Goal: Task Accomplishment & Management: Use online tool/utility

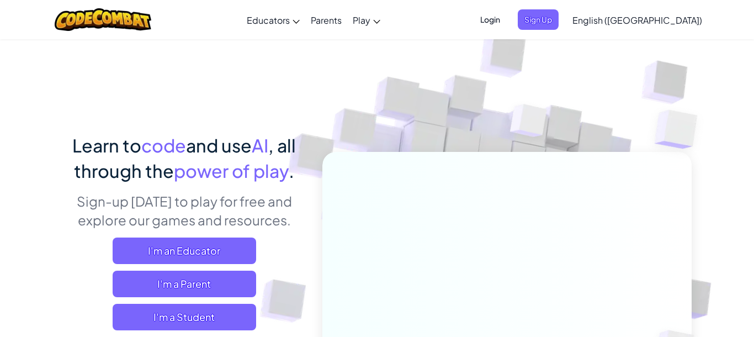
click at [499, 86] on img at bounding box center [499, 243] width 613 height 613
click at [615, 109] on img at bounding box center [499, 243] width 613 height 613
click at [338, 119] on img at bounding box center [499, 243] width 613 height 613
drag, startPoint x: 619, startPoint y: 7, endPoint x: 614, endPoint y: 16, distance: 10.6
click at [617, 9] on div "Login Sign Up English (US) English (US) English (UK) 简体中文 繁體中文 русский español …" at bounding box center [587, 20] width 239 height 30
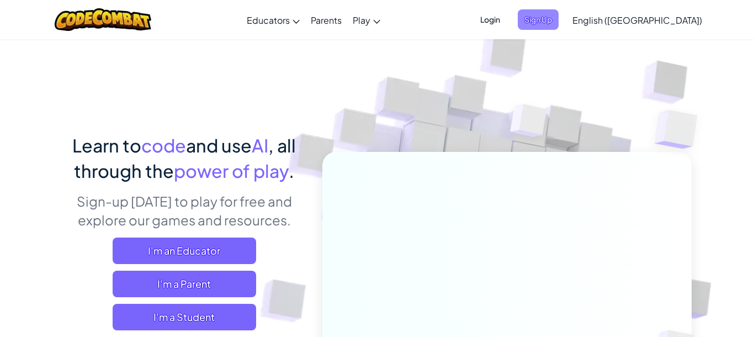
click at [558, 16] on span "Sign Up" at bounding box center [538, 19] width 41 height 20
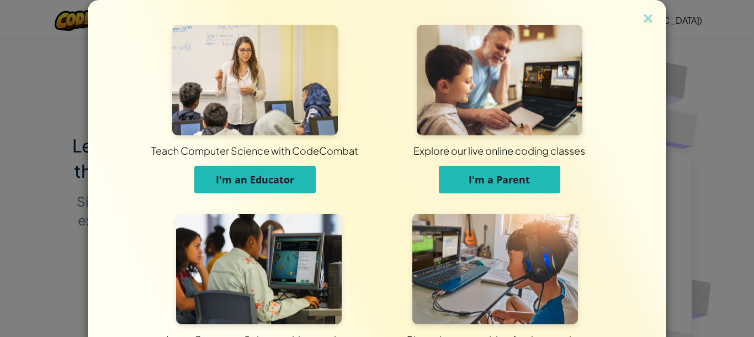
drag, startPoint x: 607, startPoint y: 20, endPoint x: 599, endPoint y: 41, distance: 22.5
click at [607, 25] on div "Explore our live online coding classes I'm a Parent" at bounding box center [499, 114] width 244 height 179
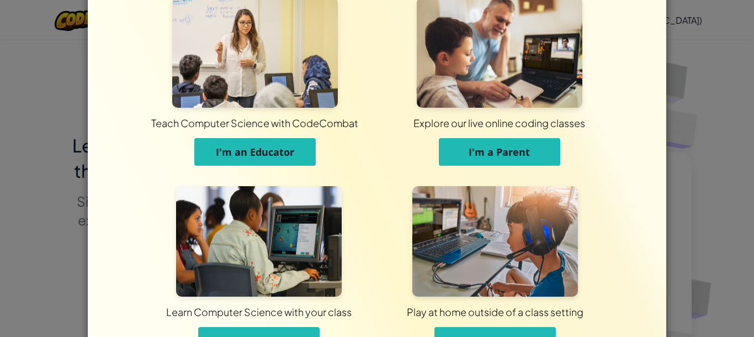
scroll to position [100, 0]
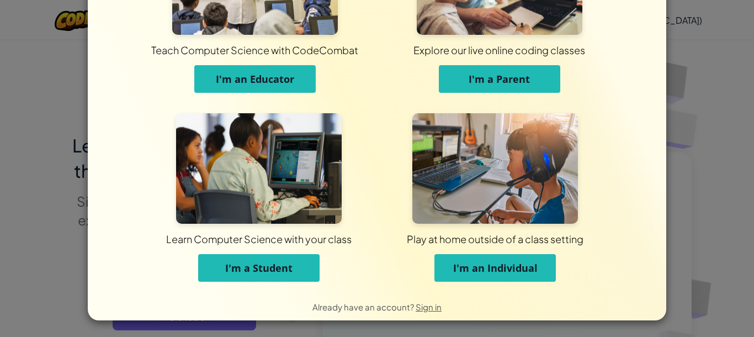
click at [285, 76] on span "I'm an Educator" at bounding box center [255, 78] width 78 height 13
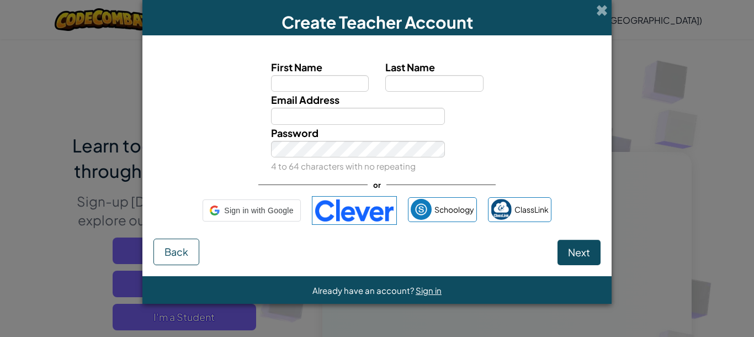
scroll to position [0, 0]
click at [600, 12] on span at bounding box center [602, 10] width 12 height 12
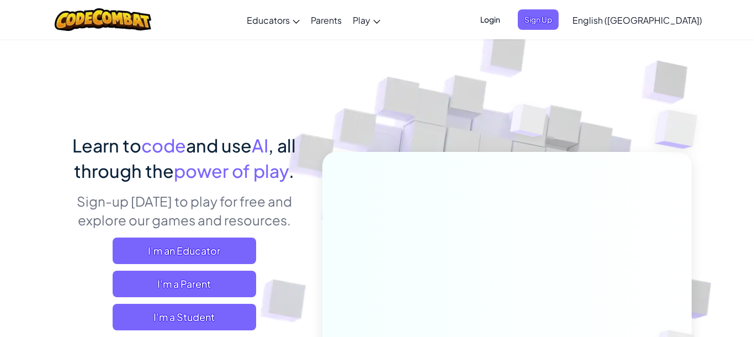
click at [507, 20] on span "Login" at bounding box center [489, 19] width 33 height 20
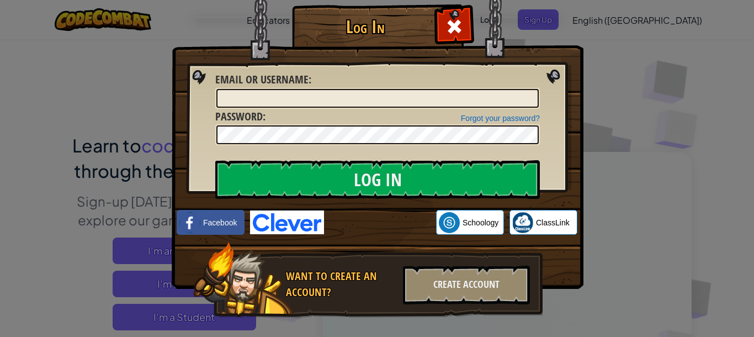
click at [609, 63] on div "Log In Unknown Error Email or Username : Forgot your password? Password : Log I…" at bounding box center [377, 168] width 754 height 337
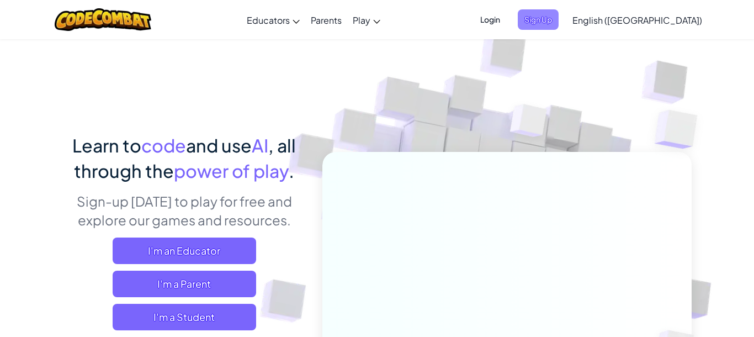
click at [558, 17] on span "Sign Up" at bounding box center [538, 19] width 41 height 20
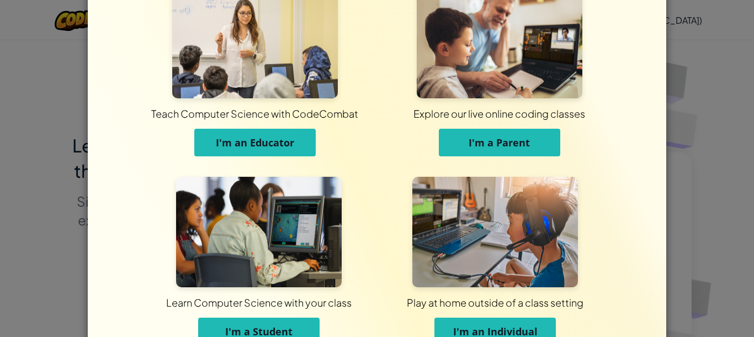
scroll to position [100, 0]
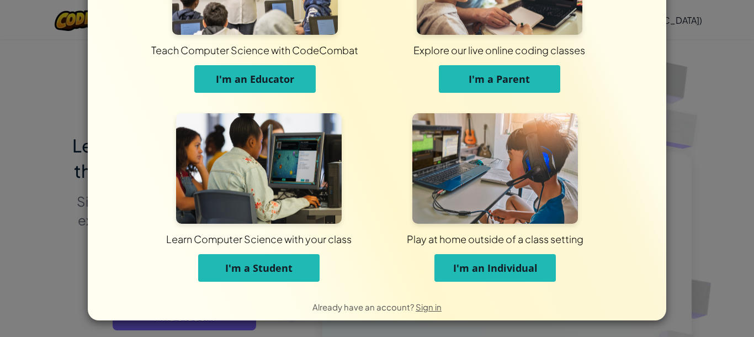
click at [286, 264] on span "I'm a Student" at bounding box center [258, 267] width 67 height 13
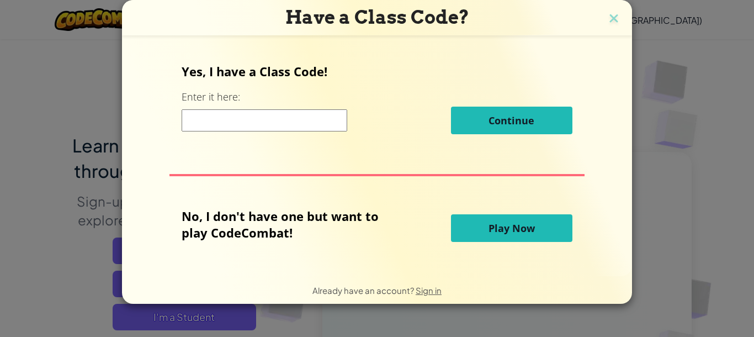
click at [295, 119] on input at bounding box center [265, 120] width 166 height 22
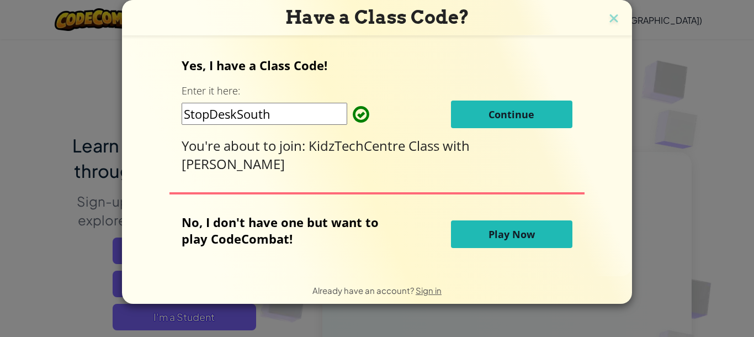
type input "StopDeskSouth"
click at [525, 117] on span "Continue" at bounding box center [511, 114] width 46 height 13
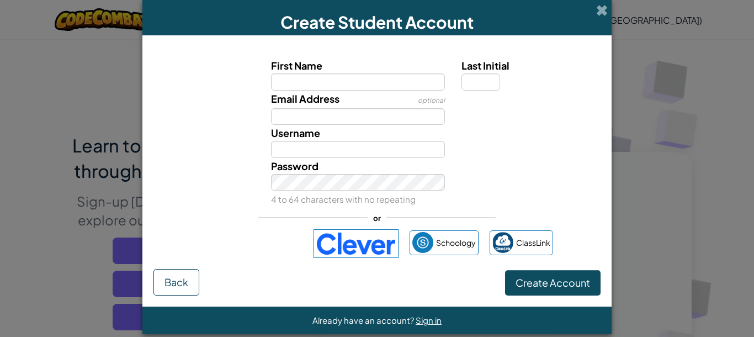
click at [324, 83] on input "First Name" at bounding box center [358, 81] width 174 height 17
type input "ahmad"
click at [333, 152] on input "Username" at bounding box center [358, 149] width 174 height 17
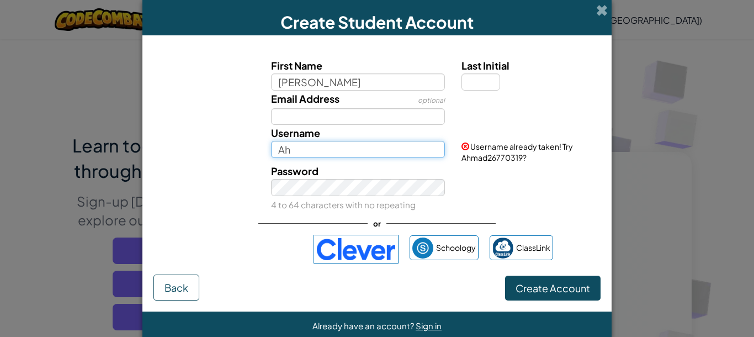
type input "A"
type input "azka"
click at [372, 152] on input "azka" at bounding box center [358, 149] width 174 height 17
click at [353, 236] on img at bounding box center [355, 249] width 85 height 29
drag, startPoint x: 302, startPoint y: 175, endPoint x: 365, endPoint y: 118, distance: 84.7
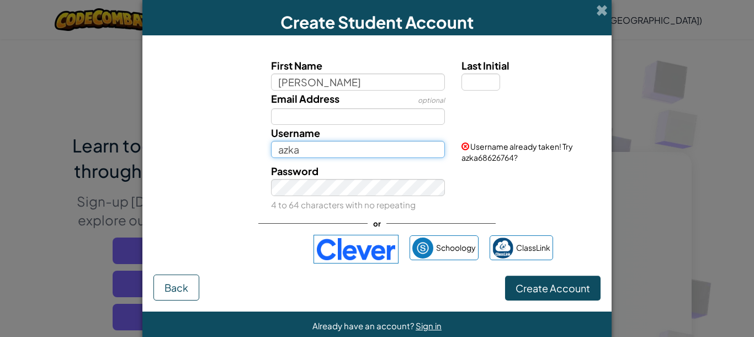
click at [365, 141] on input "azka" at bounding box center [358, 149] width 174 height 17
type input "akanarobot1234"
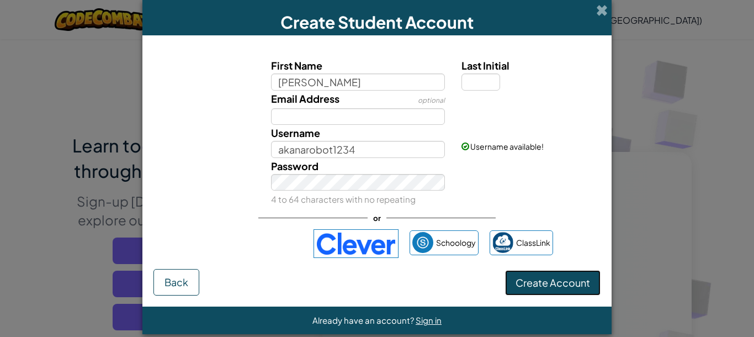
click at [565, 284] on span "Create Account" at bounding box center [552, 282] width 74 height 13
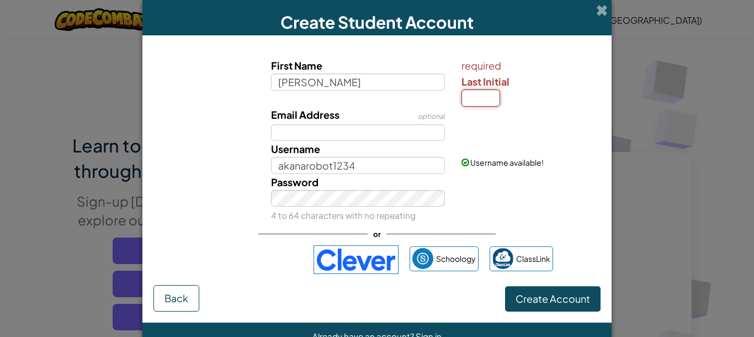
click at [480, 94] on input "Last Initial" at bounding box center [480, 97] width 39 height 17
type input "q"
type input "a"
click at [535, 301] on span "Create Account" at bounding box center [552, 298] width 74 height 13
type input "AhmadA"
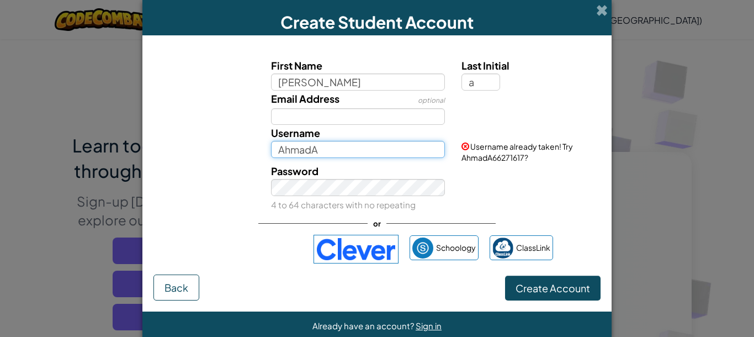
click at [388, 148] on input "AhmadA" at bounding box center [358, 149] width 174 height 17
drag, startPoint x: 388, startPoint y: 148, endPoint x: 280, endPoint y: 148, distance: 108.7
click at [280, 148] on input "AhmadA" at bounding box center [358, 149] width 174 height 17
click at [196, 203] on div "Password 4 to 64 characters with no repeating" at bounding box center [377, 188] width 458 height 50
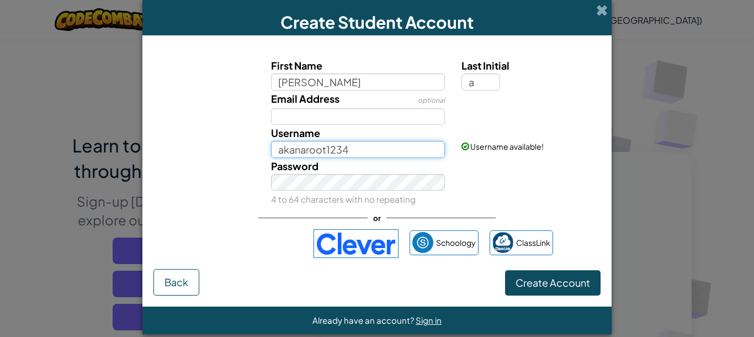
click at [361, 143] on input "akanaroot1234" at bounding box center [358, 149] width 174 height 17
type input "akanarobot1234"
click at [489, 182] on div "Password 4 to 64 characters with no repeating" at bounding box center [377, 183] width 458 height 50
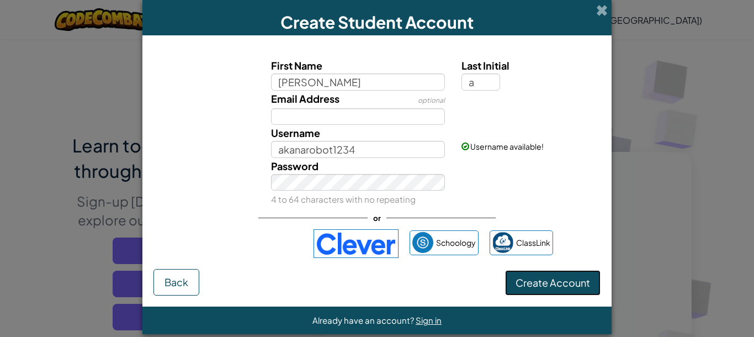
click at [534, 287] on button "Create Account" at bounding box center [552, 282] width 95 height 25
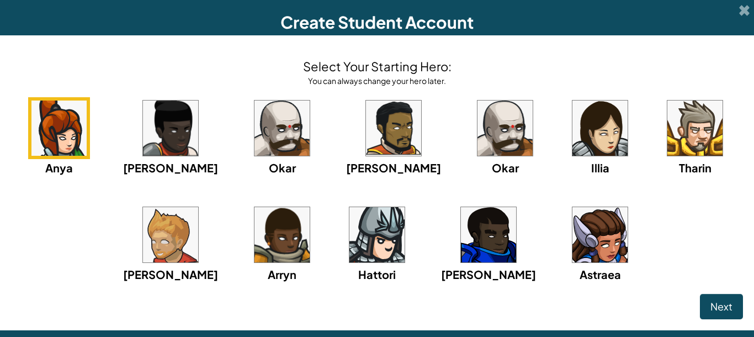
click at [667, 135] on img at bounding box center [694, 127] width 55 height 55
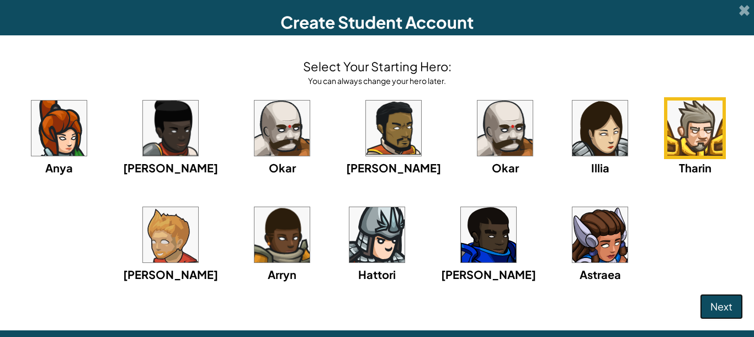
click at [721, 302] on span "Next" at bounding box center [721, 306] width 22 height 13
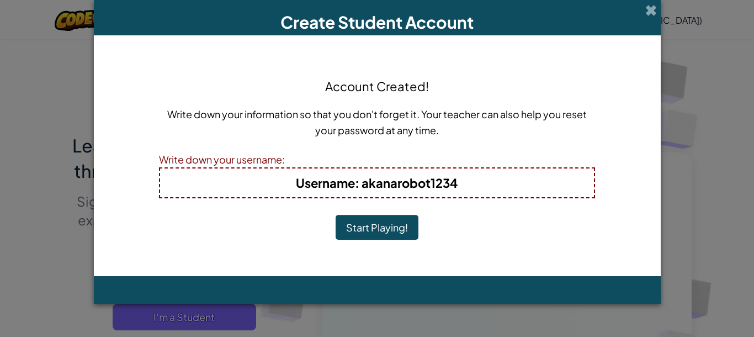
click at [392, 231] on button "Start Playing!" at bounding box center [376, 227] width 83 height 25
click at [374, 225] on button "Start Playing!" at bounding box center [376, 227] width 83 height 25
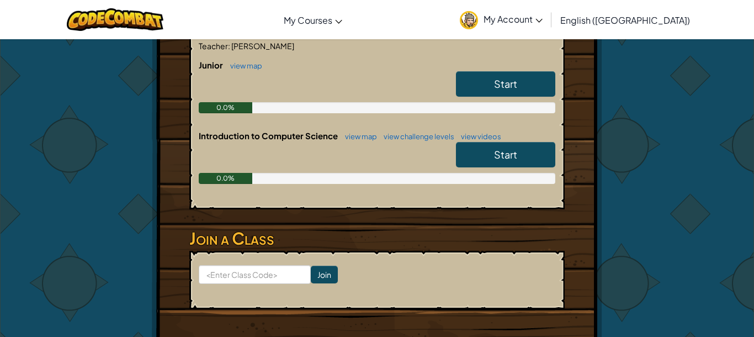
scroll to position [228, 0]
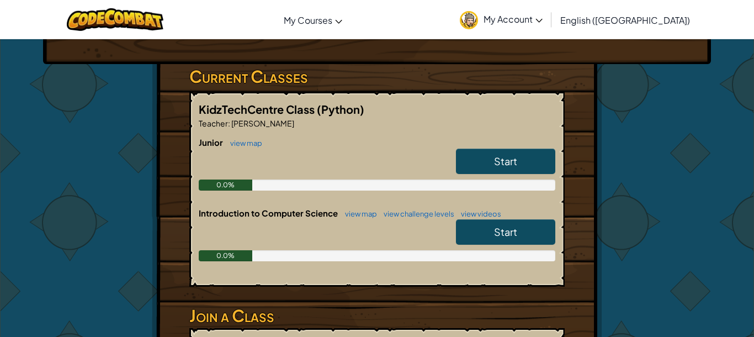
click at [489, 167] on div "KidzTechCentre Class (Python) Teacher : [PERSON_NAME] view map Start 0.0% Intro…" at bounding box center [376, 189] width 375 height 195
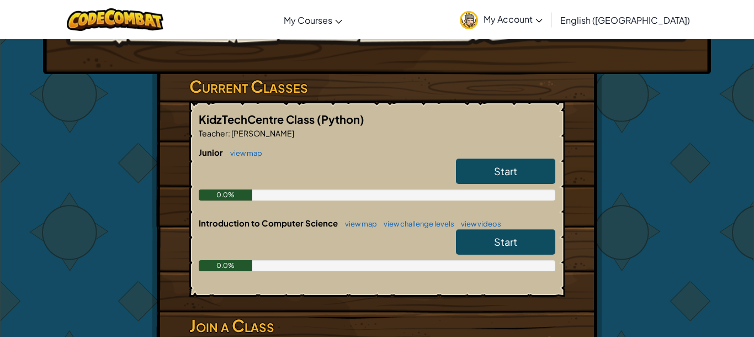
click at [508, 238] on span "Start" at bounding box center [505, 241] width 23 height 13
click at [508, 99] on h3 "Current Classes" at bounding box center [376, 86] width 375 height 25
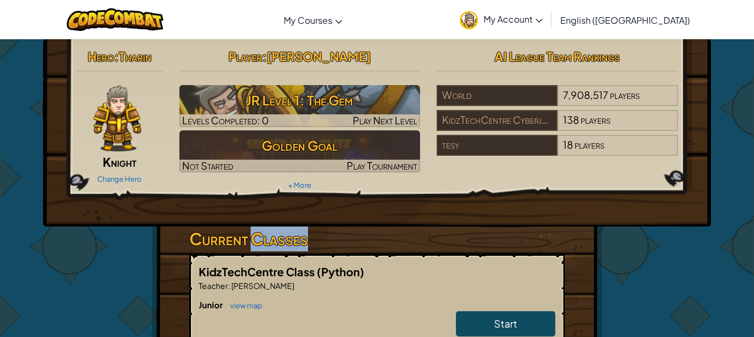
click at [508, 238] on h3 "Current Classes" at bounding box center [376, 238] width 375 height 25
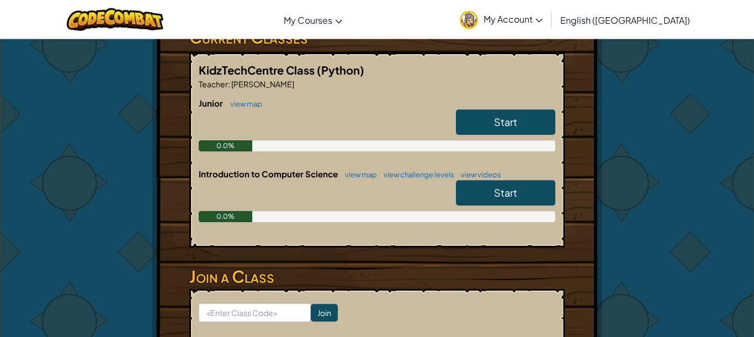
scroll to position [228, 0]
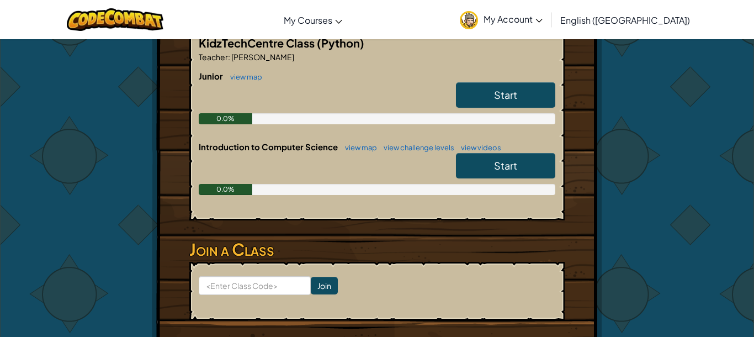
click at [503, 161] on span "Start" at bounding box center [505, 165] width 23 height 13
click at [503, 160] on span "Start" at bounding box center [505, 165] width 23 height 13
click at [503, 156] on link "Start" at bounding box center [505, 165] width 99 height 25
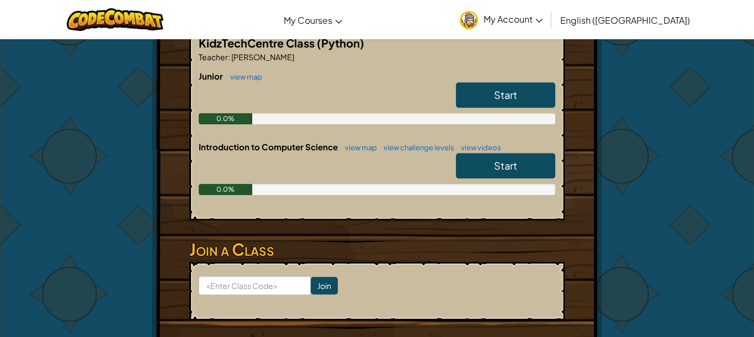
click at [501, 154] on link "Start" at bounding box center [505, 165] width 99 height 25
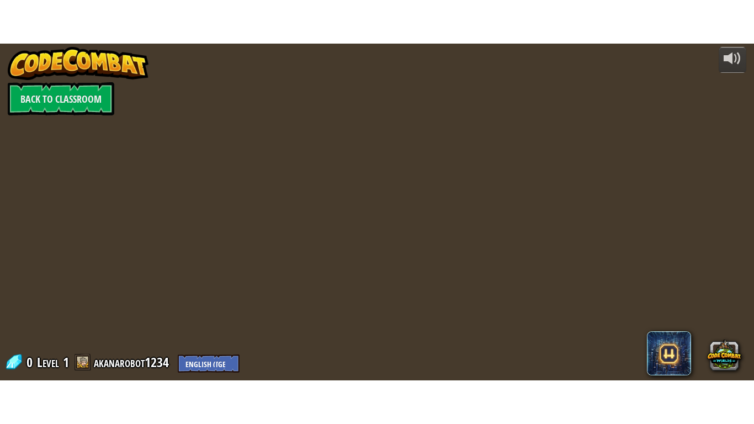
scroll to position [0, 0]
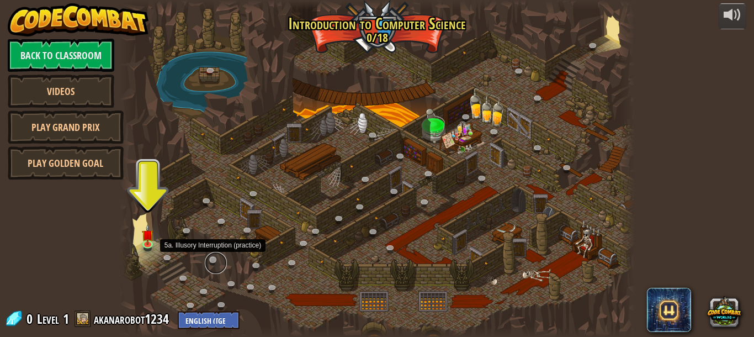
click at [210, 257] on link at bounding box center [216, 263] width 22 height 22
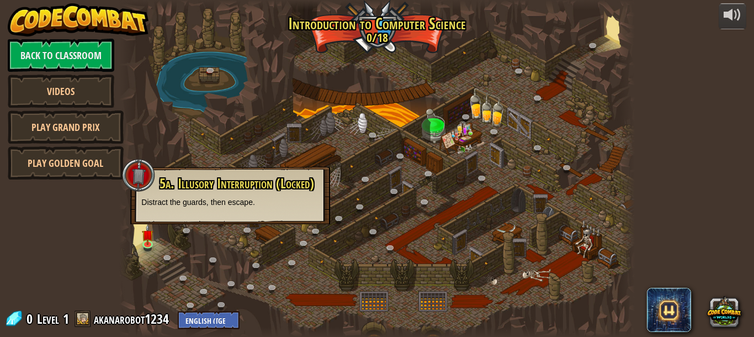
click at [337, 66] on div at bounding box center [376, 168] width 515 height 337
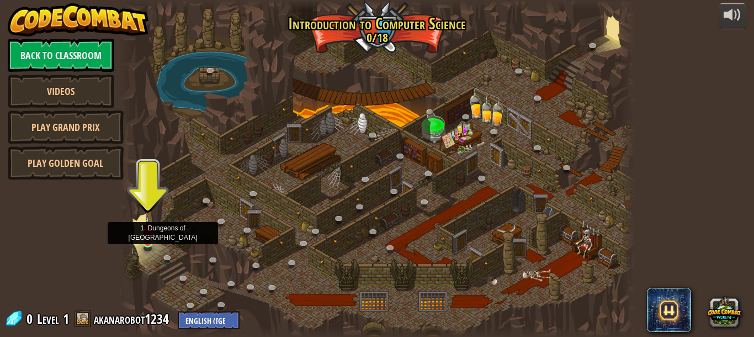
click at [150, 236] on img at bounding box center [148, 229] width 12 height 27
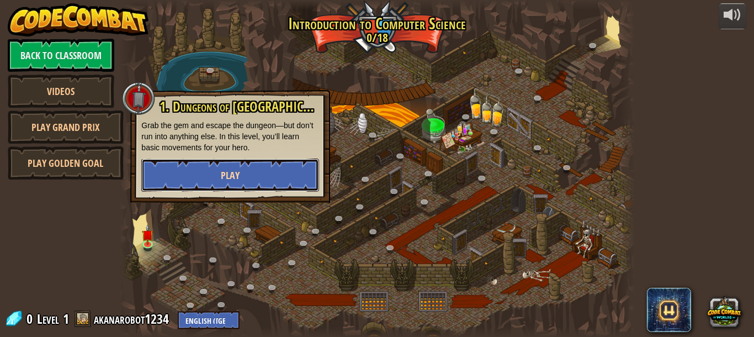
click at [167, 174] on button "Play" at bounding box center [230, 174] width 178 height 33
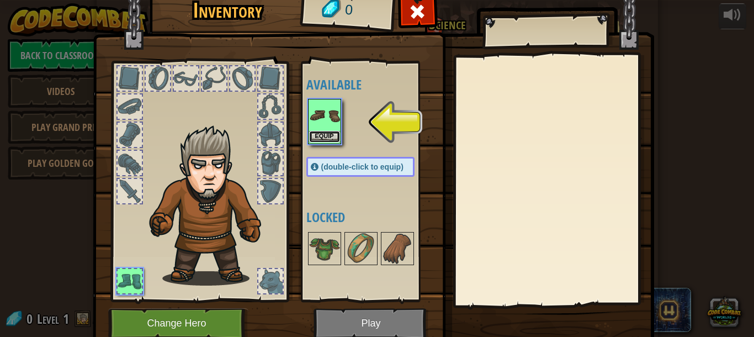
click at [328, 135] on button "Equip" at bounding box center [324, 137] width 31 height 12
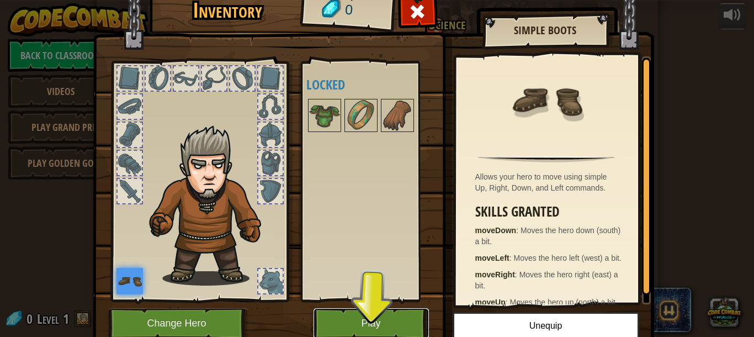
drag, startPoint x: 335, startPoint y: 318, endPoint x: 335, endPoint y: 312, distance: 6.6
click at [335, 312] on button "Play" at bounding box center [370, 323] width 115 height 30
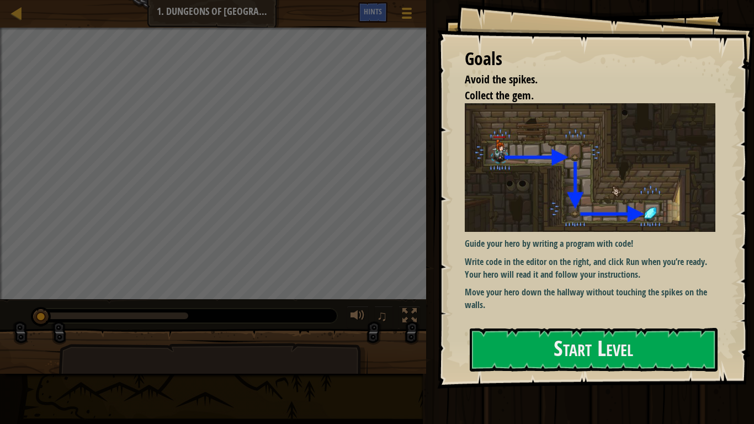
click at [416, 4] on div "Map Introduction to Computer Science 1. Dungeons of Kithgard Game Menu Done Hin…" at bounding box center [213, 14] width 426 height 28
drag, startPoint x: 342, startPoint y: 0, endPoint x: 521, endPoint y: 131, distance: 222.7
click at [644, 66] on div "Goals Avoid the spikes. Collect the gem. Guide your hero by writing a program w…" at bounding box center [377, 212] width 754 height 424
click at [753, 0] on div "Goals Avoid the spikes. Collect the gem. Guide your hero by writing a program w…" at bounding box center [377, 212] width 754 height 424
click at [475, 45] on div "Goals Avoid the spikes. Collect the gem. Guide your hero by writing a program w…" at bounding box center [377, 212] width 754 height 424
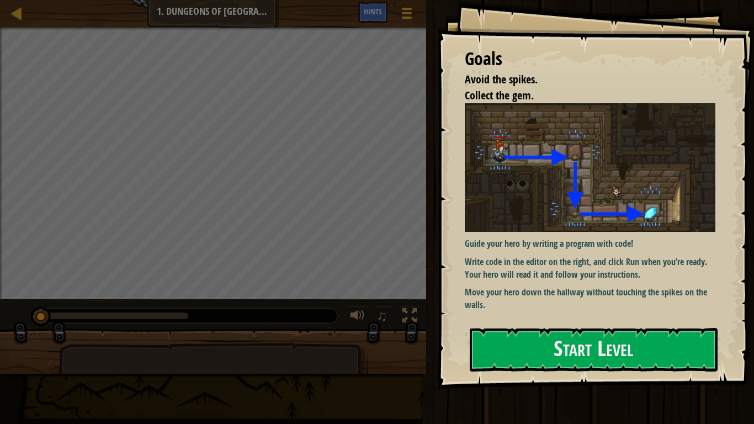
click at [440, 63] on div "Goals Avoid the spikes. Collect the gem. Guide your hero by writing a program w…" at bounding box center [377, 212] width 754 height 424
drag, startPoint x: 601, startPoint y: 6, endPoint x: 539, endPoint y: 82, distance: 98.1
click at [539, 82] on div "Goals Avoid the spikes. Collect the gem. Guide your hero by writing a program w…" at bounding box center [595, 194] width 317 height 388
drag, startPoint x: 431, startPoint y: 110, endPoint x: 444, endPoint y: 116, distance: 14.3
click at [444, 116] on div "Goals Avoid the spikes. Collect the gem. Guide your hero by writing a program w…" at bounding box center [377, 212] width 754 height 424
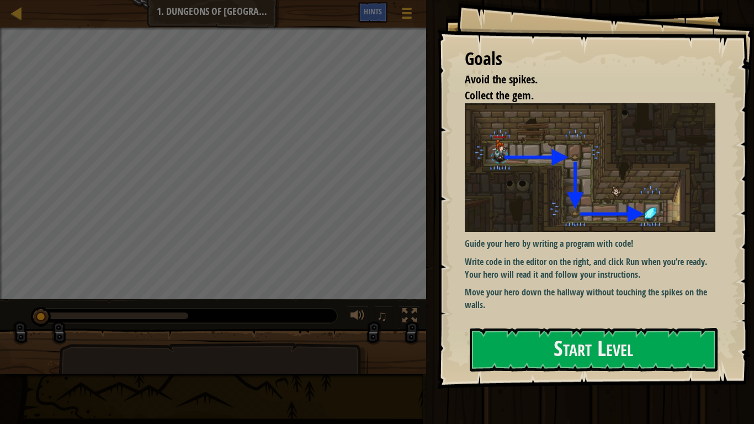
drag, startPoint x: 449, startPoint y: 95, endPoint x: 496, endPoint y: 99, distance: 46.5
click at [496, 97] on div "Goals Avoid the spikes. Collect the gem. Guide your hero by writing a program w…" at bounding box center [595, 194] width 317 height 388
click at [519, 106] on img at bounding box center [590, 167] width 251 height 129
click at [544, 329] on div "Goals Avoid the spikes. Collect the gem. Guide your hero by writing a program w…" at bounding box center [595, 194] width 317 height 388
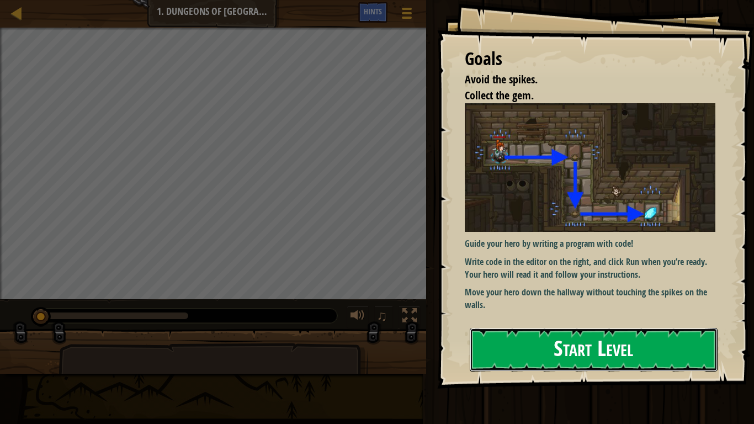
click at [535, 336] on button "Start Level" at bounding box center [594, 350] width 248 height 44
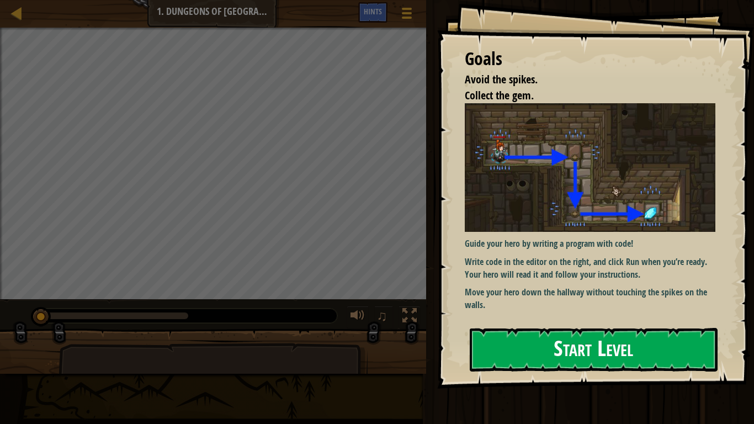
click at [539, 311] on p "Move your hero down the hallway without touching the spikes on the walls." at bounding box center [590, 298] width 251 height 25
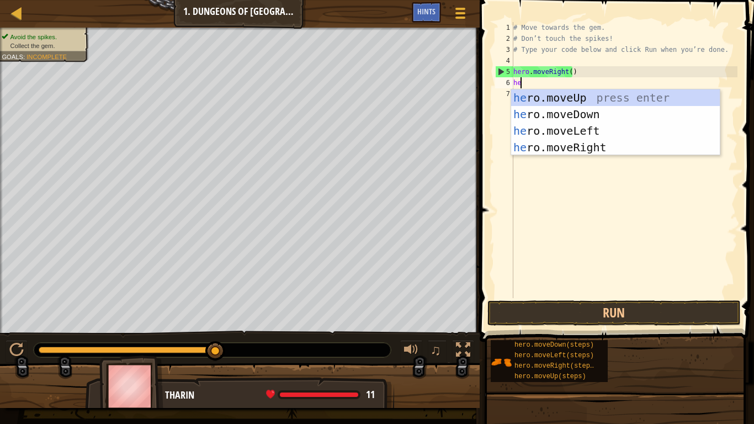
scroll to position [5, 1]
type textarea "hero"
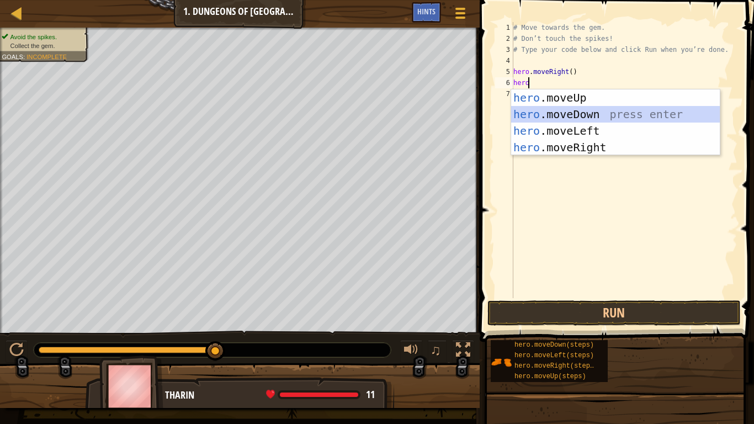
click at [592, 117] on div "hero .moveUp press enter hero .moveDown press enter hero .moveLeft press enter …" at bounding box center [615, 138] width 209 height 99
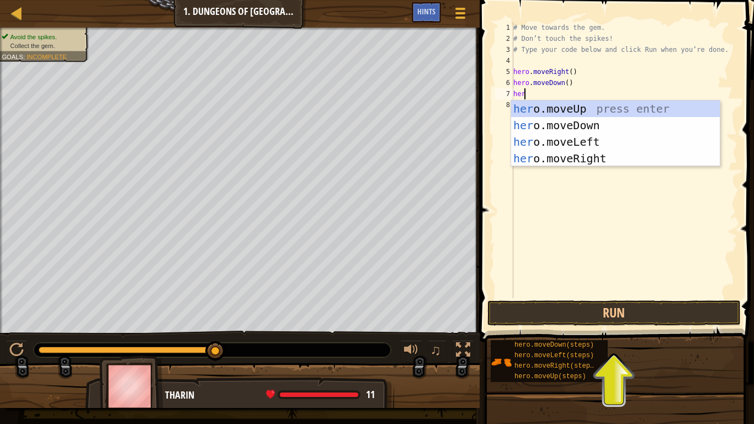
type textarea "hero"
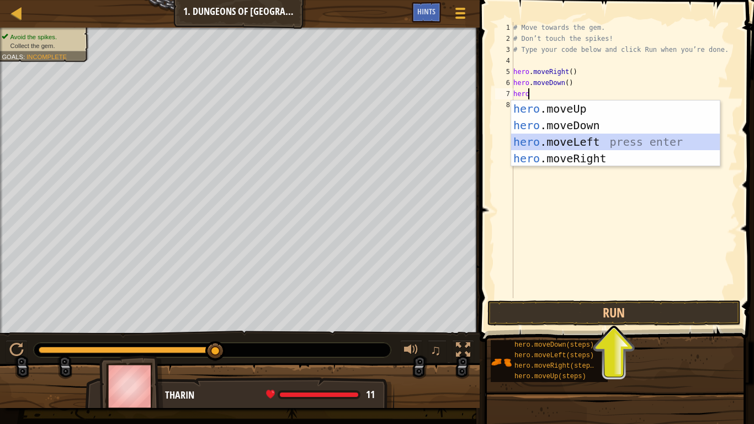
click at [597, 139] on div "hero .moveUp press enter hero .moveDown press enter hero .moveLeft press enter …" at bounding box center [615, 149] width 209 height 99
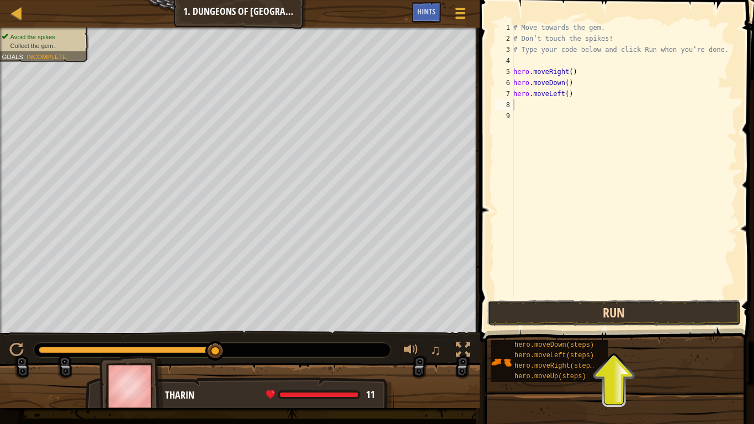
click at [627, 303] on button "Run" at bounding box center [613, 312] width 253 height 25
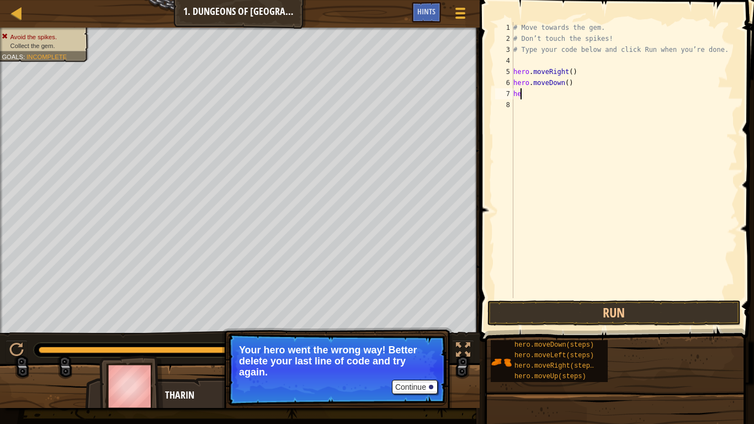
type textarea "h"
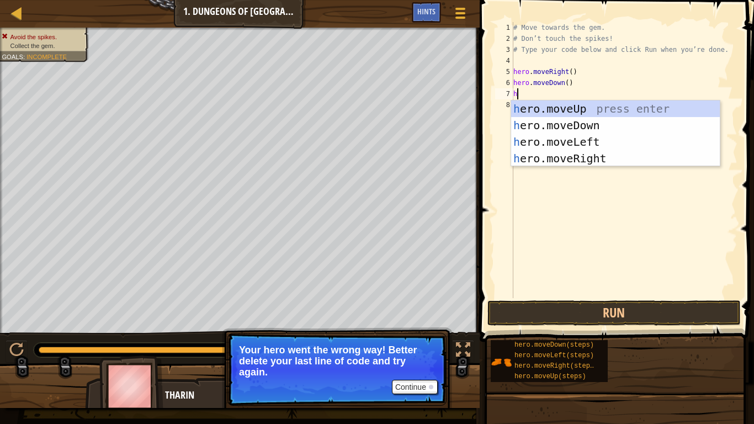
scroll to position [5, 0]
type textarea "her"
drag, startPoint x: 569, startPoint y: 105, endPoint x: 580, endPoint y: 103, distance: 11.2
click at [569, 0] on body "Map Introduction to Computer Science 1. Dungeons of Kithgard Game Menu Done Hin…" at bounding box center [377, 0] width 754 height 0
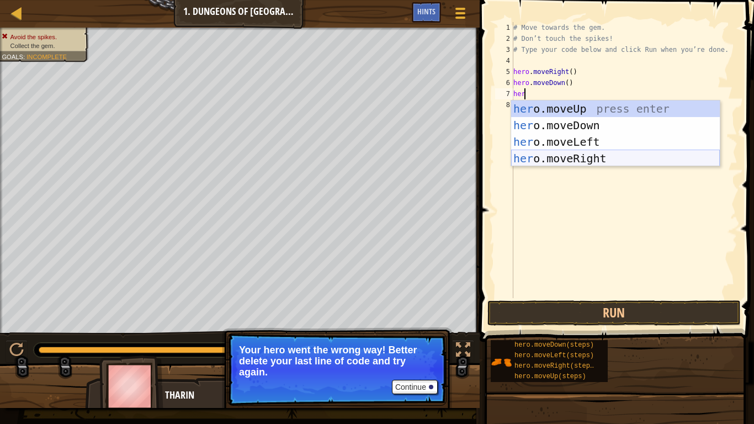
click at [584, 157] on div "her o.moveUp press enter her o.moveDown press enter her o.moveLeft press enter …" at bounding box center [615, 149] width 209 height 99
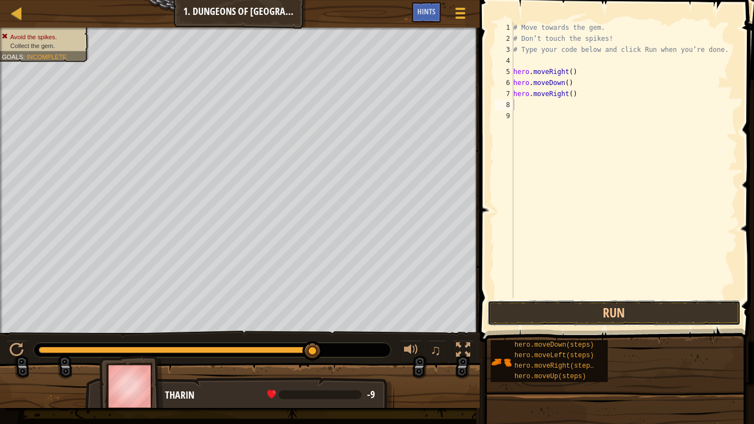
drag, startPoint x: 551, startPoint y: 317, endPoint x: 577, endPoint y: 291, distance: 36.7
click at [547, 318] on button "Run" at bounding box center [613, 312] width 253 height 25
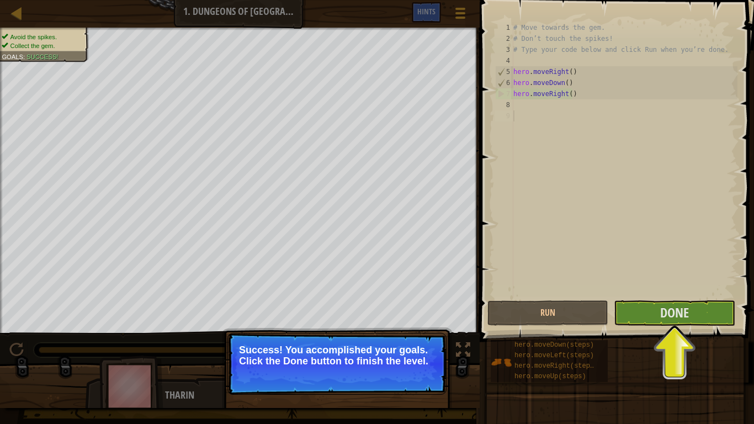
click at [698, 284] on div "# Move towards the gem. # Don’t touch the spikes! # Type your code below and cl…" at bounding box center [624, 171] width 226 height 298
click at [717, 302] on button "Done" at bounding box center [674, 312] width 121 height 25
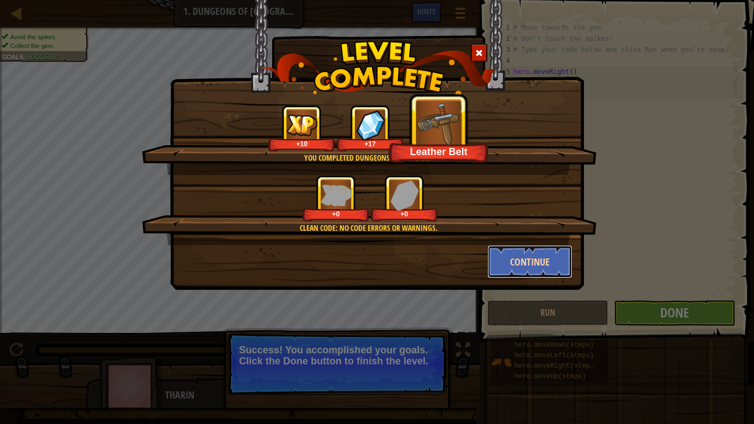
click at [548, 260] on button "Continue" at bounding box center [530, 261] width 86 height 33
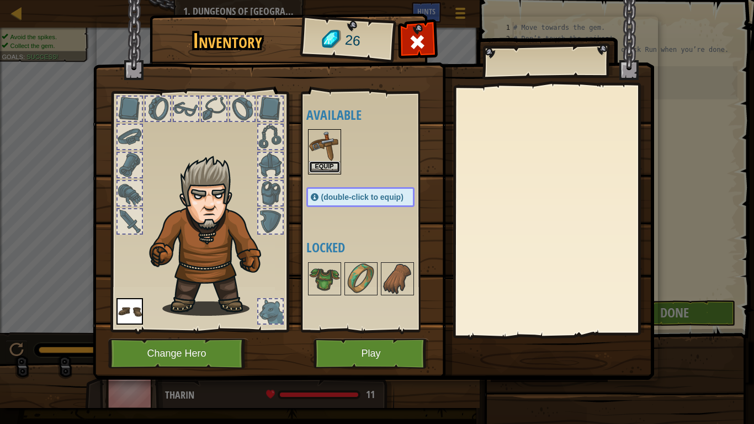
click at [325, 171] on button "Equip" at bounding box center [324, 167] width 31 height 12
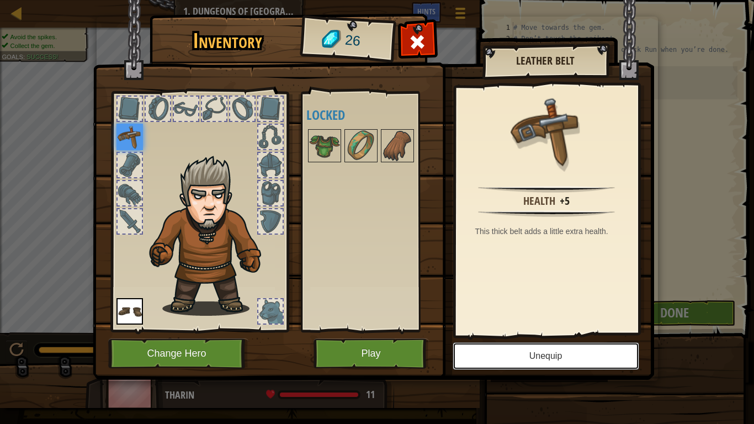
click at [553, 336] on button "Unequip" at bounding box center [545, 356] width 187 height 28
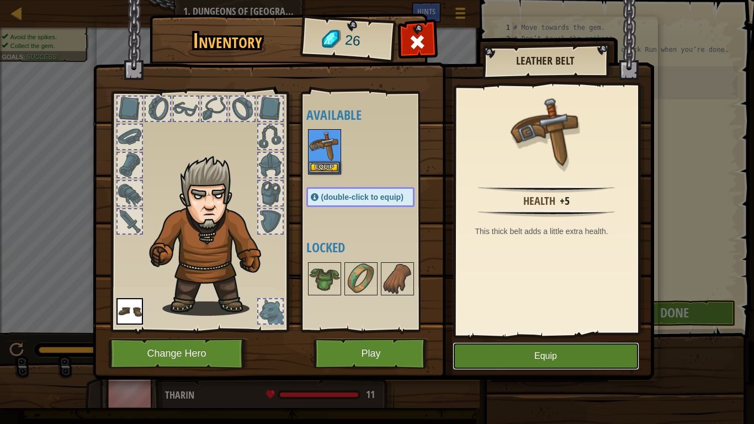
click at [588, 336] on button "Equip" at bounding box center [545, 356] width 187 height 28
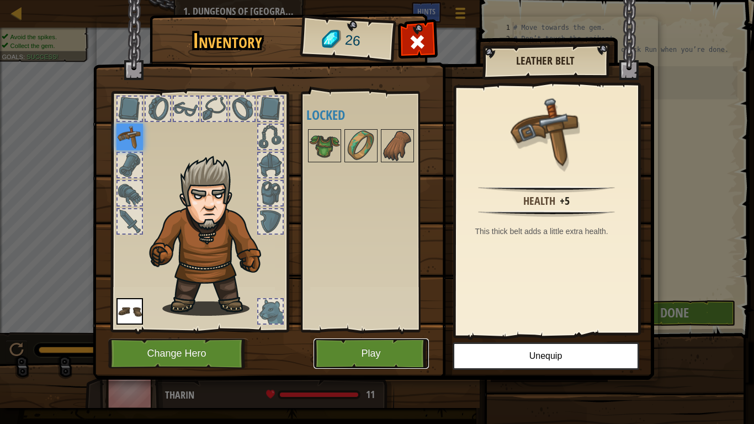
click at [358, 336] on button "Play" at bounding box center [370, 353] width 115 height 30
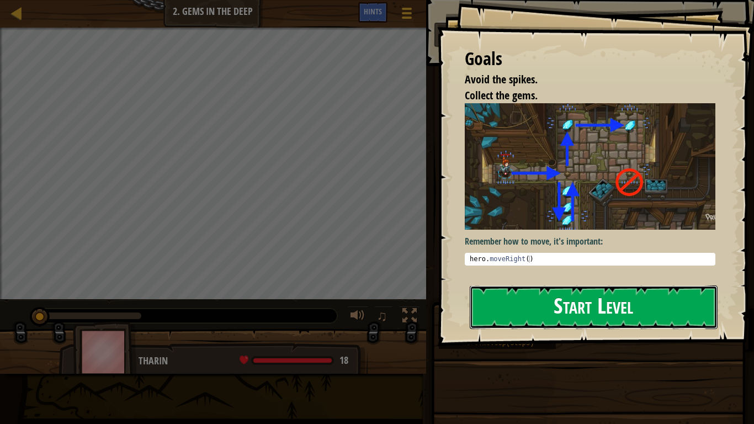
click at [572, 295] on button "Start Level" at bounding box center [594, 307] width 248 height 44
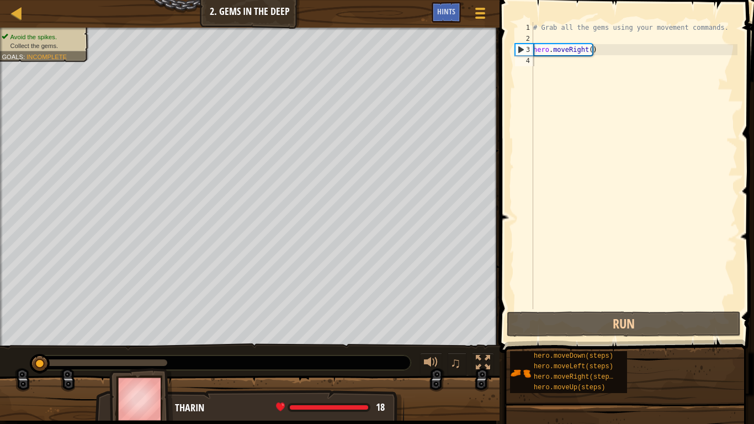
click at [581, 46] on div "1 2 3 4 # Grab all the gems using your movement commands. hero . moveRight ( ) …" at bounding box center [625, 198] width 258 height 385
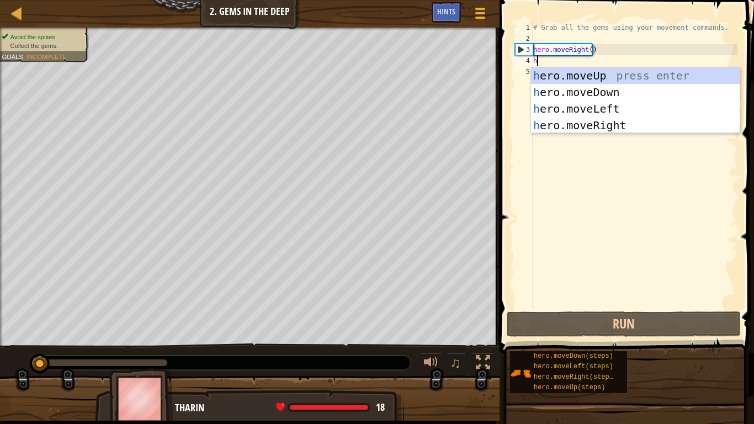
scroll to position [5, 0]
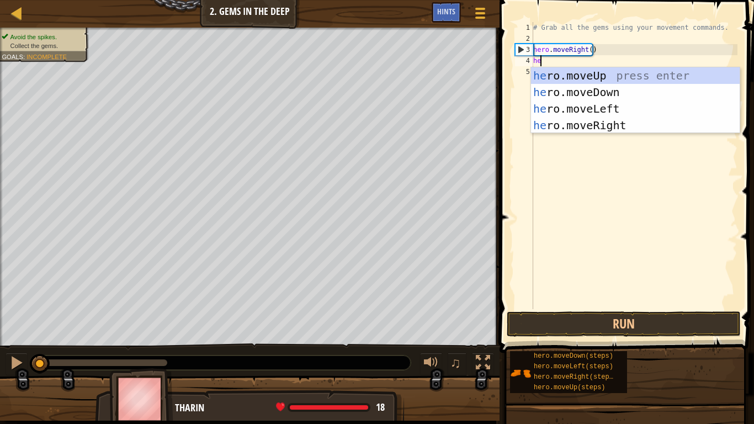
type textarea "her"
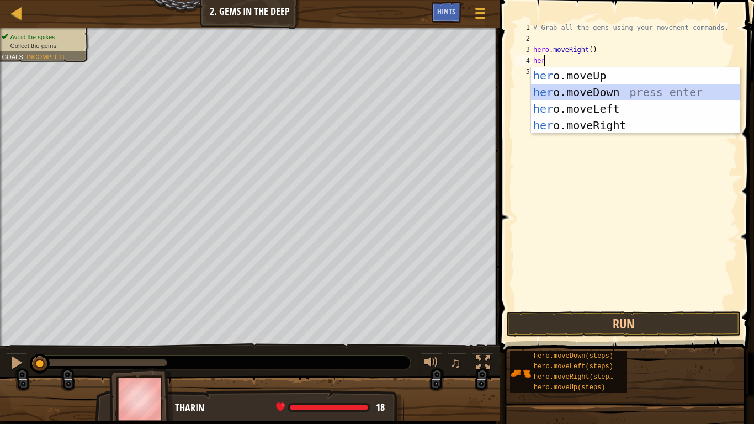
click at [617, 90] on div "her o.moveUp press enter her o.moveDown press enter her o.moveLeft press enter …" at bounding box center [635, 116] width 209 height 99
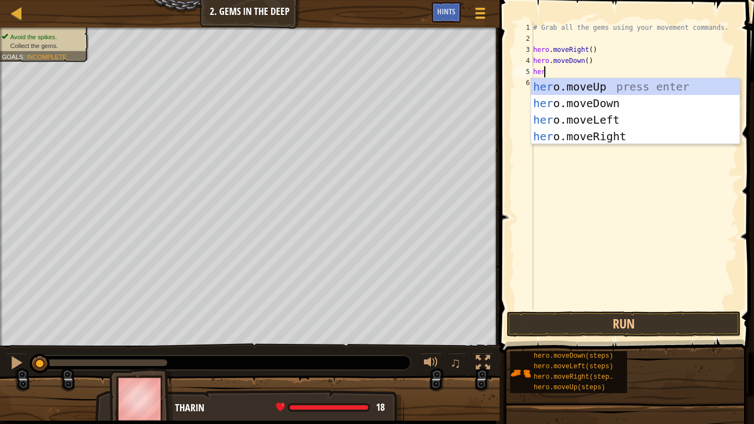
type textarea "hero"
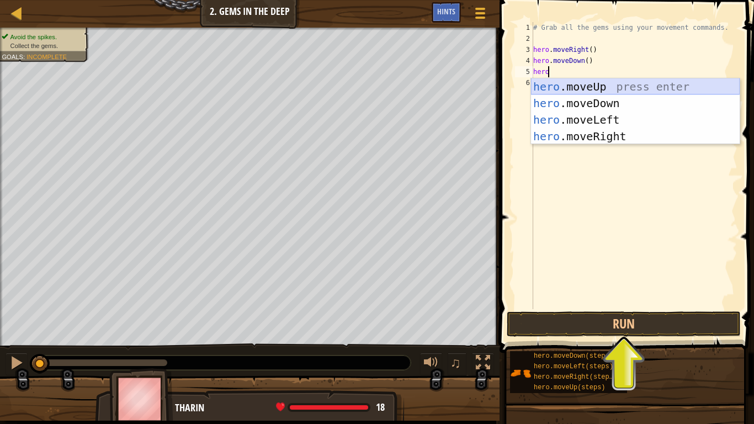
click at [618, 82] on div "hero .moveUp press enter hero .moveDown press enter hero .moveLeft press enter …" at bounding box center [635, 127] width 209 height 99
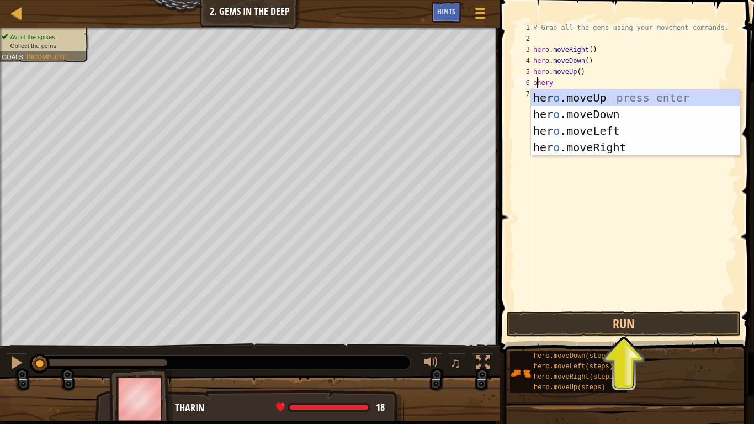
type textarea "hery"
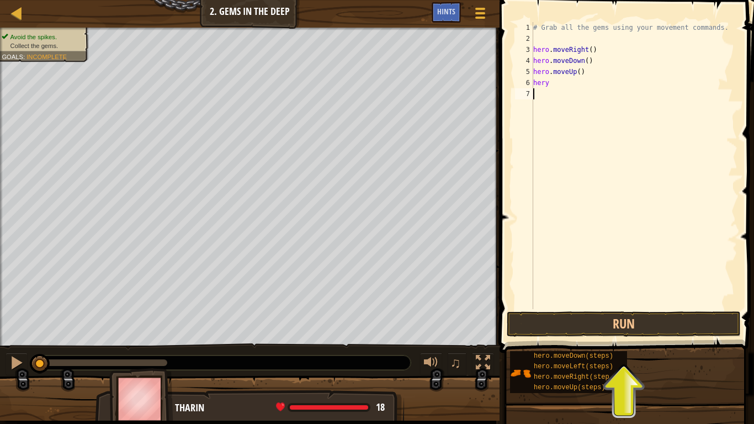
drag, startPoint x: 584, startPoint y: 158, endPoint x: 602, endPoint y: 116, distance: 45.7
click at [584, 158] on div "# Grab all the gems using your movement commands. hero . moveRight ( ) hero . m…" at bounding box center [634, 176] width 206 height 309
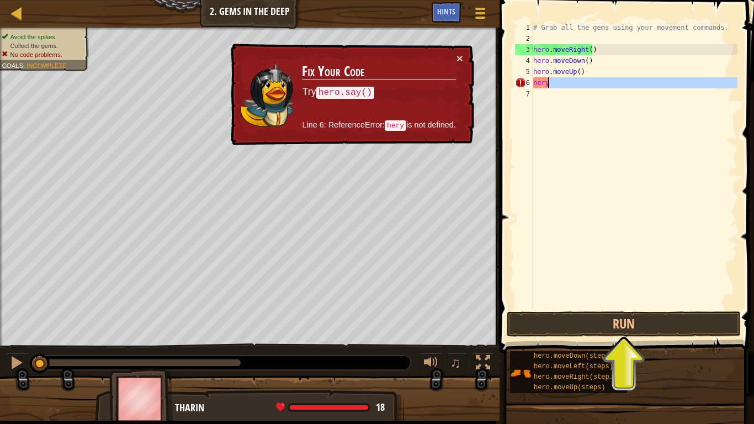
drag, startPoint x: 602, startPoint y: 116, endPoint x: 588, endPoint y: 88, distance: 32.1
click at [587, 87] on div "# Grab all the gems using your movement commands. hero . moveRight ( ) hero . m…" at bounding box center [634, 176] width 206 height 309
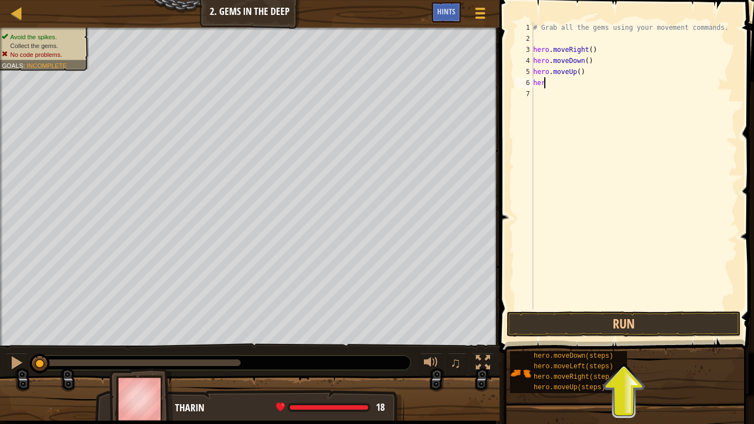
type textarea "hero"
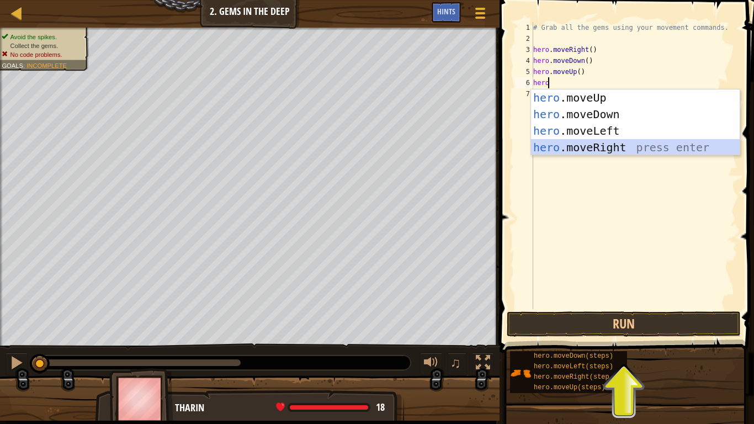
click at [613, 150] on div "hero .moveUp press enter hero .moveDown press enter hero .moveLeft press enter …" at bounding box center [635, 138] width 209 height 99
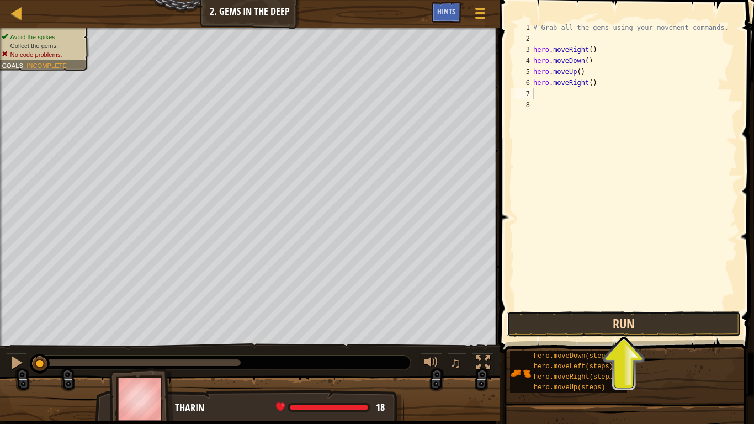
click at [583, 320] on button "Run" at bounding box center [624, 323] width 234 height 25
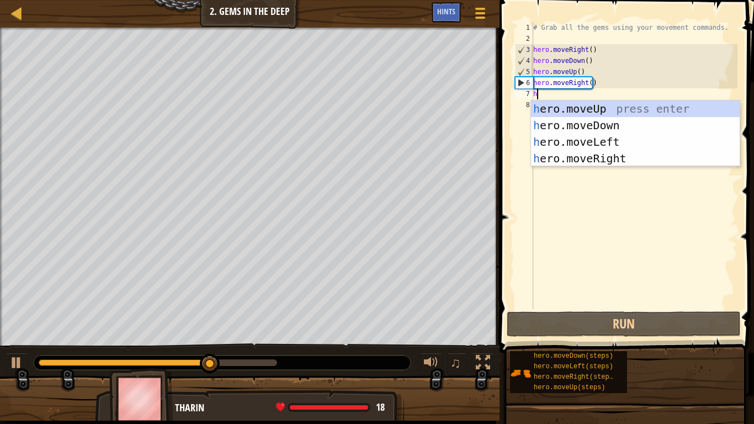
scroll to position [5, 0]
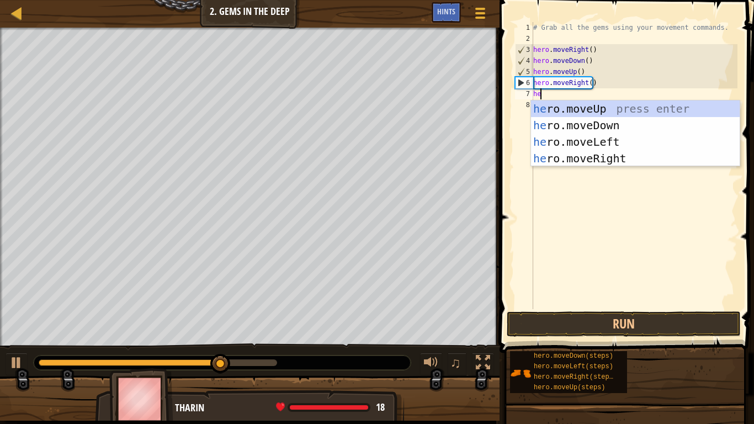
type textarea "her"
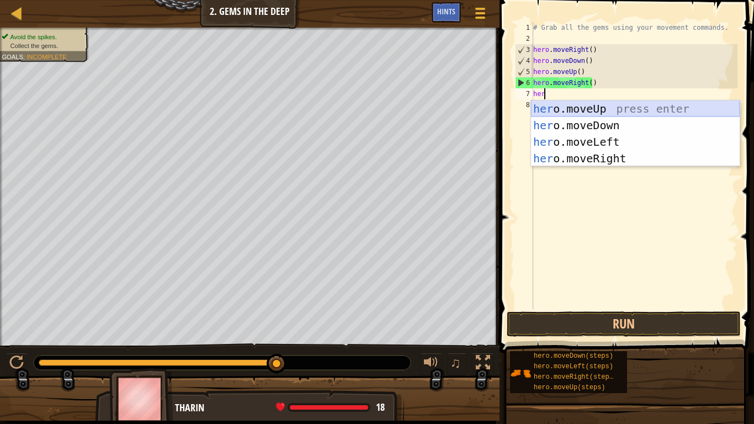
click at [638, 104] on div "her o.moveUp press enter her o.moveDown press enter her o.moveLeft press enter …" at bounding box center [635, 149] width 209 height 99
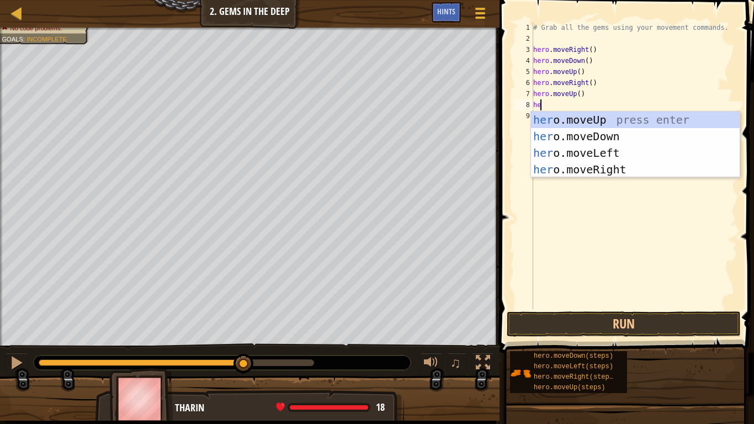
scroll to position [5, 0]
type textarea "h"
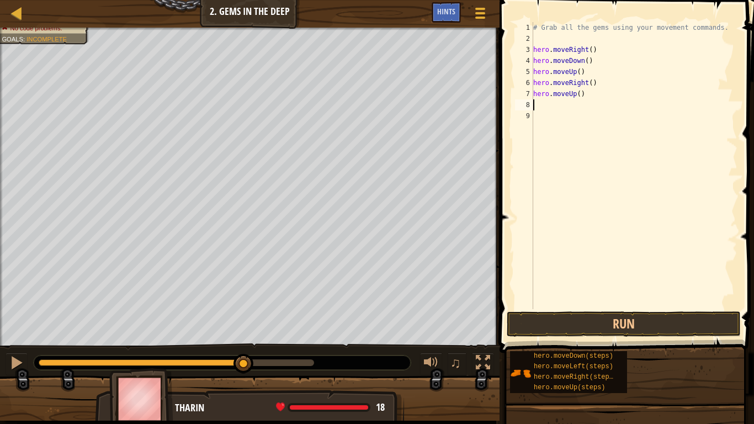
scroll to position [0, 0]
type textarea "h"
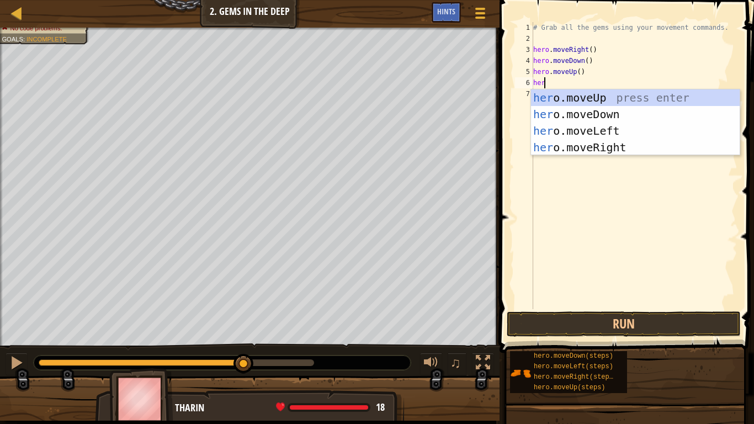
scroll to position [5, 1]
type textarea "hero"
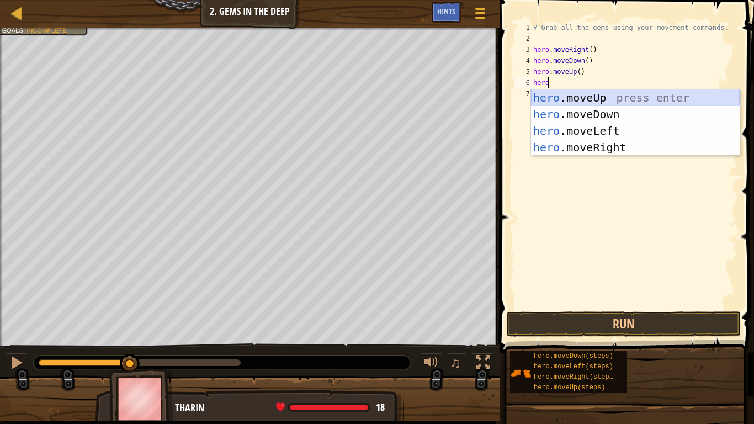
drag, startPoint x: 646, startPoint y: 98, endPoint x: 643, endPoint y: 103, distance: 6.0
click at [643, 103] on div "hero .moveUp press enter hero .moveDown press enter hero .moveLeft press enter …" at bounding box center [635, 138] width 209 height 99
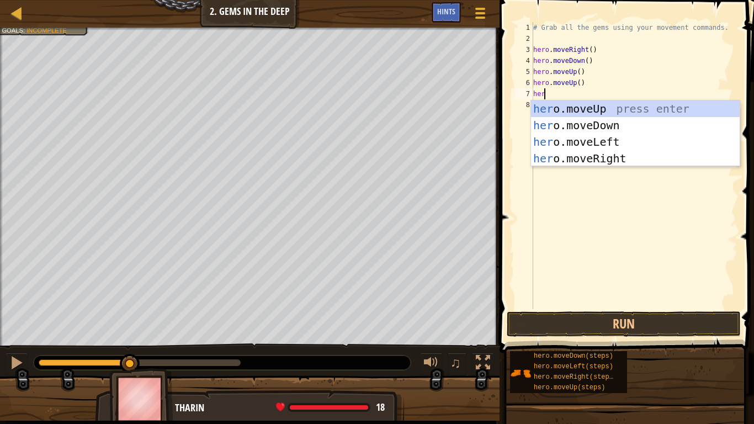
type textarea "hero"
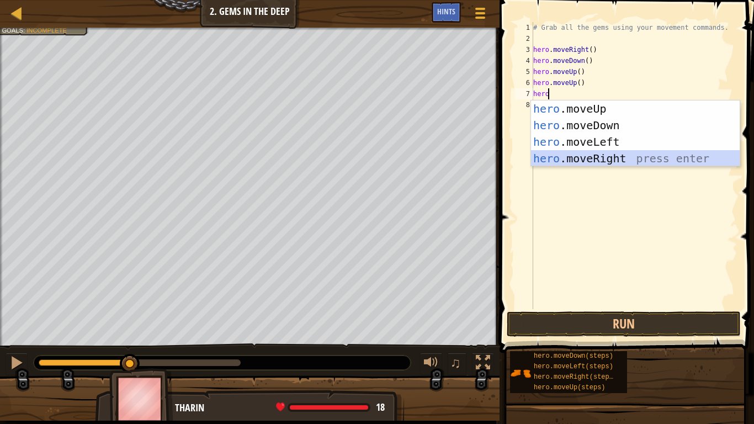
click at [580, 159] on div "hero .moveUp press enter hero .moveDown press enter hero .moveLeft press enter …" at bounding box center [635, 149] width 209 height 99
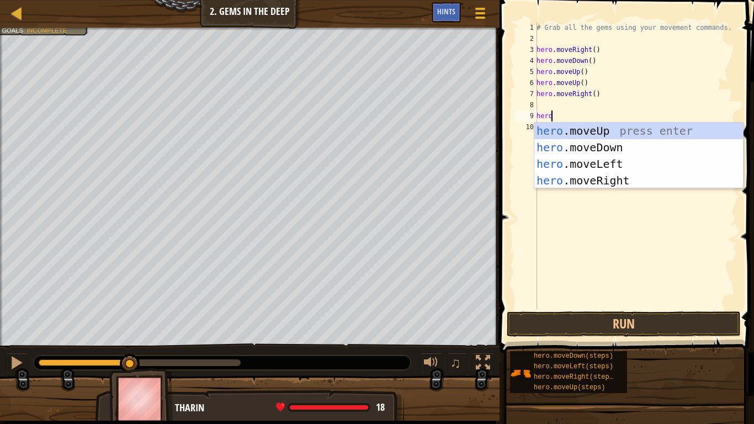
drag, startPoint x: 581, startPoint y: 147, endPoint x: 594, endPoint y: 187, distance: 42.4
click at [583, 0] on body "Map Introduction to Computer Science 2. Gems in the Deep Game Menu Done Hints 1…" at bounding box center [377, 0] width 754 height 0
type textarea "h"
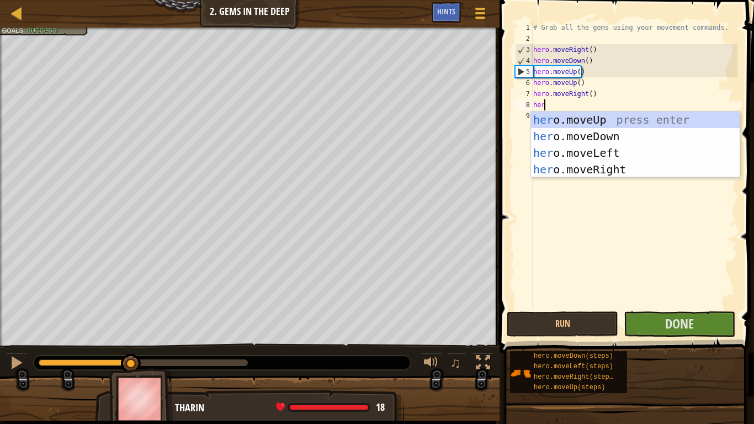
type textarea "hero"
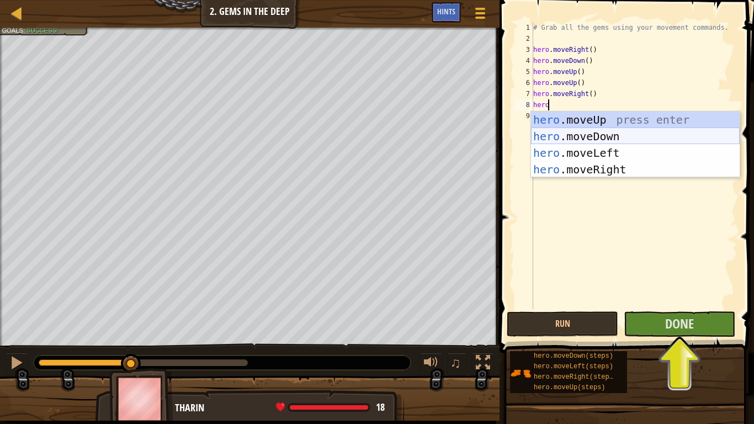
click at [611, 134] on div "hero .moveUp press enter hero .moveDown press enter hero .moveLeft press enter …" at bounding box center [635, 160] width 209 height 99
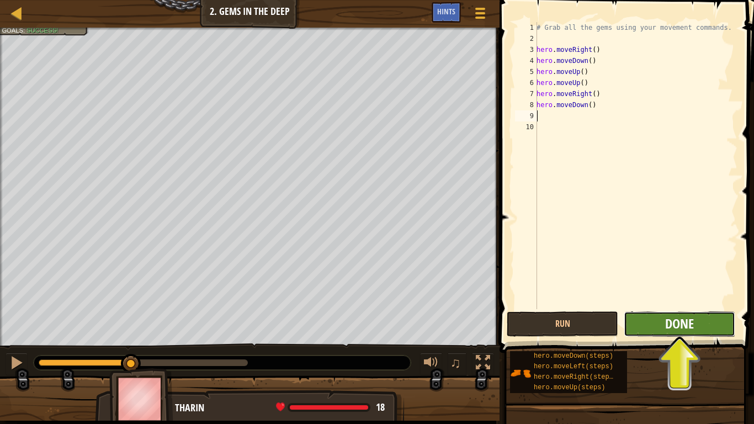
click at [683, 327] on span "Done" at bounding box center [679, 324] width 29 height 18
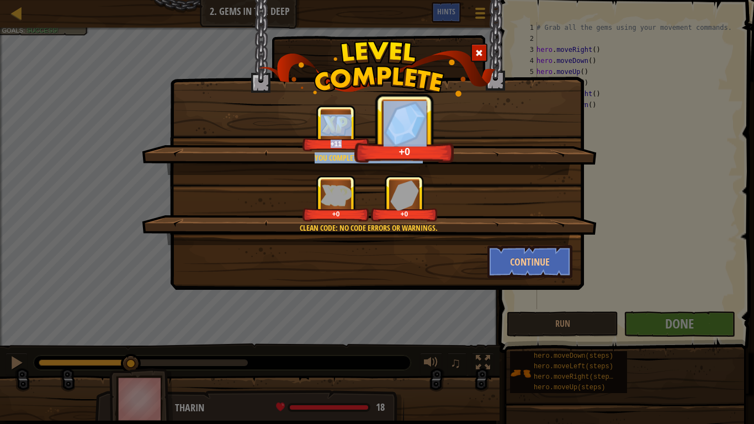
drag, startPoint x: 558, startPoint y: 156, endPoint x: 390, endPoint y: 231, distance: 184.3
click at [390, 231] on div "You completed Gems in the Deep. +11 +0 Clean code: no code errors or warnings. …" at bounding box center [376, 175] width 407 height 140
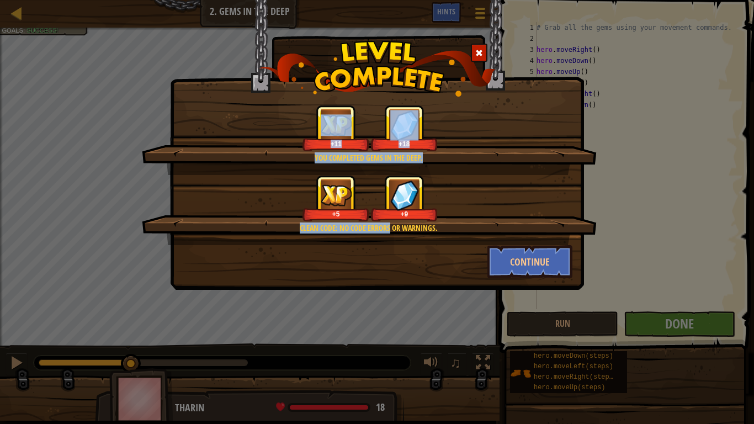
click at [475, 51] on span at bounding box center [479, 53] width 8 height 8
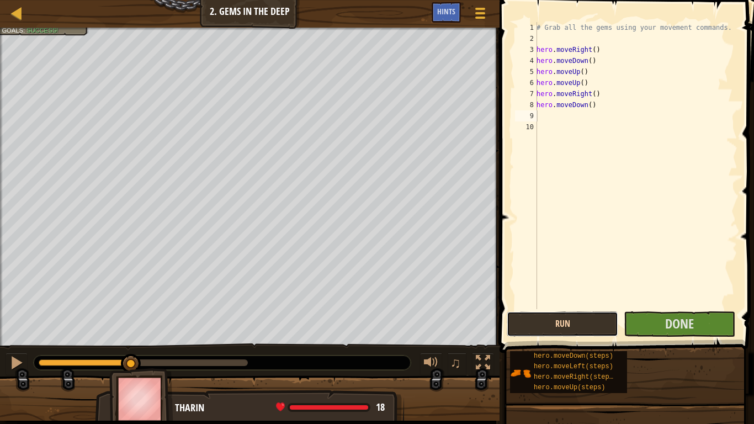
click at [543, 319] on button "Run" at bounding box center [562, 323] width 111 height 25
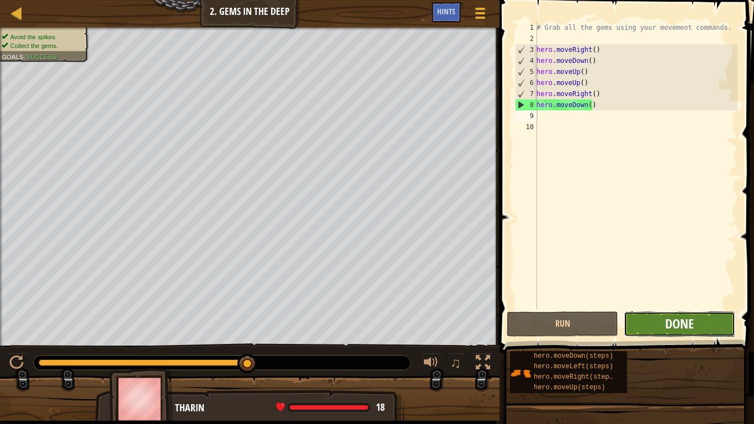
click at [693, 317] on span "Done" at bounding box center [679, 324] width 29 height 18
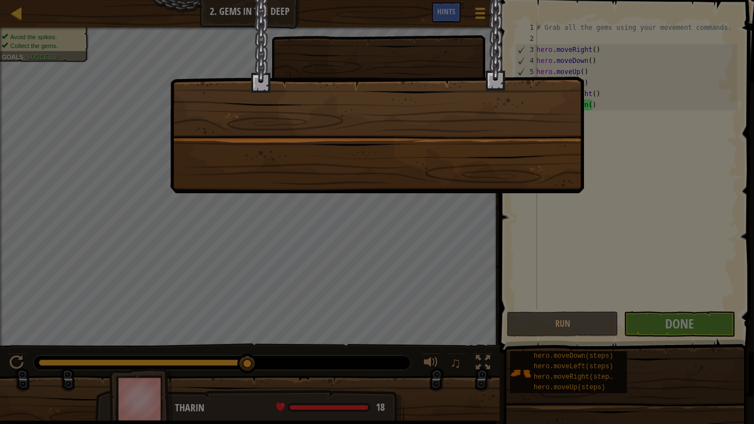
drag, startPoint x: 483, startPoint y: 252, endPoint x: 477, endPoint y: 262, distance: 12.1
click at [482, 255] on div at bounding box center [377, 212] width 754 height 424
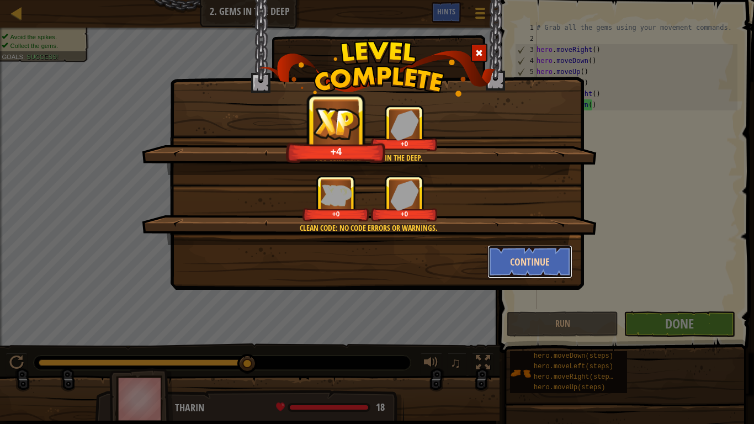
click at [508, 261] on button "Continue" at bounding box center [530, 261] width 86 height 33
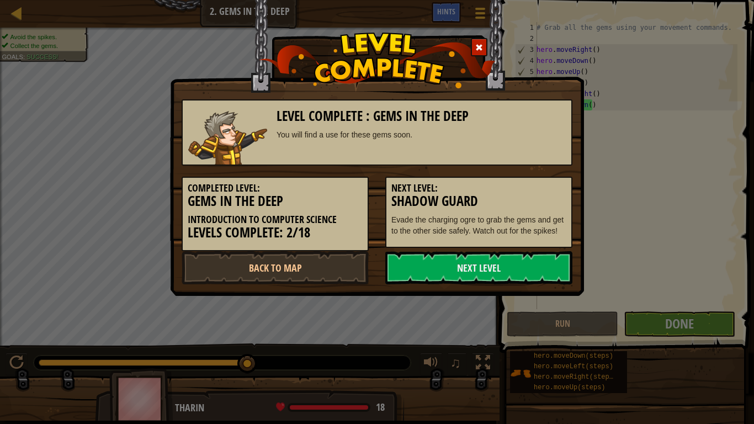
click at [535, 255] on link "Next Level" at bounding box center [478, 267] width 187 height 33
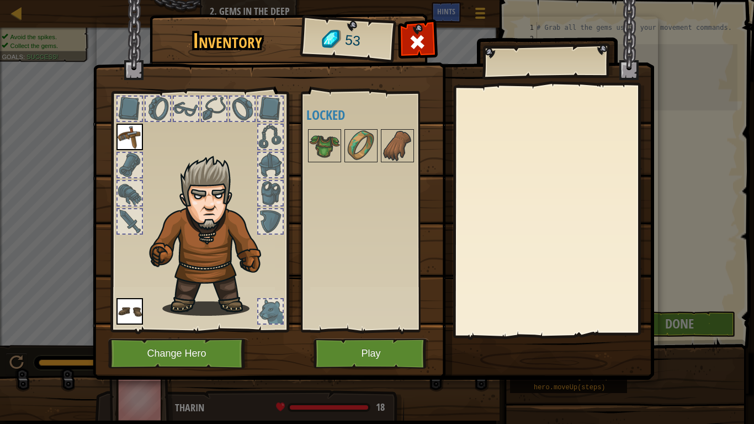
drag, startPoint x: 508, startPoint y: 253, endPoint x: 521, endPoint y: 274, distance: 24.8
click at [518, 270] on div at bounding box center [553, 211] width 195 height 248
drag, startPoint x: 353, startPoint y: 289, endPoint x: 376, endPoint y: 244, distance: 50.6
click at [372, 217] on div "Inventory 53 Available Equip Equip (double-click to equip) Locked Equip Unequip…" at bounding box center [377, 199] width 561 height 364
click at [313, 139] on img at bounding box center [324, 145] width 31 height 31
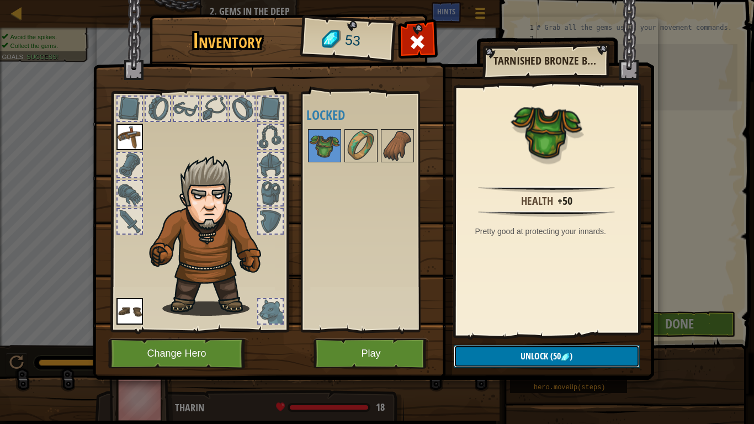
click at [552, 336] on span "(50" at bounding box center [554, 356] width 13 height 12
click at [547, 336] on button "Confirm" at bounding box center [547, 356] width 186 height 23
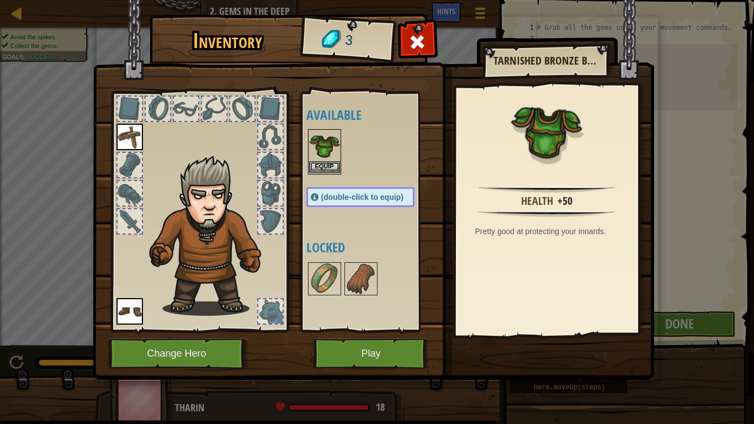
click at [319, 161] on img at bounding box center [324, 145] width 31 height 31
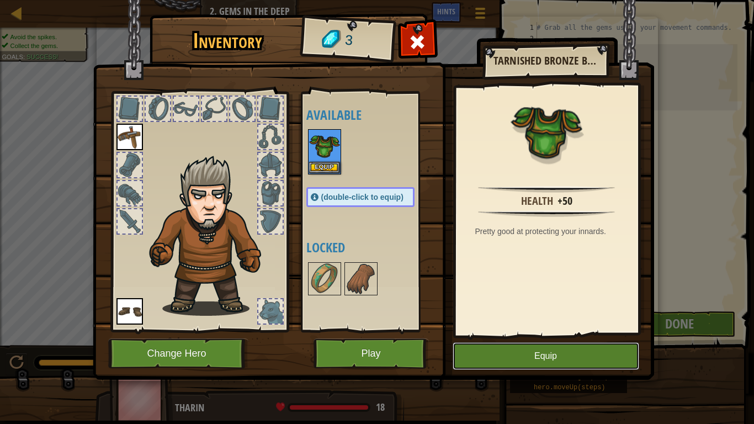
drag, startPoint x: 592, startPoint y: 356, endPoint x: 586, endPoint y: 356, distance: 6.1
click at [592, 336] on button "Equip" at bounding box center [545, 356] width 187 height 28
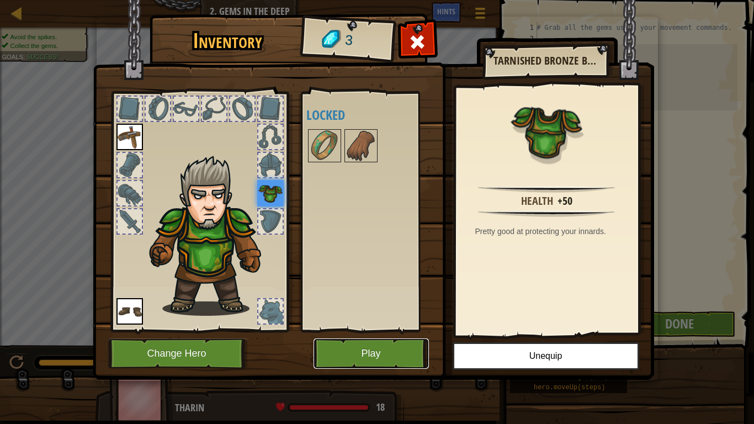
drag, startPoint x: 365, startPoint y: 366, endPoint x: 360, endPoint y: 361, distance: 7.4
click at [360, 336] on button "Play" at bounding box center [370, 353] width 115 height 30
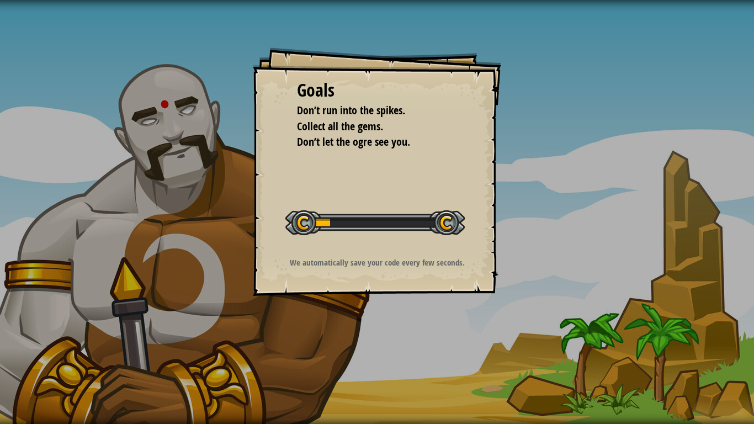
click at [358, 336] on div "Goals Don’t run into the spikes. Collect all the gems. Don’t let the ogre see y…" at bounding box center [377, 212] width 754 height 424
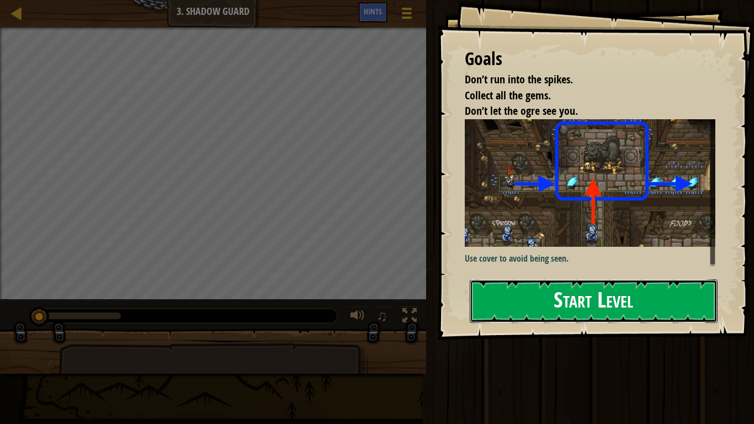
click at [525, 301] on button "Start Level" at bounding box center [594, 301] width 248 height 44
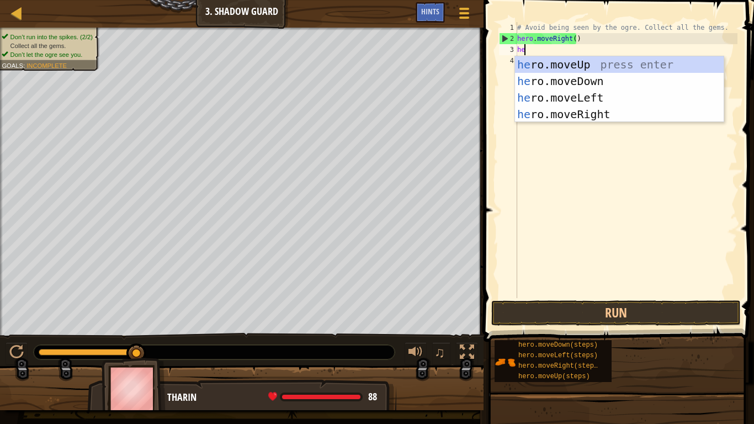
scroll to position [5, 1]
type textarea "hero"
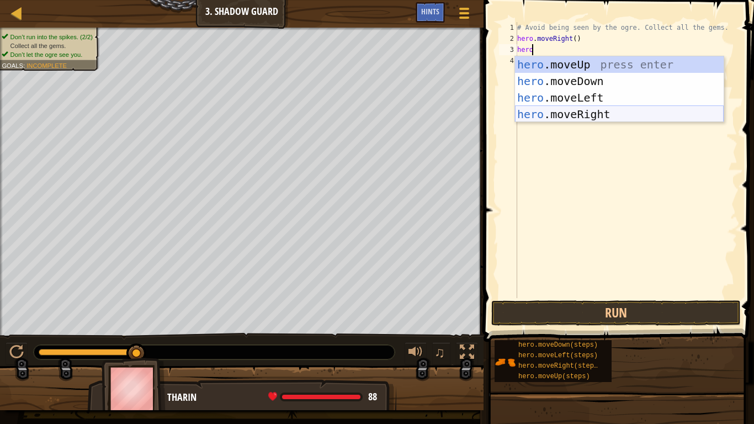
click at [600, 118] on div "hero .moveUp press enter hero .moveDown press enter hero .moveLeft press enter …" at bounding box center [619, 105] width 209 height 99
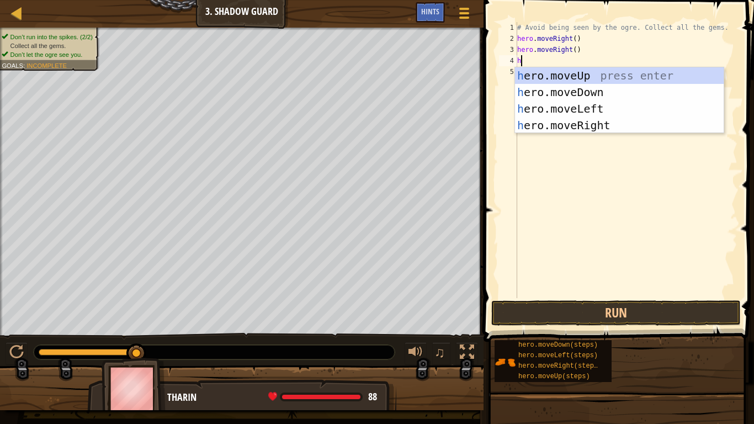
scroll to position [5, 0]
type textarea "h"
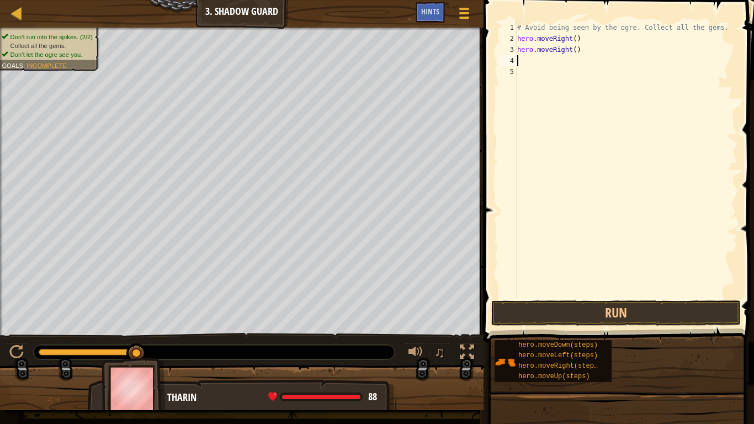
scroll to position [0, 0]
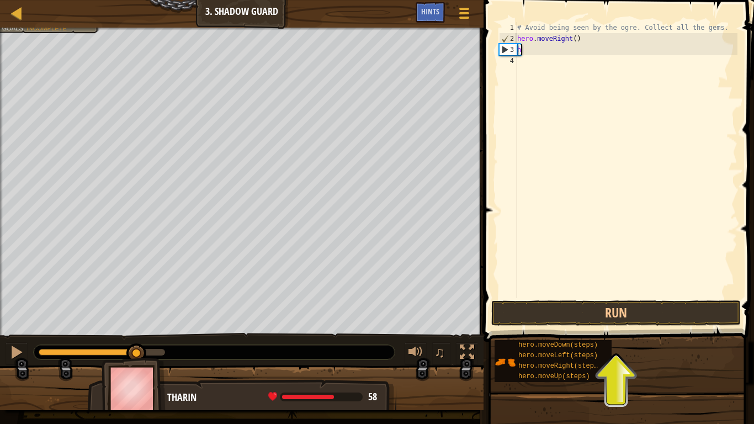
type textarea "h"
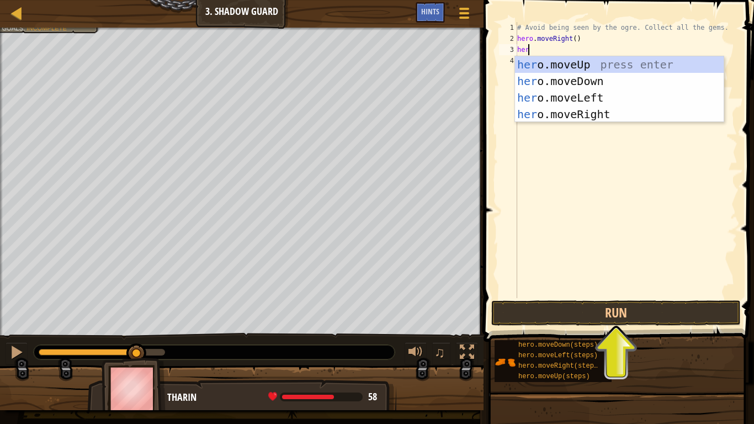
scroll to position [5, 1]
type textarea "hero"
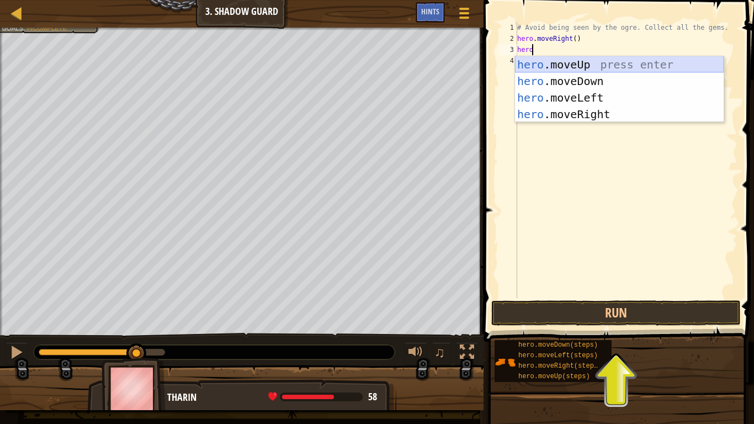
click at [630, 62] on div "hero .moveUp press enter hero .moveDown press enter hero .moveLeft press enter …" at bounding box center [619, 105] width 209 height 99
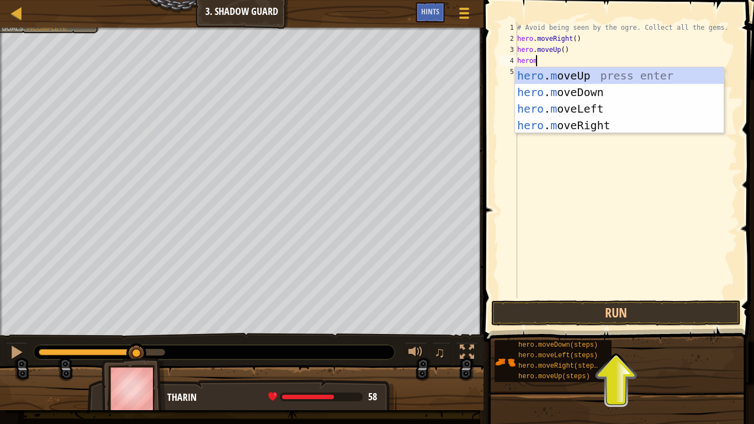
scroll to position [5, 1]
type textarea "heromove"
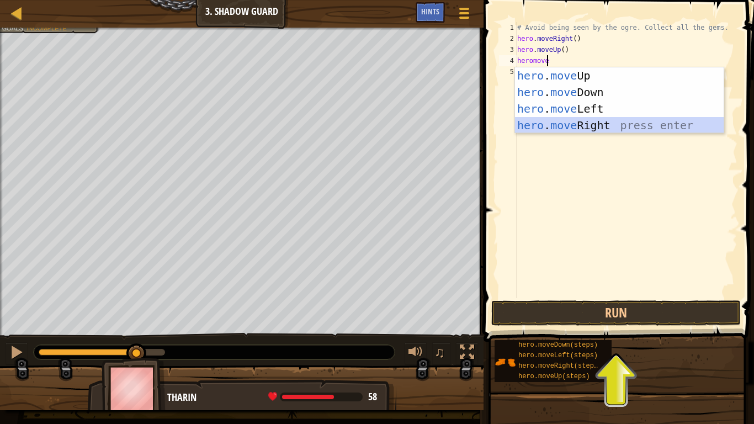
click at [628, 127] on div "hero . move Up press enter hero . move Down press enter hero . move Left press …" at bounding box center [619, 116] width 209 height 99
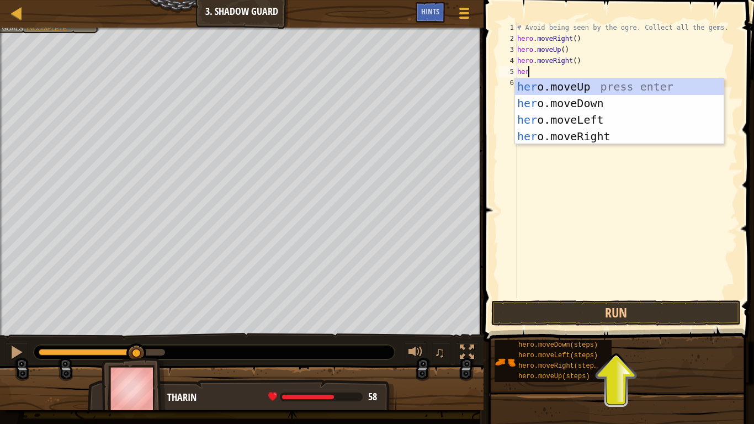
scroll to position [5, 1]
type textarea "hero"
click at [606, 101] on div "hero .moveUp press enter hero .moveDown press enter hero .moveLeft press enter …" at bounding box center [619, 127] width 209 height 99
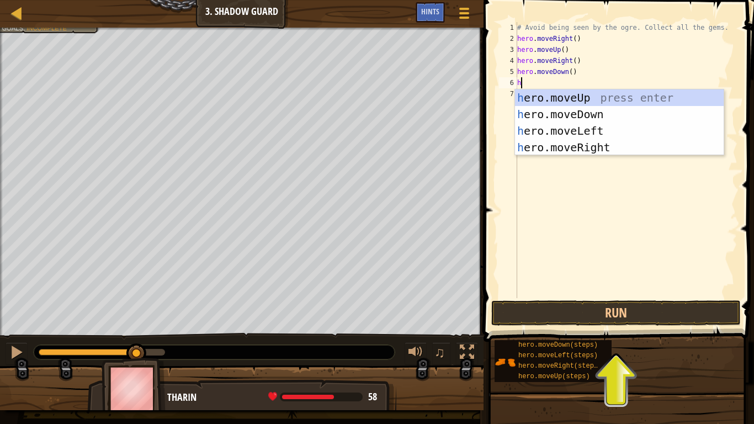
type textarea "he"
click at [574, 149] on div "he ro.moveUp press enter he ro.moveDown press enter he ro.moveLeft press enter …" at bounding box center [619, 138] width 209 height 99
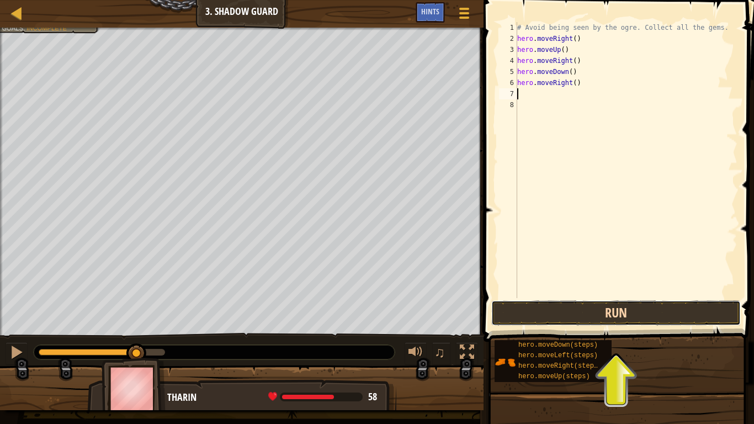
click at [535, 309] on button "Run" at bounding box center [615, 312] width 249 height 25
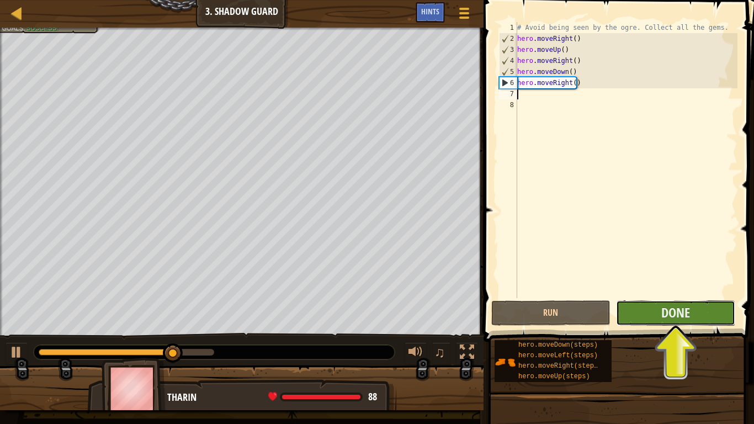
click at [701, 315] on button "Done" at bounding box center [675, 312] width 119 height 25
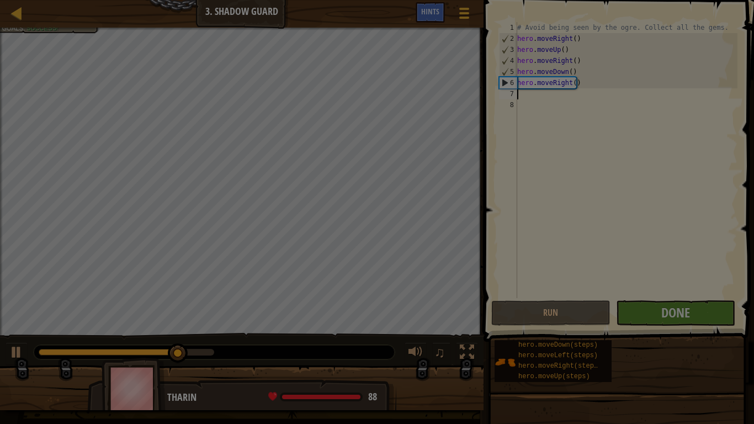
click at [701, 315] on div at bounding box center [377, 212] width 754 height 424
click at [690, 306] on div at bounding box center [377, 212] width 754 height 424
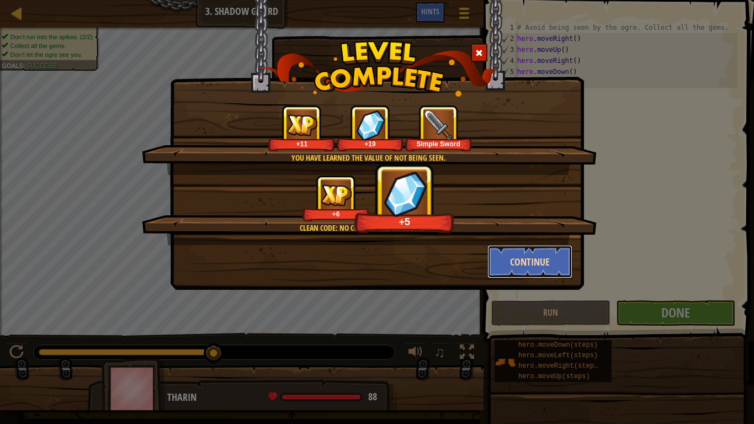
click at [563, 265] on button "Continue" at bounding box center [530, 261] width 86 height 33
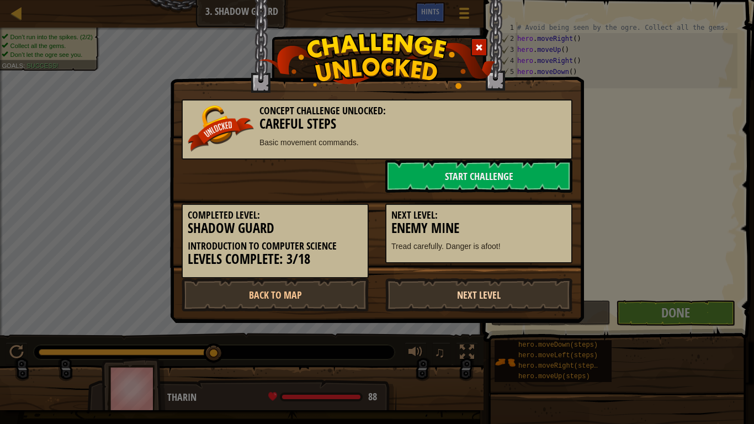
click at [539, 288] on link "Next Level" at bounding box center [478, 294] width 187 height 33
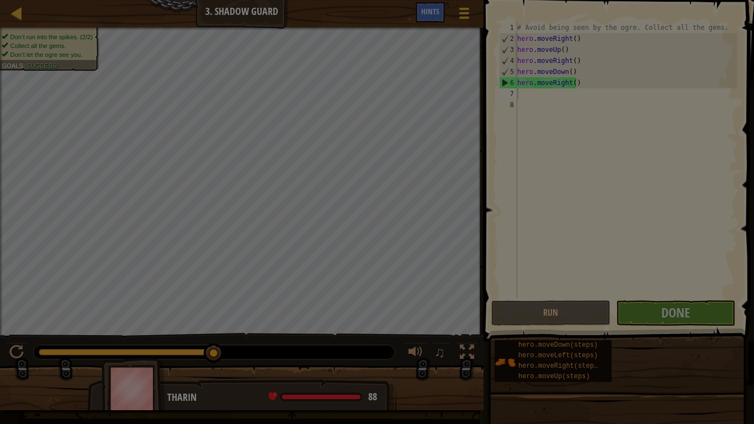
click at [539, 1] on body "Map Introduction to Computer Science 3. Shadow Guard Game Menu Done Hints 1 ההה…" at bounding box center [377, 0] width 754 height 1
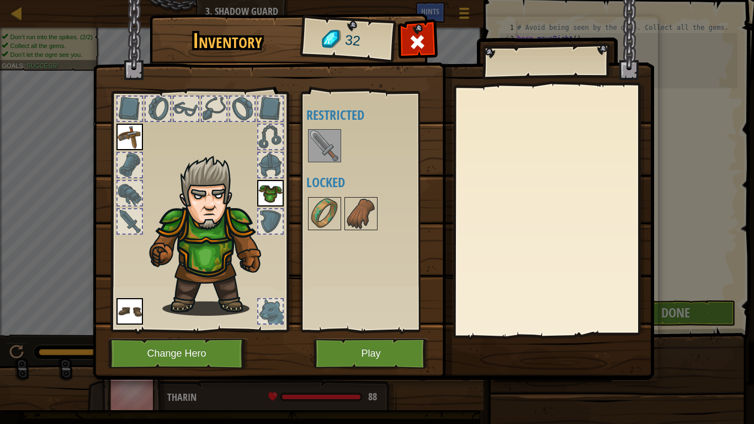
click at [316, 143] on img at bounding box center [324, 145] width 31 height 31
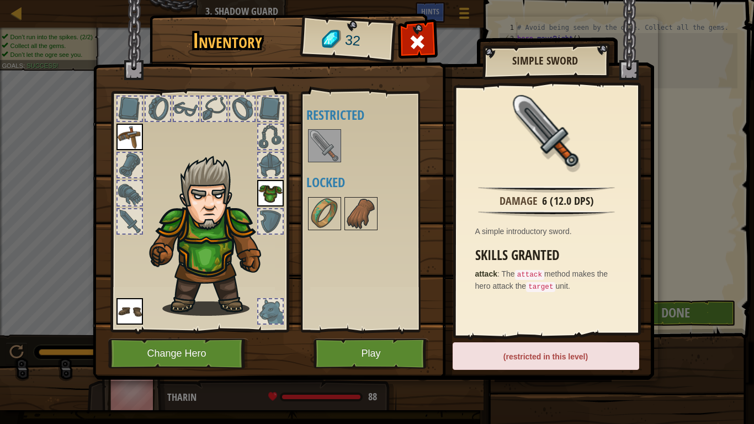
click at [592, 336] on div "(restricted in this level)" at bounding box center [545, 356] width 187 height 28
drag, startPoint x: 96, startPoint y: 35, endPoint x: 125, endPoint y: 154, distance: 122.2
click at [96, 45] on img at bounding box center [373, 179] width 561 height 401
click at [406, 125] on div "Available Equip Equip Equip (double-click to equip) Restricted Locked" at bounding box center [371, 212] width 130 height 230
click at [344, 204] on div at bounding box center [360, 213] width 33 height 33
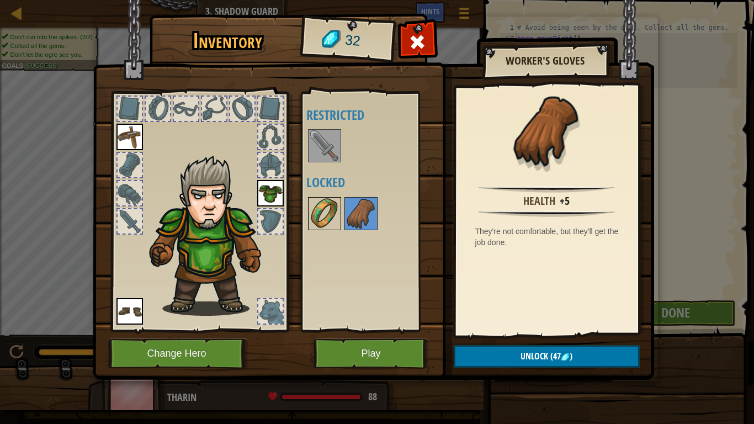
click at [324, 204] on img at bounding box center [324, 213] width 31 height 31
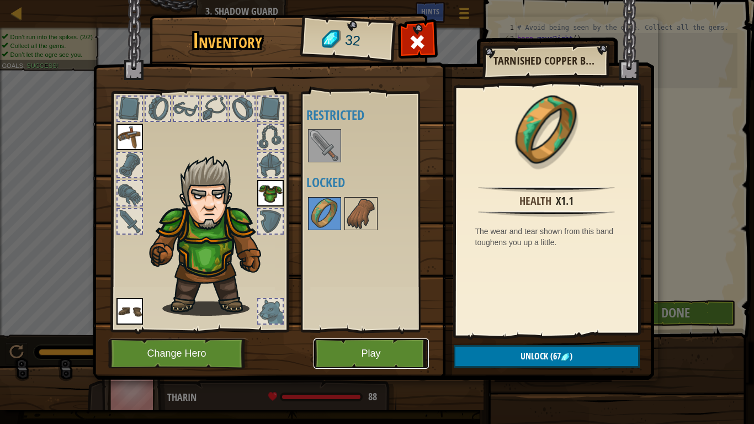
click at [375, 336] on button "Play" at bounding box center [370, 353] width 115 height 30
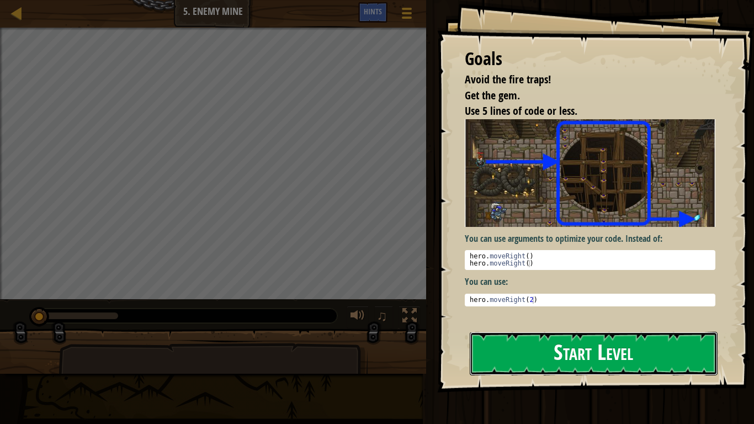
click at [600, 336] on button "Start Level" at bounding box center [594, 354] width 248 height 44
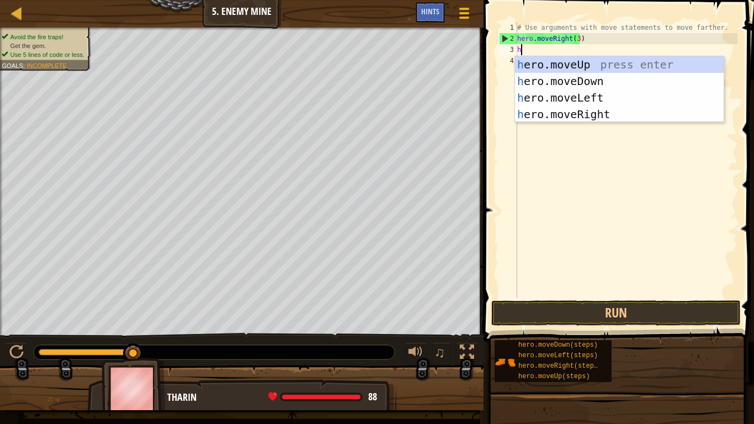
scroll to position [5, 0]
type textarea "her"
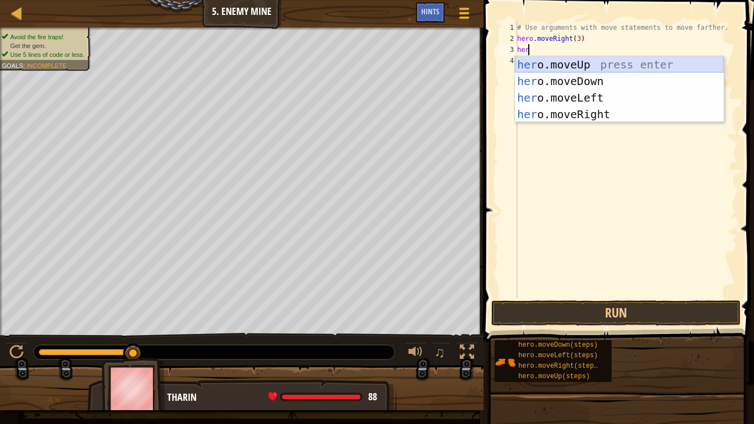
click at [596, 60] on div "her o.moveUp press enter her o.moveDown press enter her o.moveLeft press enter …" at bounding box center [619, 105] width 209 height 99
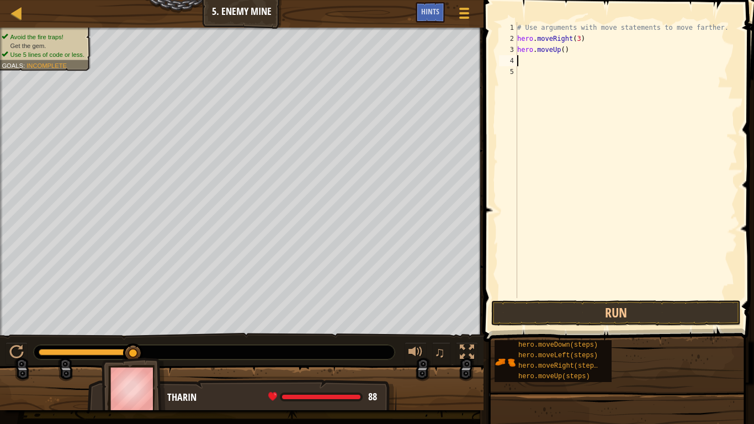
type textarea "h"
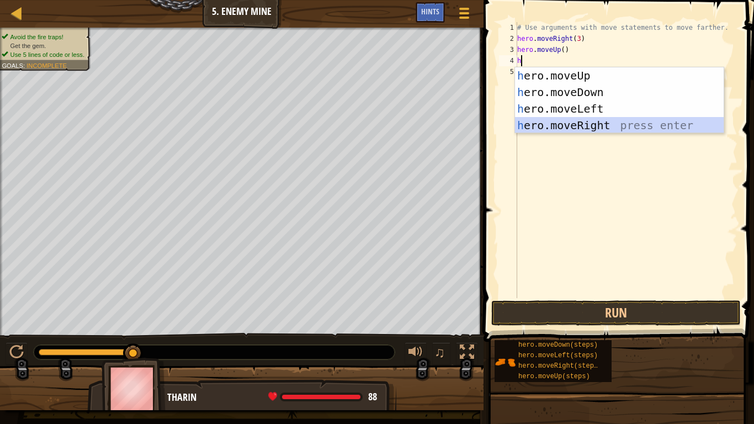
click at [611, 118] on div "h ero.moveUp press enter h ero.moveDown press enter h ero.moveLeft press enter …" at bounding box center [619, 116] width 209 height 99
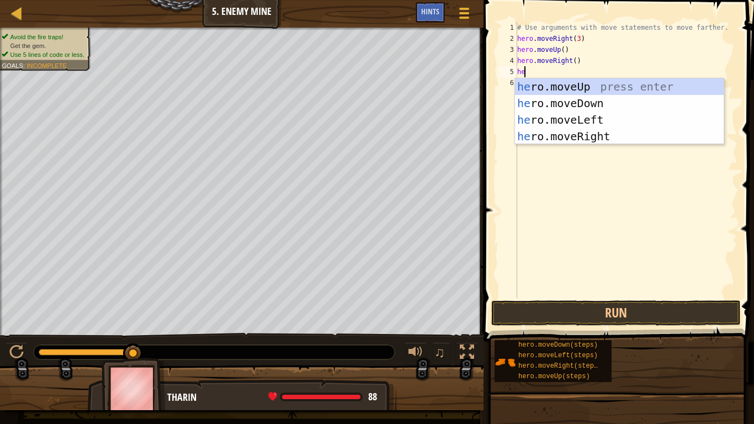
type textarea "her"
click at [670, 106] on div "her o.moveUp press enter her o.moveDown press enter her o.moveLeft press enter …" at bounding box center [619, 127] width 209 height 99
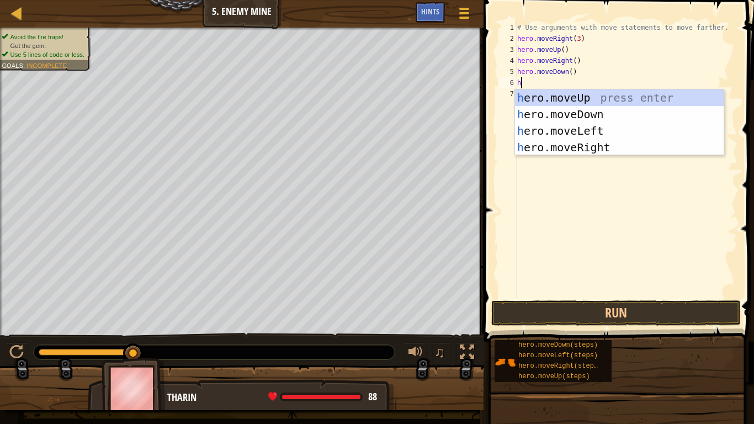
scroll to position [5, 0]
type textarea "he"
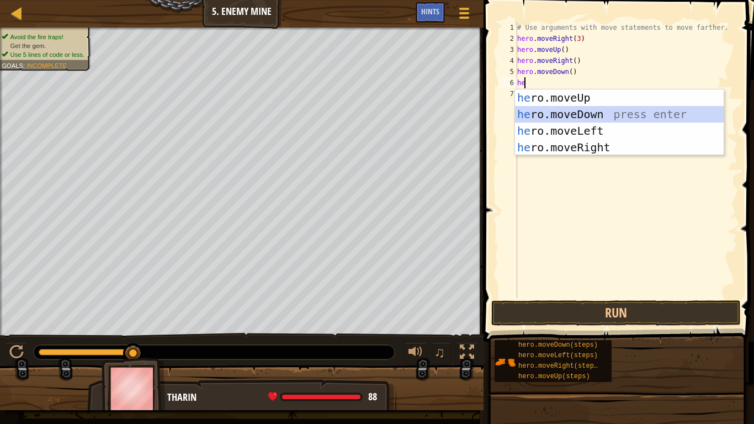
click at [563, 109] on div "he ro.moveUp press enter he ro.moveDown press enter he ro.moveLeft press enter …" at bounding box center [619, 138] width 209 height 99
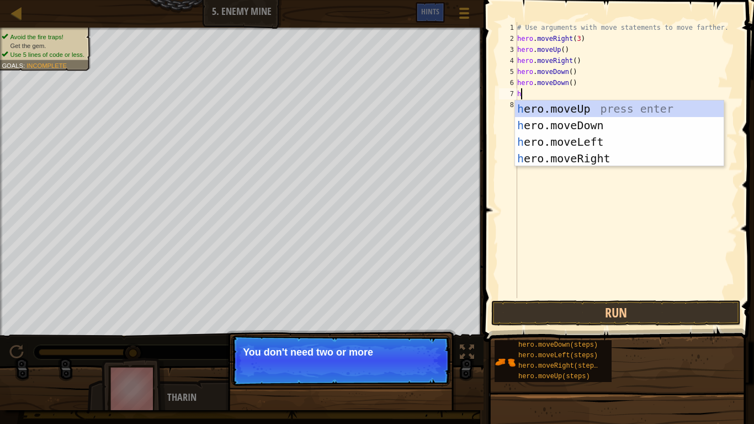
type textarea "h"
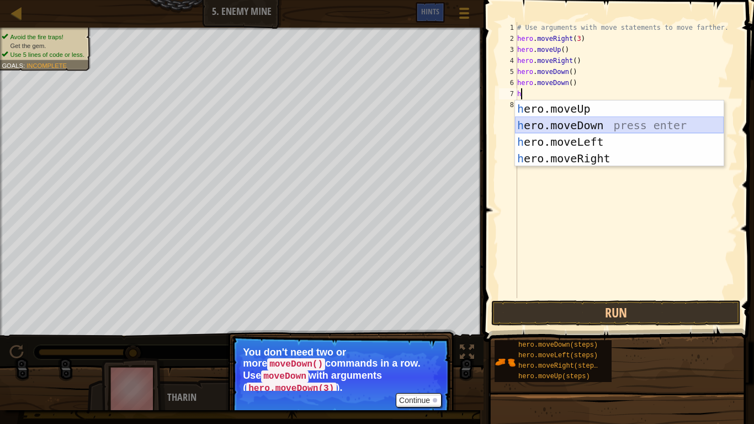
click at [580, 121] on div "h ero.moveUp press enter h ero.moveDown press enter h ero.moveLeft press enter …" at bounding box center [619, 149] width 209 height 99
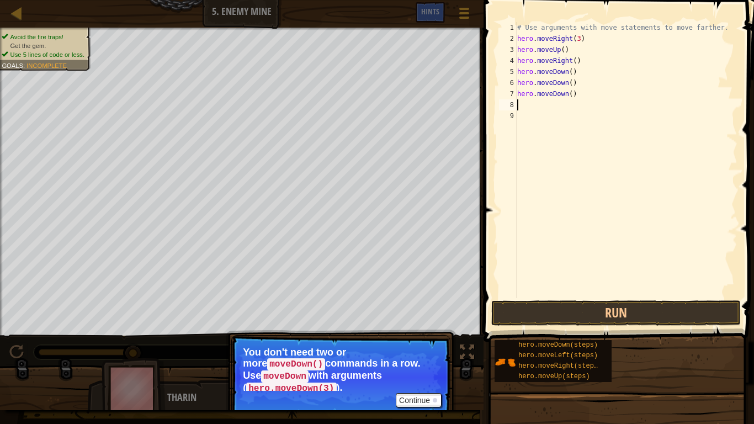
type textarea "h"
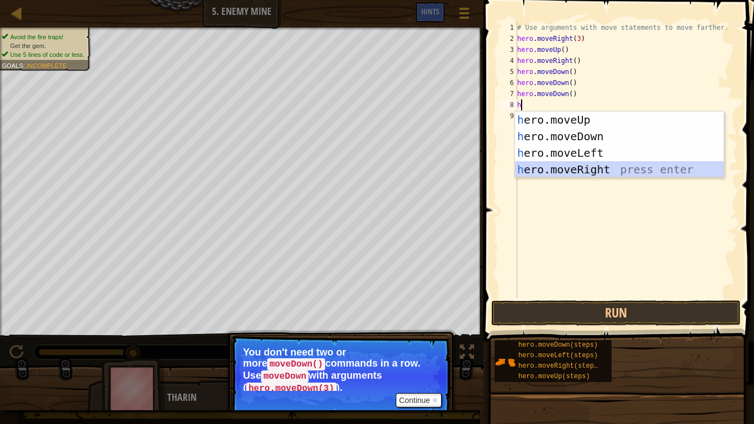
click at [582, 164] on div "h ero.moveUp press enter h ero.moveDown press enter h ero.moveLeft press enter …" at bounding box center [619, 160] width 209 height 99
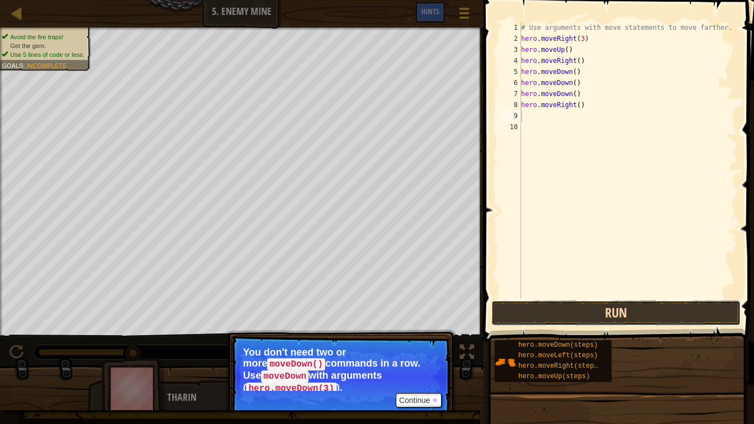
click at [637, 305] on button "Run" at bounding box center [615, 312] width 249 height 25
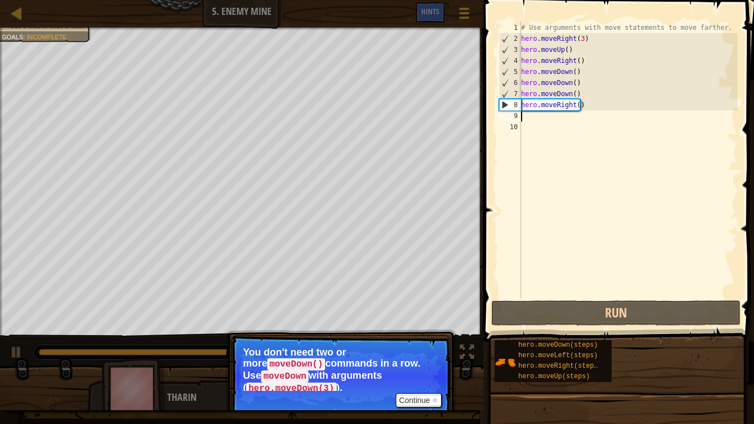
type textarea "h"
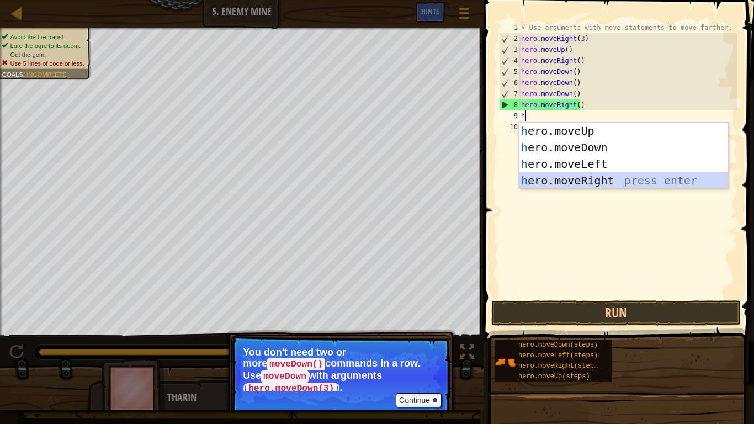
click at [595, 173] on div "h ero.moveUp press enter h ero.moveDown press enter h ero.moveLeft press enter …" at bounding box center [623, 171] width 209 height 99
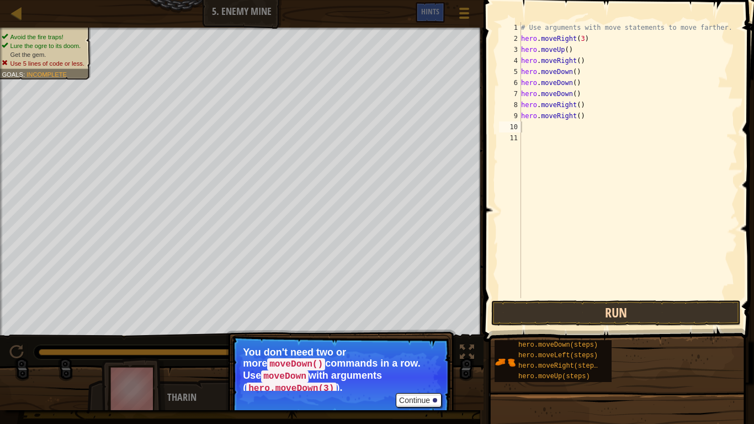
click at [678, 313] on button "Run" at bounding box center [615, 312] width 249 height 25
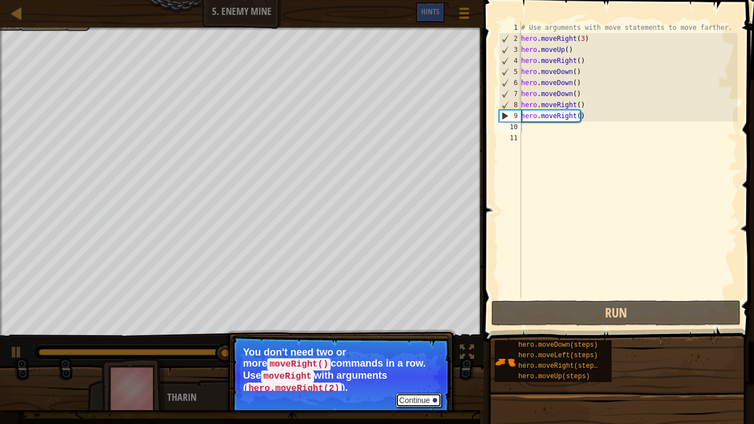
click at [415, 336] on button "Continue" at bounding box center [419, 400] width 46 height 14
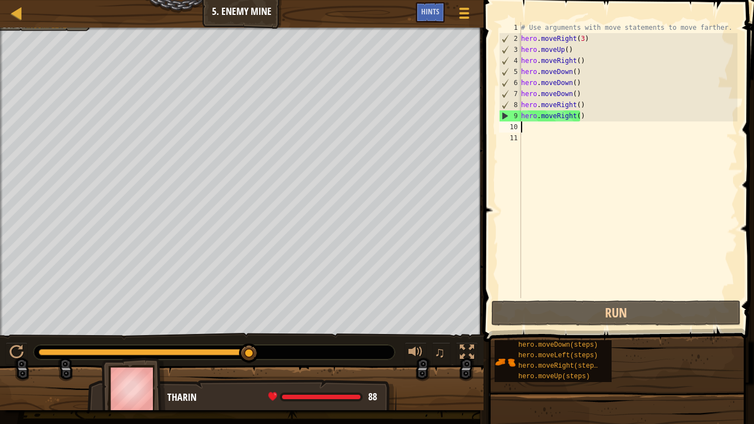
click at [58, 30] on div at bounding box center [241, 29] width 483 height 3
click at [46, 25] on div "Map Introduction to Computer Science 5. Enemy Mine Game Menu Done Hints" at bounding box center [241, 14] width 483 height 28
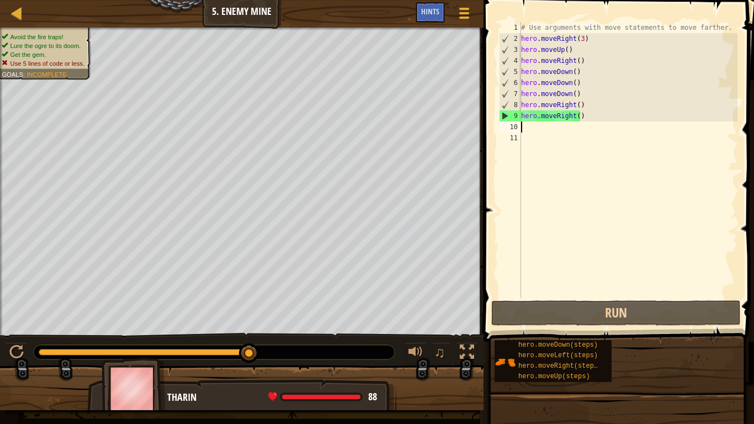
click at [45, 33] on div "Avoid the fire traps! Lure the ogre to its doom. Get the gem. Use 5 lines of co…" at bounding box center [44, 50] width 85 height 35
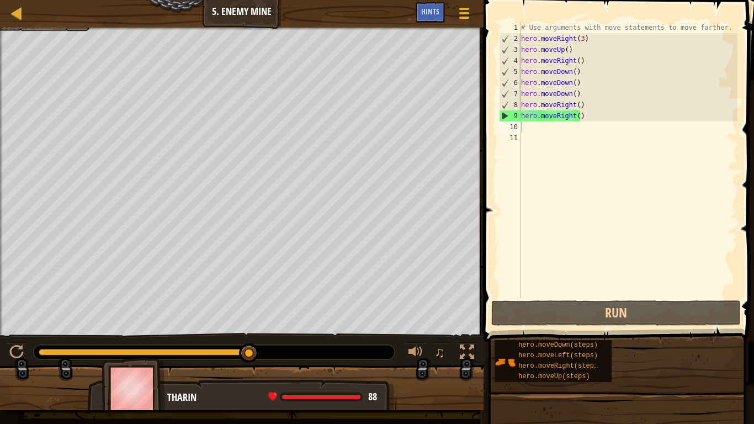
click at [49, 29] on div at bounding box center [241, 29] width 483 height 3
click at [51, 27] on div "Map Introduction to Computer Science 5. Enemy Mine Game Menu Done Hints" at bounding box center [241, 14] width 483 height 28
click at [51, 26] on div "Map Introduction to Computer Science 5. Enemy Mine Game Menu Done Hints" at bounding box center [241, 14] width 483 height 28
click at [47, 27] on div "Map Introduction to Computer Science 5. Enemy Mine Game Menu Done Hints" at bounding box center [241, 14] width 483 height 28
click at [47, 28] on div at bounding box center [241, 29] width 483 height 3
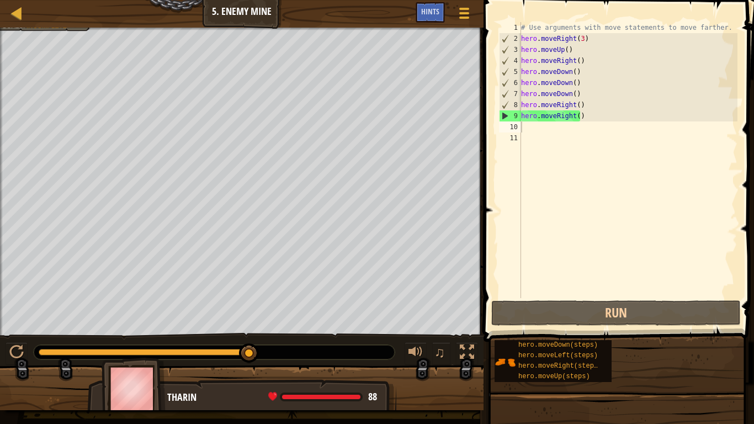
click at [47, 28] on div at bounding box center [241, 29] width 483 height 3
click at [583, 89] on div "# Use arguments with move statements to move farther. hero . moveRight ( 3 ) he…" at bounding box center [628, 171] width 219 height 298
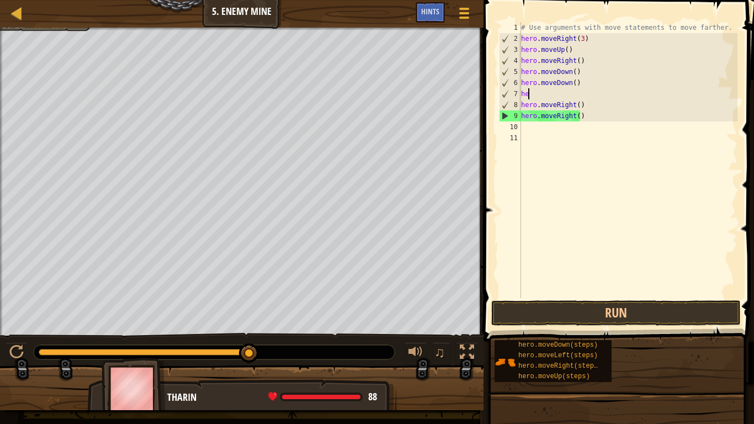
type textarea "h"
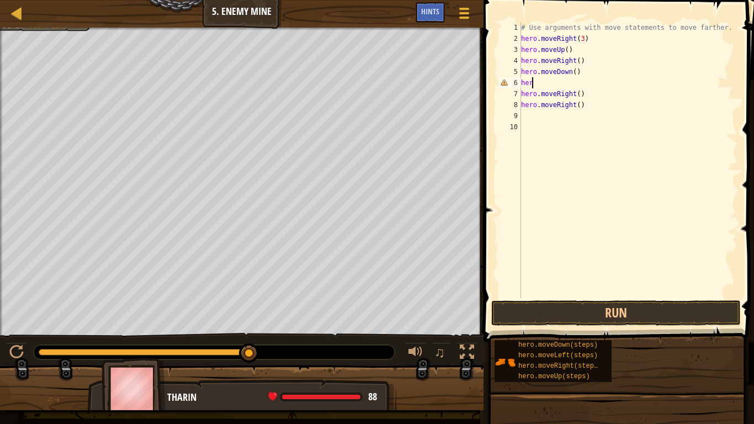
type textarea "h"
type textarea "hero.moveDown(3)"
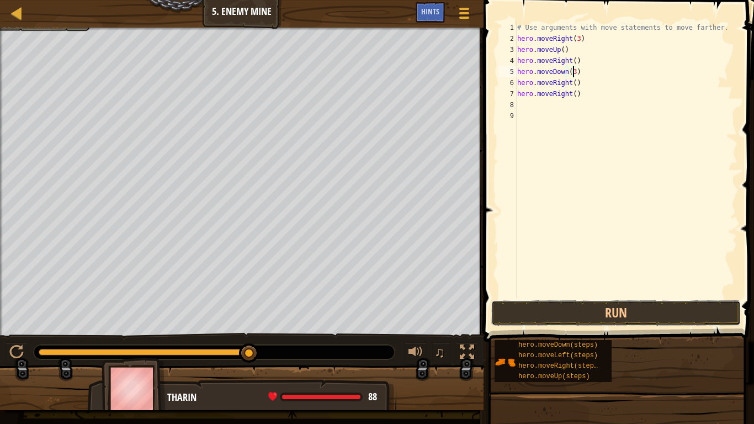
drag, startPoint x: 598, startPoint y: 302, endPoint x: 574, endPoint y: 300, distance: 23.3
click at [596, 302] on button "Run" at bounding box center [615, 312] width 249 height 25
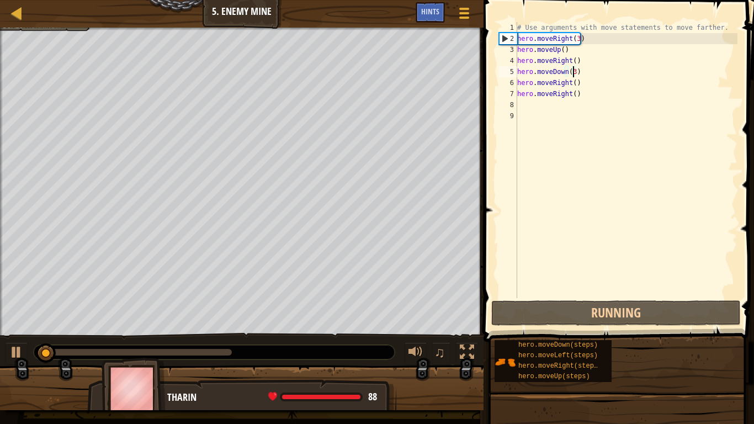
click at [572, 128] on div "# Use arguments with move statements to move farther. hero . moveRight ( 3 ) he…" at bounding box center [626, 171] width 222 height 298
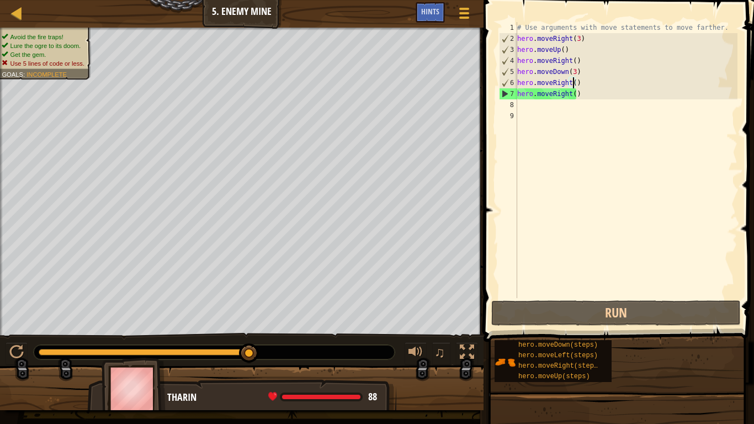
click at [572, 82] on div "# Use arguments with move statements to move farther. hero . moveRight ( 3 ) he…" at bounding box center [626, 171] width 222 height 298
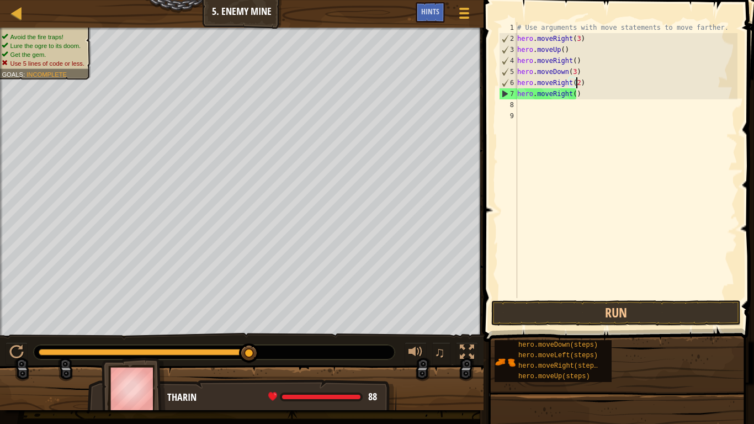
scroll to position [5, 5]
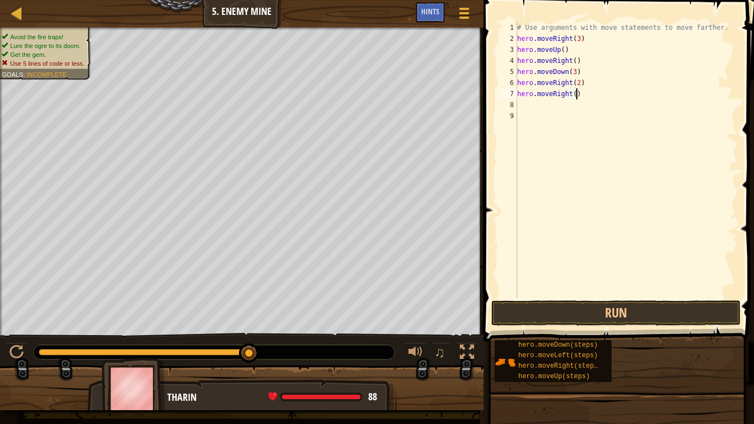
click at [600, 98] on div "# Use arguments with move statements to move farther. hero . moveRight ( 3 ) he…" at bounding box center [626, 171] width 222 height 298
type textarea "h"
type textarea "hero.moveRight(2)"
click at [570, 307] on button "Run" at bounding box center [615, 312] width 249 height 25
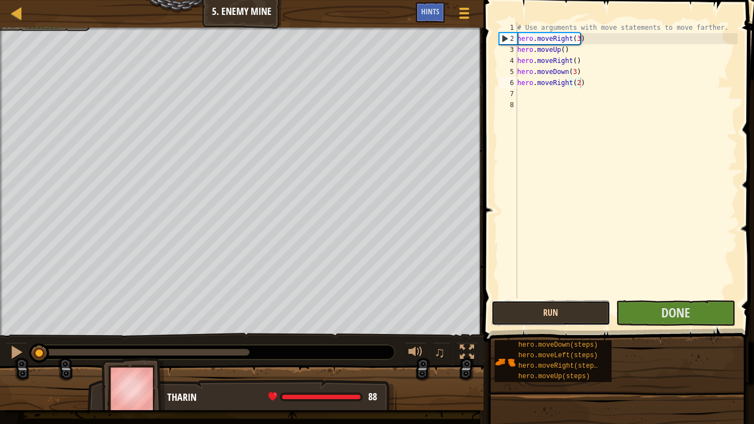
click at [570, 306] on button "Run" at bounding box center [550, 312] width 119 height 25
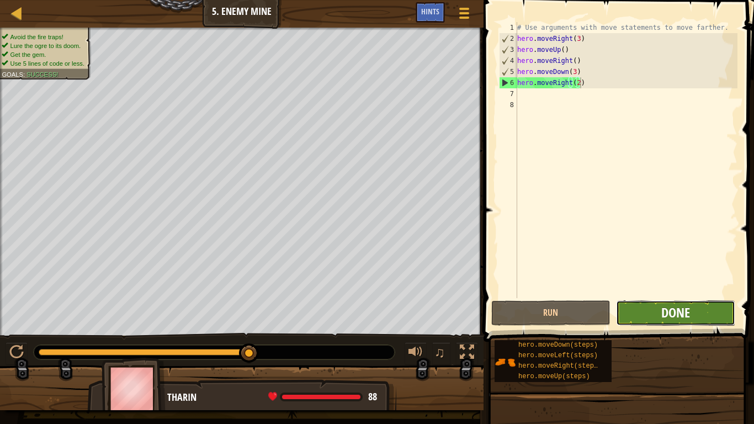
click at [678, 313] on span "Done" at bounding box center [675, 312] width 29 height 18
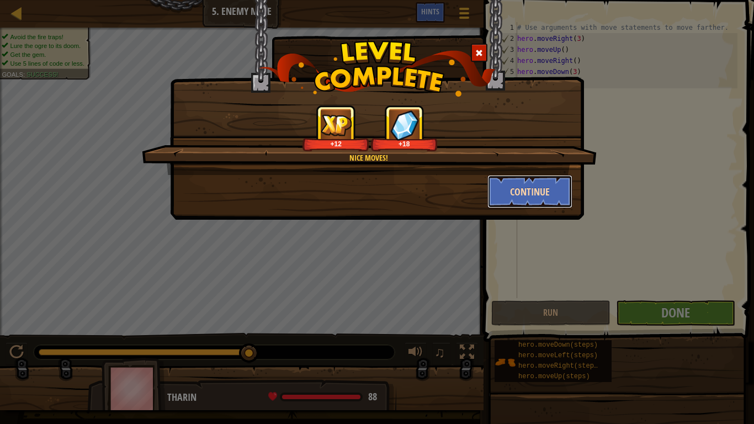
click at [516, 184] on button "Continue" at bounding box center [530, 191] width 86 height 33
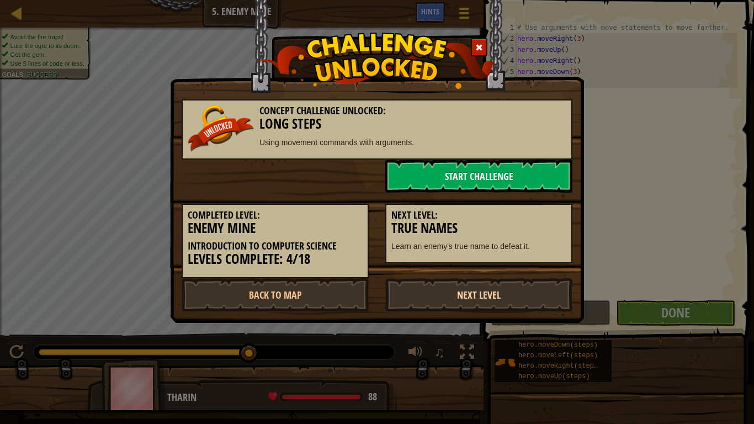
click at [532, 296] on link "Next Level" at bounding box center [478, 294] width 187 height 33
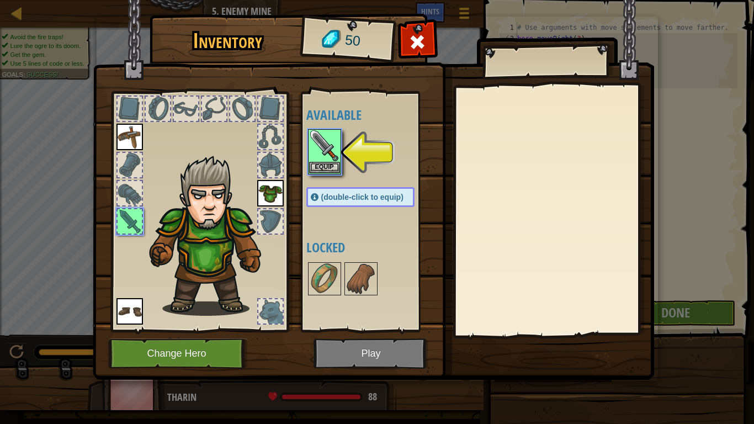
drag, startPoint x: 365, startPoint y: 173, endPoint x: 421, endPoint y: 162, distance: 57.4
click at [407, 169] on div at bounding box center [371, 151] width 130 height 49
click at [327, 164] on button "Equip" at bounding box center [324, 167] width 31 height 12
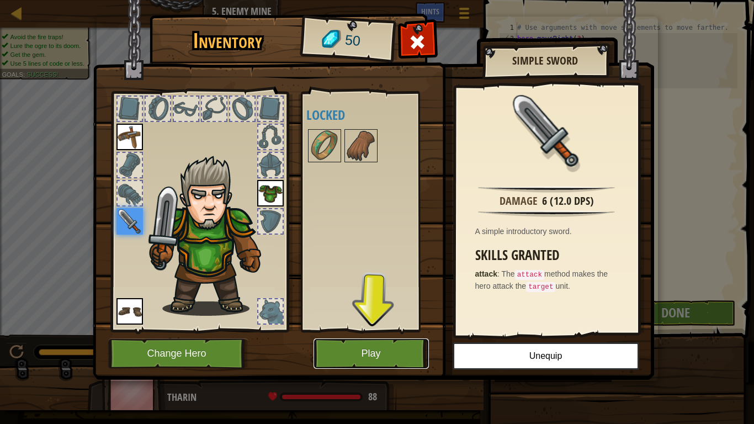
click at [342, 336] on button "Play" at bounding box center [370, 353] width 115 height 30
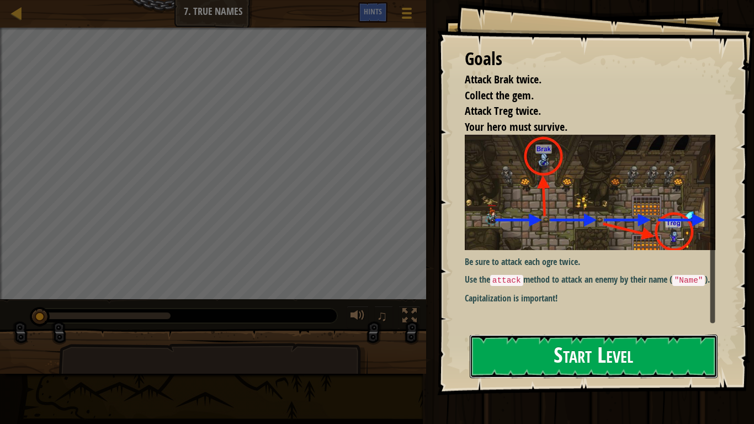
click at [611, 336] on button "Start Level" at bounding box center [594, 356] width 248 height 44
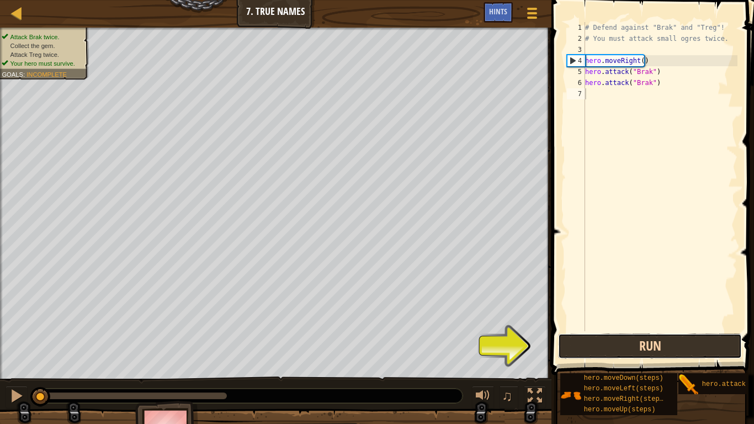
click at [631, 336] on button "Run" at bounding box center [650, 345] width 184 height 25
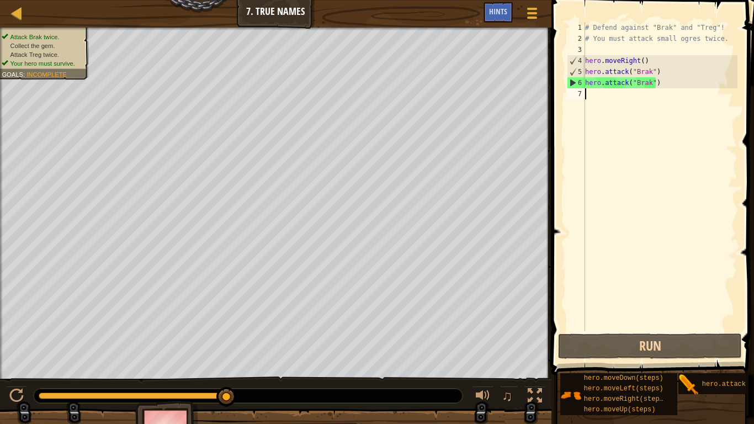
type textarea "h"
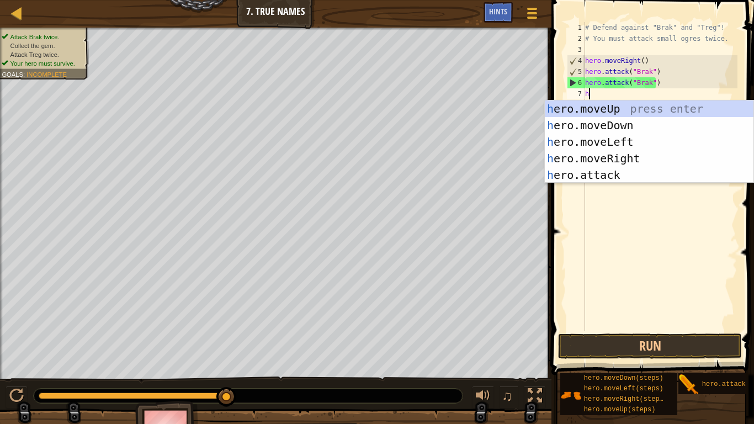
scroll to position [5, 0]
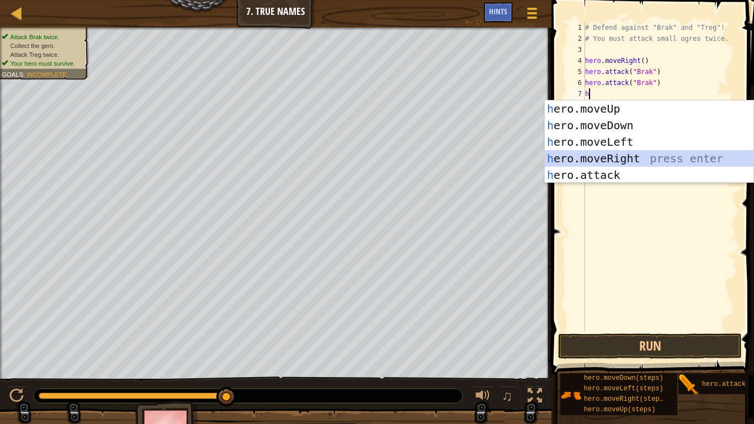
click at [596, 156] on div "h ero.moveUp press enter h ero.moveDown press enter h ero.moveLeft press enter …" at bounding box center [649, 158] width 209 height 116
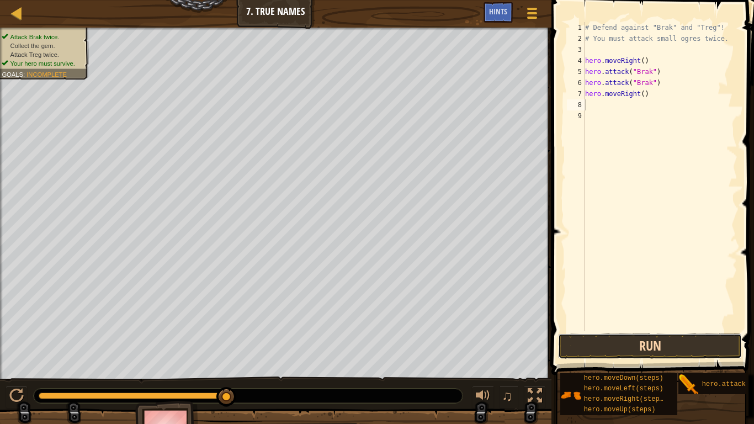
click at [638, 336] on button "Run" at bounding box center [650, 345] width 184 height 25
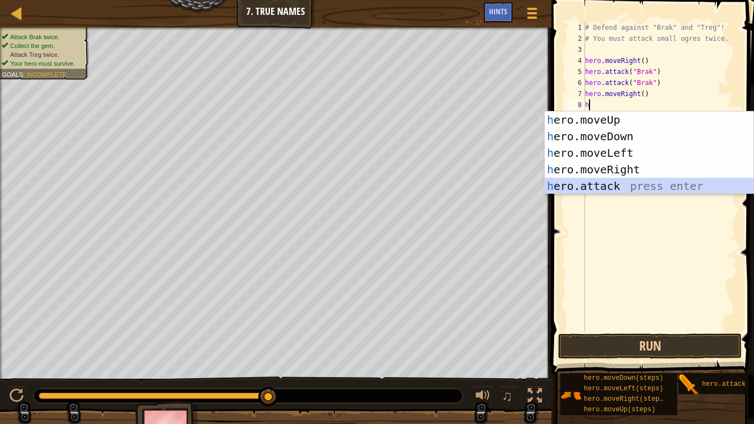
click at [604, 182] on div "h ero.moveUp press enter h ero.moveDown press enter h ero.moveLeft press enter …" at bounding box center [649, 169] width 209 height 116
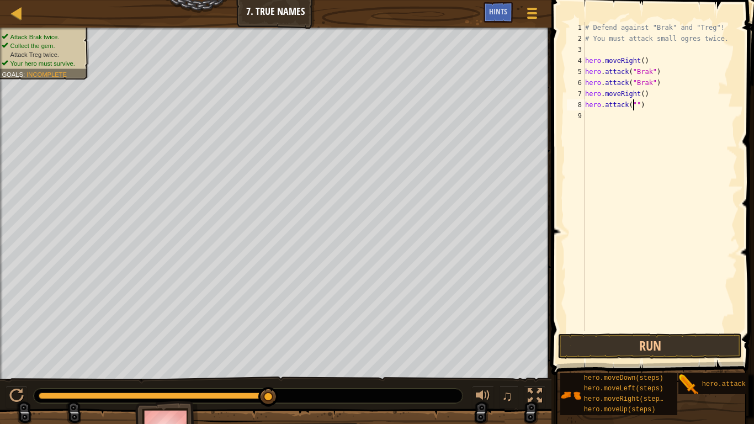
type textarea "hero.attack(")"
click at [626, 101] on div "# Defend against "Brak" and "Treg"! # You must attack small ogres twice. hero .…" at bounding box center [660, 187] width 155 height 331
click at [646, 111] on div "# Defend against "Brak" and "Treg"! # You must attack small ogres twice. hero .…" at bounding box center [660, 187] width 155 height 331
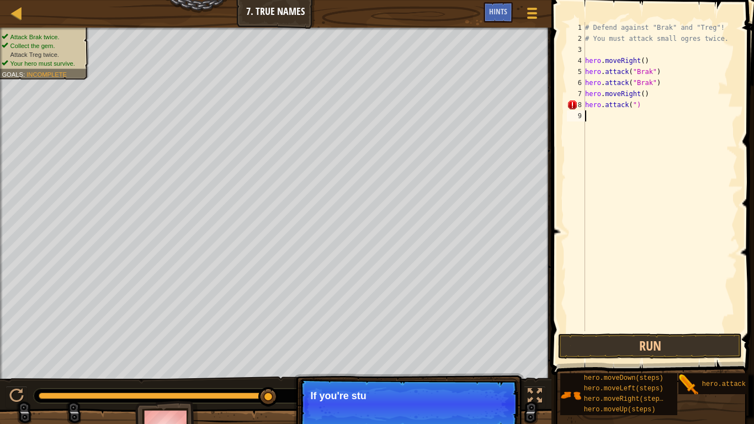
click at [655, 105] on div "# Defend against "Brak" and "Treg"! # You must attack small ogres twice. hero .…" at bounding box center [660, 187] width 155 height 331
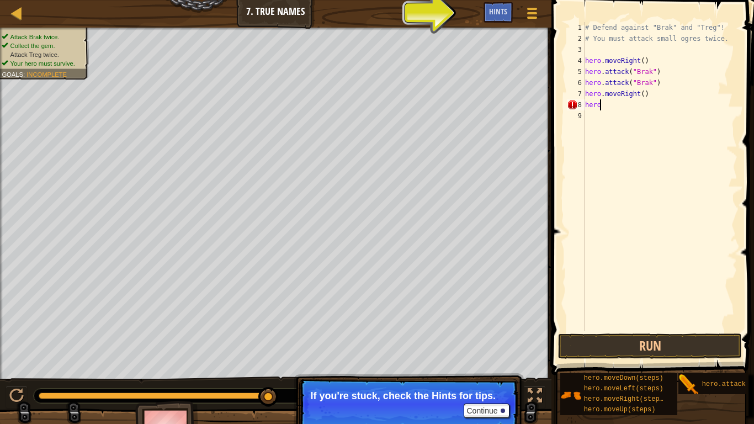
type textarea "h"
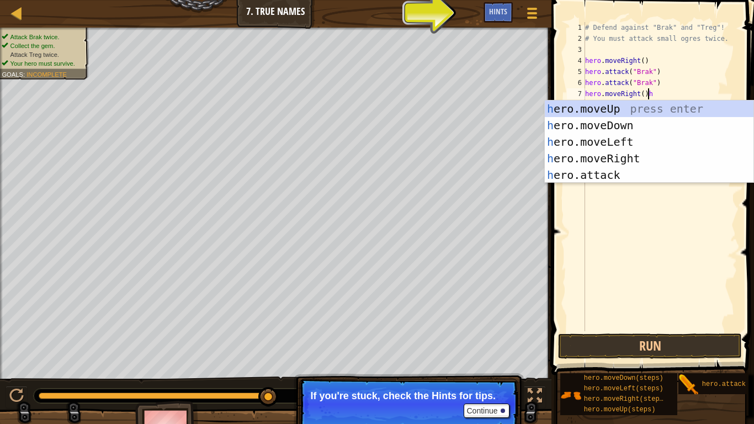
scroll to position [5, 5]
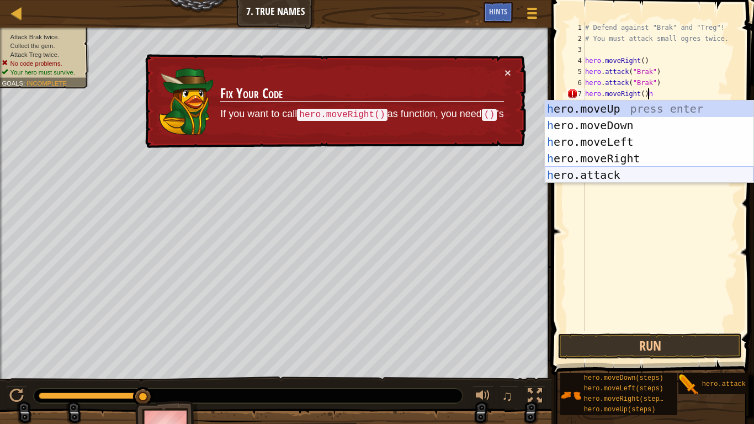
click at [556, 175] on div "h ero.moveUp press enter h ero.moveDown press enter h ero.moveLeft press enter …" at bounding box center [649, 158] width 209 height 116
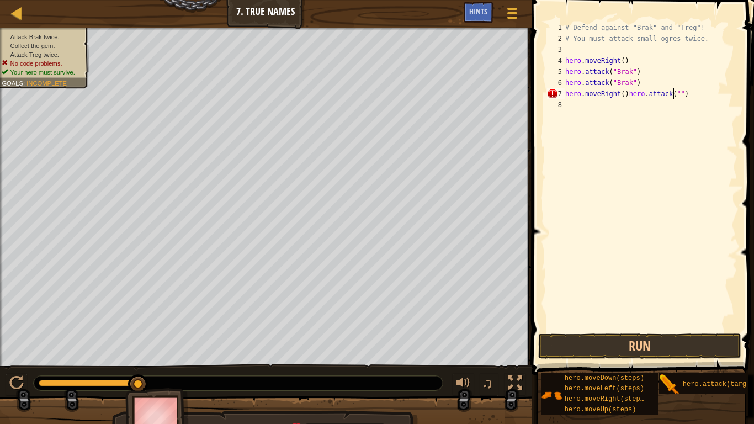
type textarea "hero.moveRight()hero.attack(""
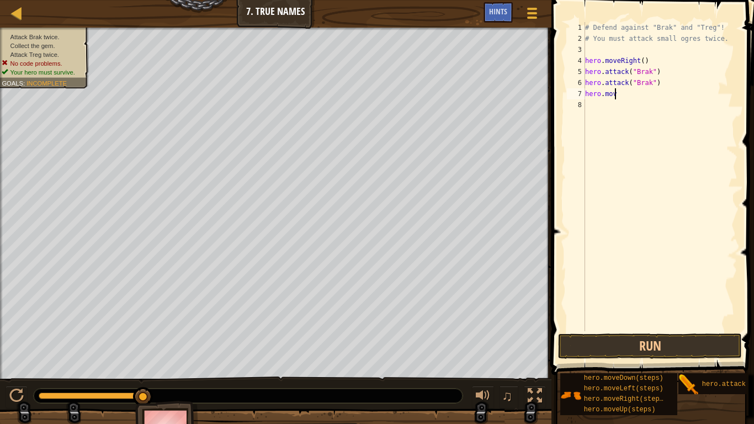
type textarea "h"
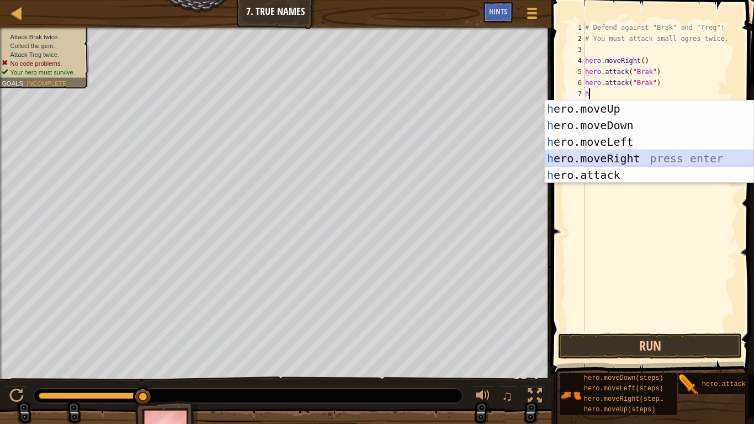
drag, startPoint x: 618, startPoint y: 161, endPoint x: 609, endPoint y: 169, distance: 12.5
click at [611, 168] on div "h ero.moveUp press enter h ero.moveDown press enter h ero.moveLeft press enter …" at bounding box center [649, 158] width 209 height 116
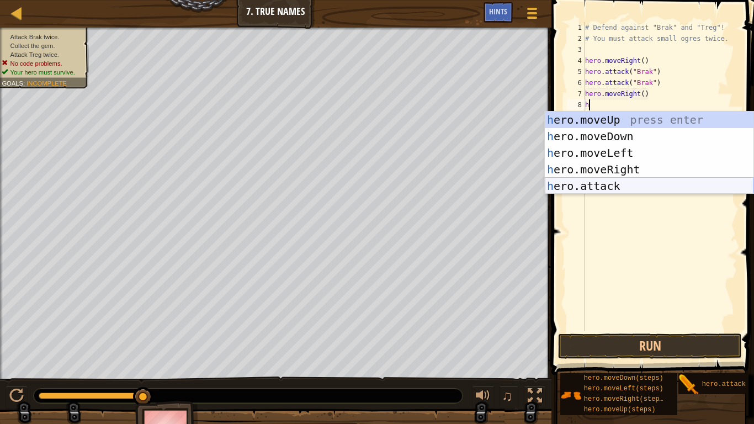
click at [563, 180] on div "h ero.moveUp press enter h ero.moveDown press enter h ero.moveLeft press enter …" at bounding box center [649, 169] width 209 height 116
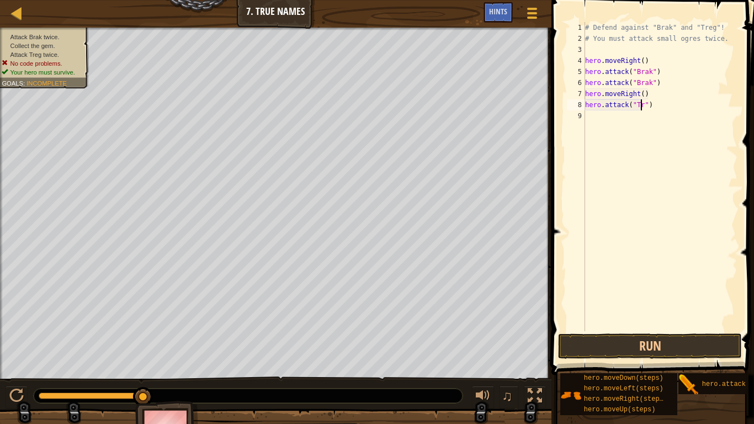
scroll to position [5, 5]
type textarea "hero.attack("Treg")"
click at [590, 202] on div "# Defend against "Brak" and "Treg"! # You must attack small ogres twice. hero .…" at bounding box center [660, 187] width 155 height 331
click at [657, 336] on button "Run" at bounding box center [650, 345] width 184 height 25
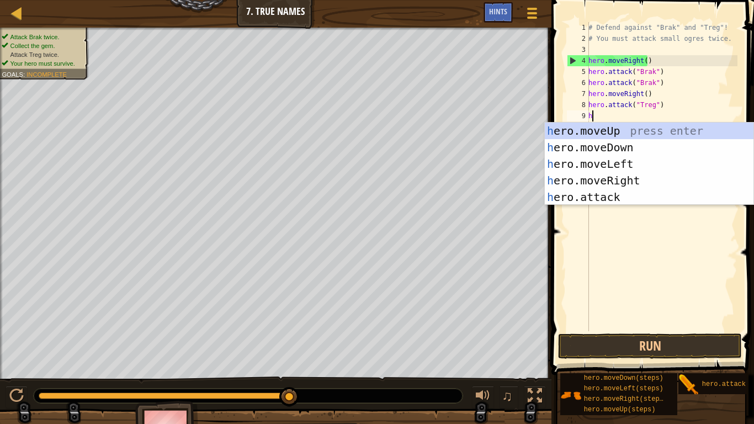
scroll to position [5, 0]
click at [640, 195] on div "h ero.moveUp press enter h ero.moveDown press enter h ero.moveLeft press enter …" at bounding box center [649, 180] width 209 height 116
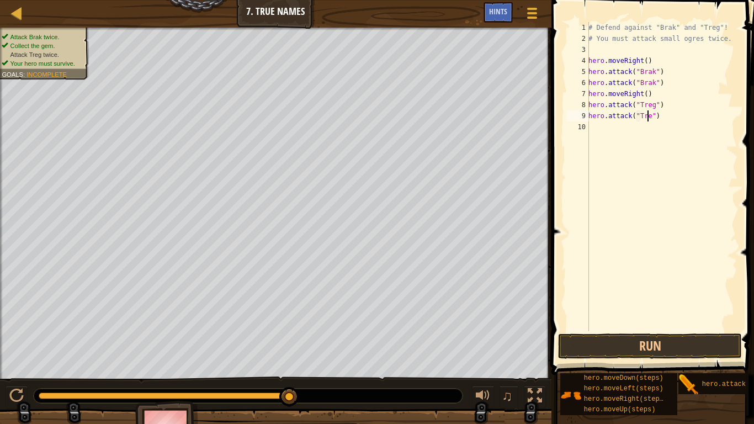
scroll to position [5, 5]
type textarea "hero.attack("Treg")"
click at [679, 336] on button "Run" at bounding box center [650, 345] width 184 height 25
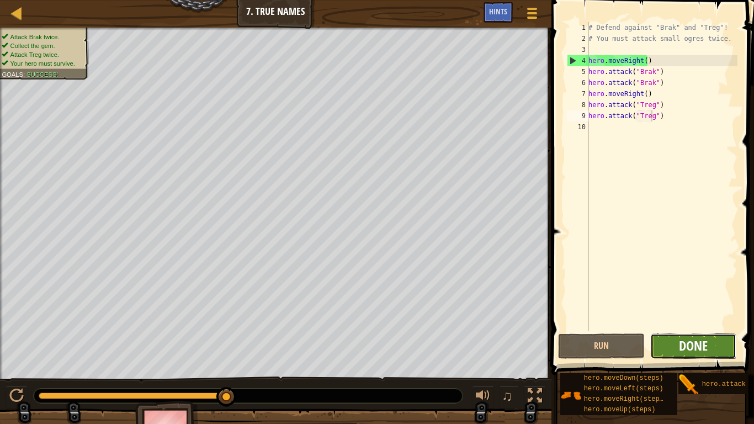
click at [690, 336] on span "Done" at bounding box center [693, 346] width 29 height 18
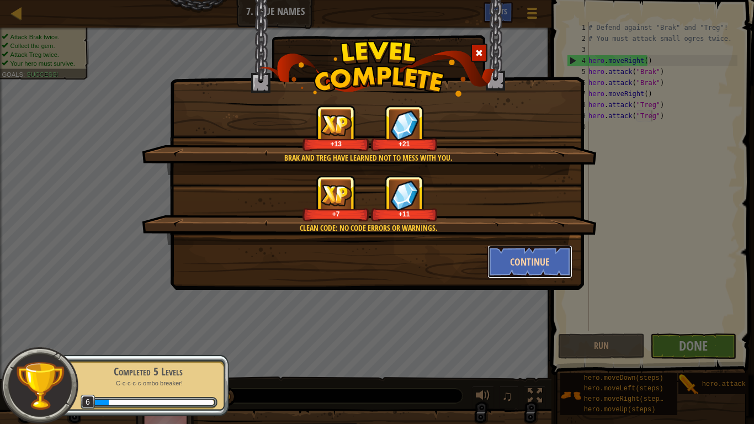
click at [546, 251] on button "Continue" at bounding box center [530, 261] width 86 height 33
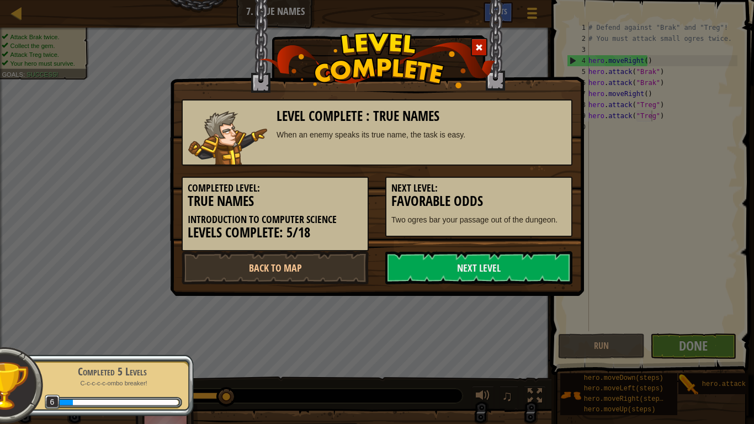
click at [540, 252] on link "Next Level" at bounding box center [478, 267] width 187 height 33
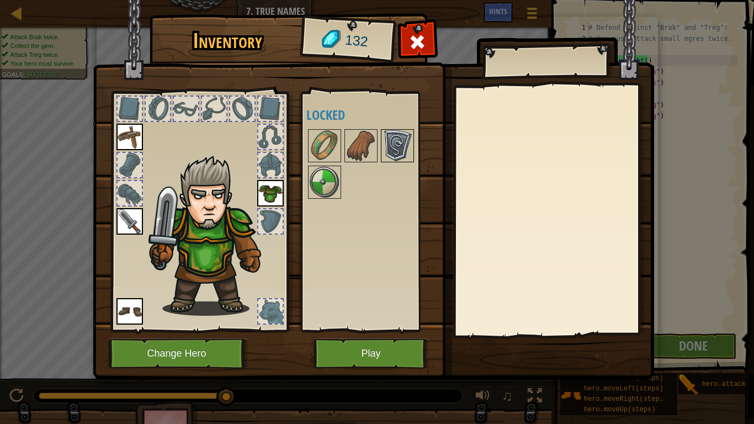
click at [400, 139] on img at bounding box center [397, 145] width 31 height 31
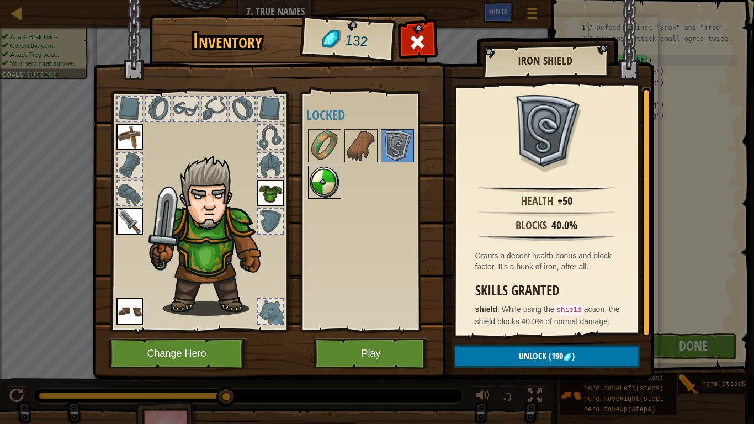
click at [332, 179] on img at bounding box center [324, 182] width 31 height 31
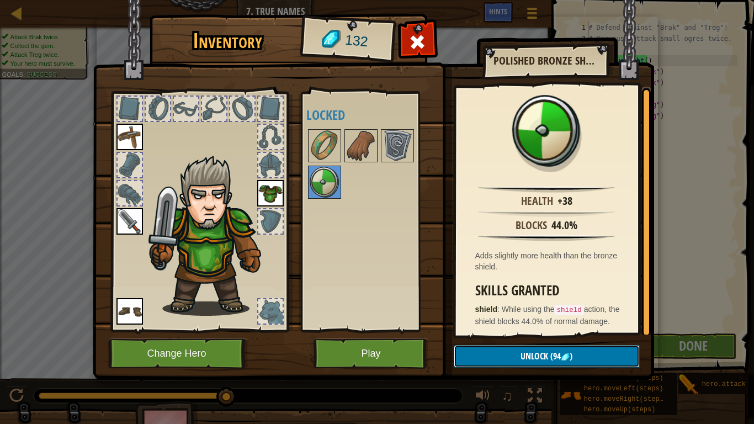
click at [480, 336] on button "Unlock (94 )" at bounding box center [547, 356] width 186 height 23
click at [501, 336] on button "Confirm" at bounding box center [547, 356] width 186 height 23
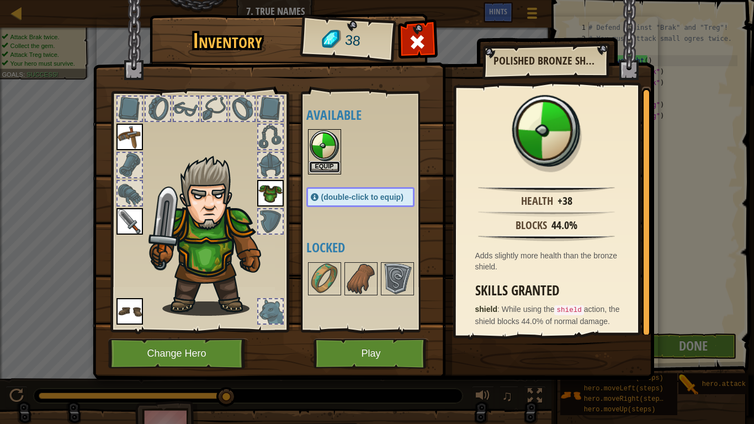
click at [332, 166] on button "Equip" at bounding box center [324, 167] width 31 height 12
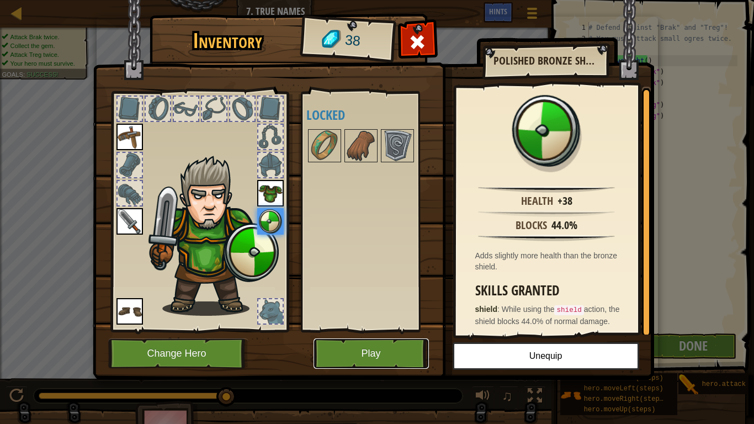
click at [393, 336] on button "Play" at bounding box center [370, 353] width 115 height 30
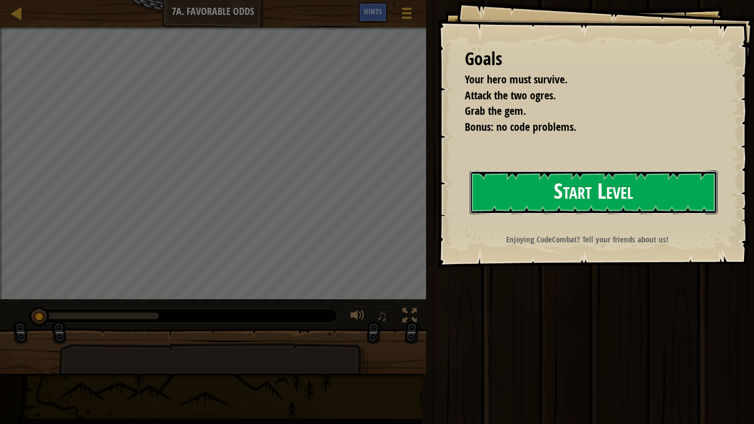
click at [587, 195] on button "Start Level" at bounding box center [594, 193] width 248 height 44
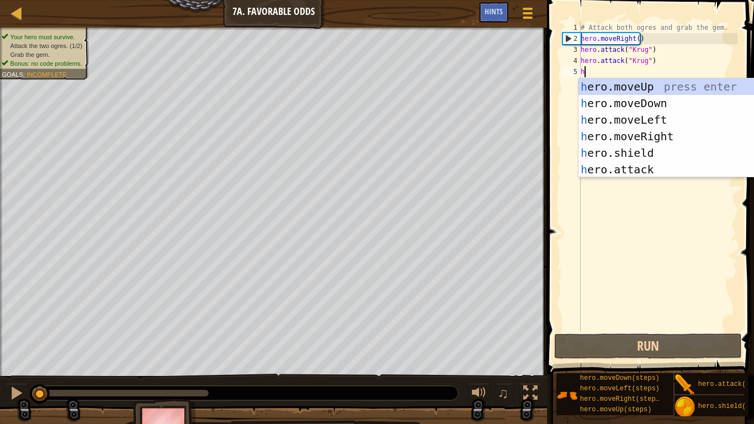
type textarea "h"
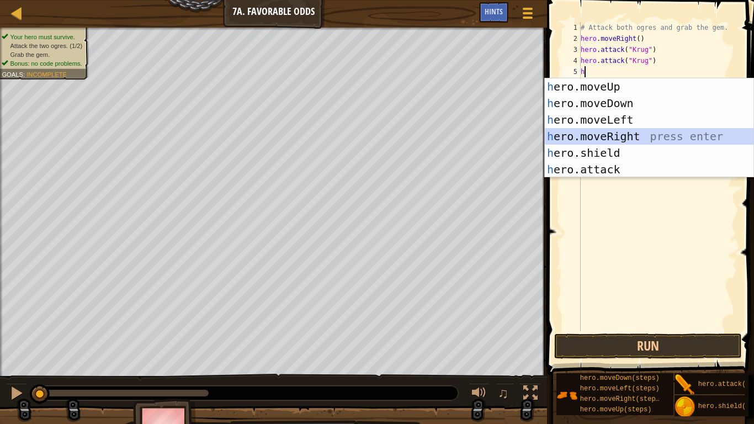
click at [567, 136] on div "h ero.moveUp press enter h ero.moveDown press enter h ero.moveLeft press enter …" at bounding box center [649, 144] width 209 height 132
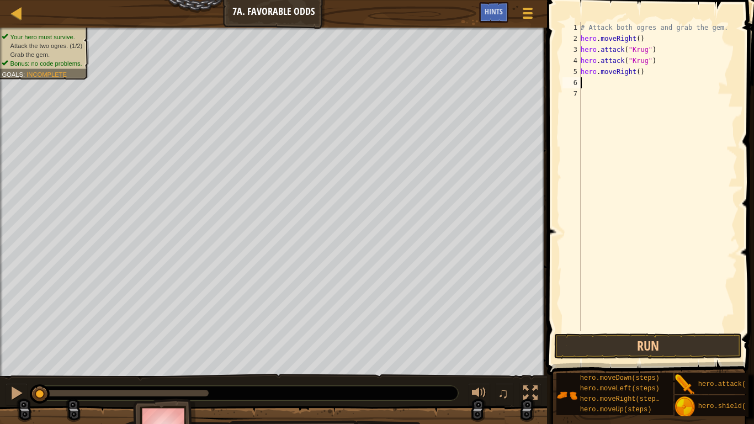
type textarea "h"
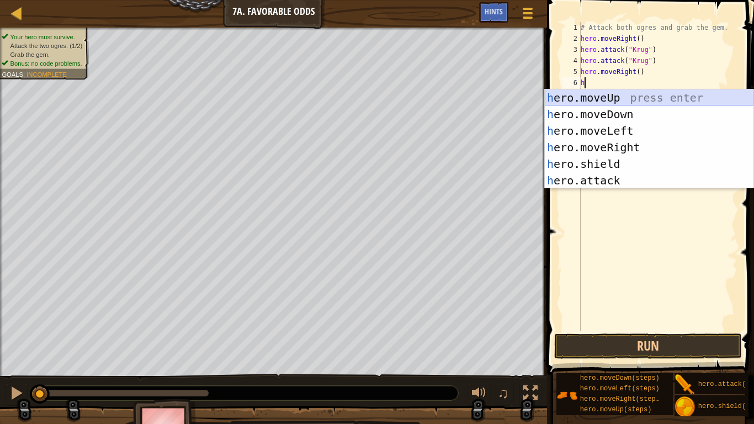
click at [636, 93] on div "h ero.moveUp press enter h ero.moveDown press enter h ero.moveLeft press enter …" at bounding box center [649, 155] width 209 height 132
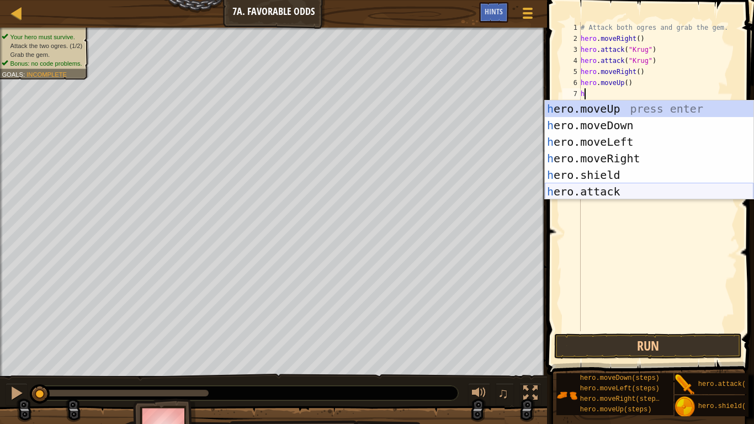
click at [613, 189] on div "h ero.moveUp press enter h ero.moveDown press enter h ero.moveLeft press enter …" at bounding box center [649, 166] width 209 height 132
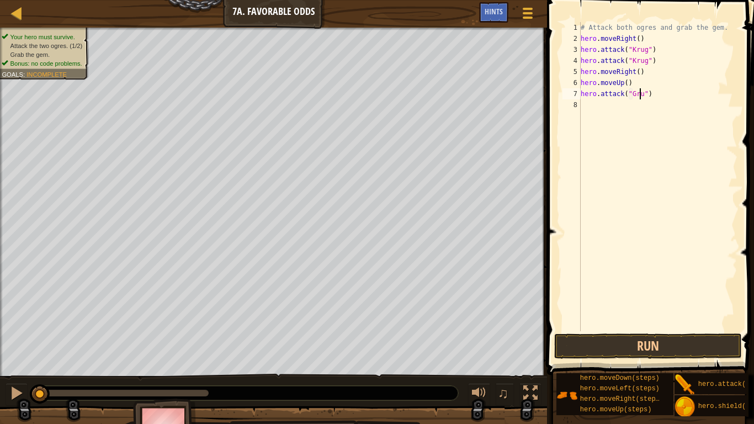
scroll to position [5, 5]
type textarea "hero.attack("Grump")"
click at [617, 114] on div "# Attack both ogres and grab the gem. hero . moveRight ( ) hero . attack ( "Kru…" at bounding box center [657, 187] width 159 height 331
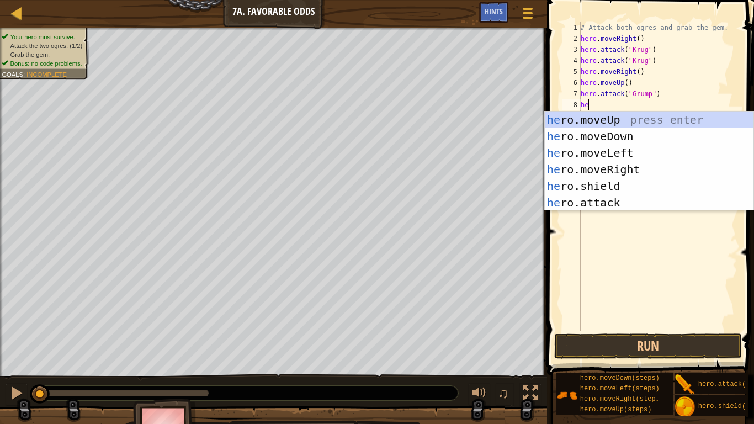
scroll to position [5, 1]
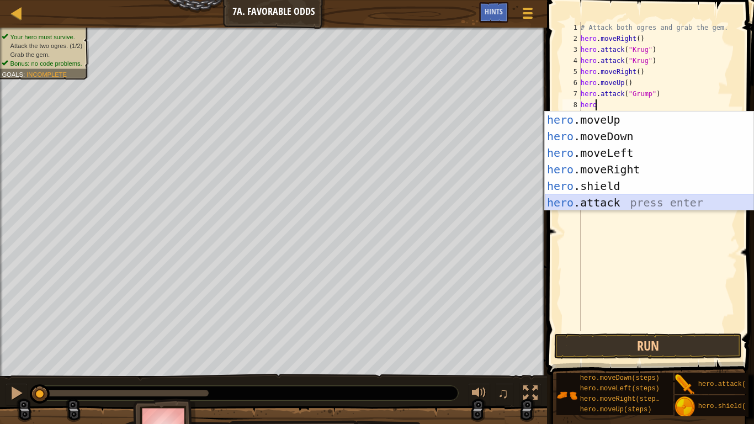
click at [611, 195] on div "hero .moveUp press enter hero .moveDown press enter hero .moveLeft press enter …" at bounding box center [649, 177] width 209 height 132
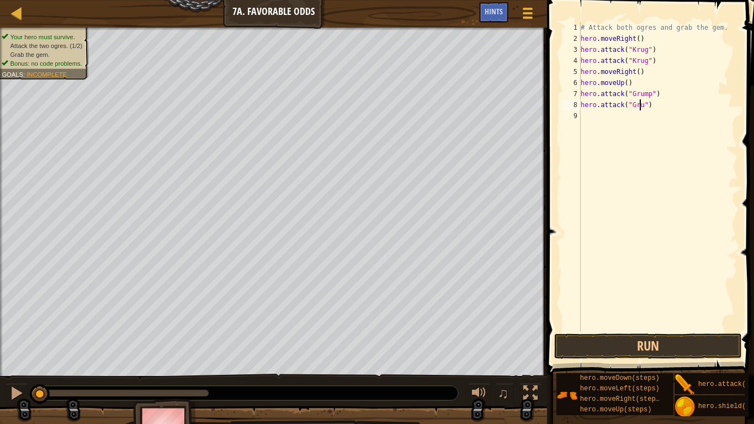
scroll to position [5, 5]
type textarea "hero.attack("Grump")"
click at [615, 134] on div "# Attack both ogres and grab the gem. hero . moveRight ( ) hero . attack ( "Kru…" at bounding box center [657, 187] width 159 height 331
type textarea "h"
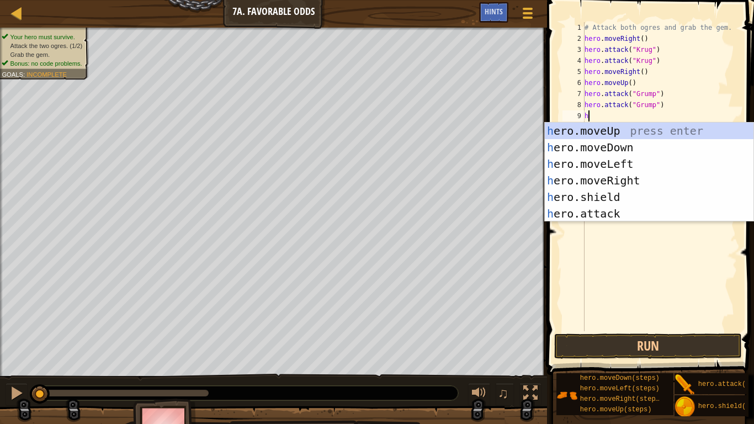
scroll to position [5, 0]
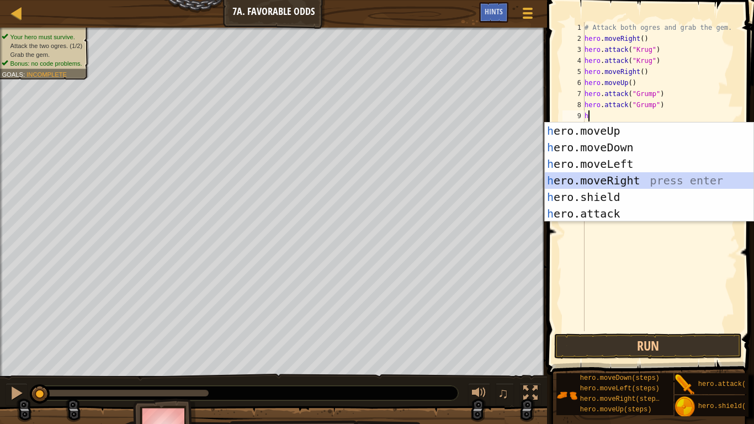
click at [611, 174] on div "h ero.moveUp press enter h ero.moveDown press enter h ero.moveLeft press enter …" at bounding box center [649, 188] width 209 height 132
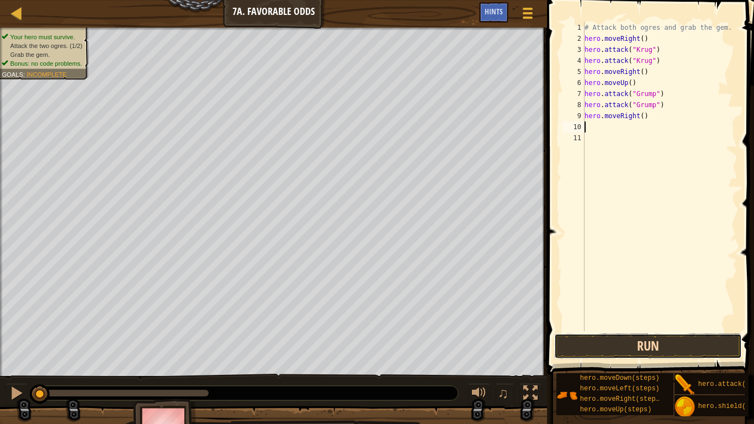
click at [691, 336] on button "Run" at bounding box center [648, 345] width 188 height 25
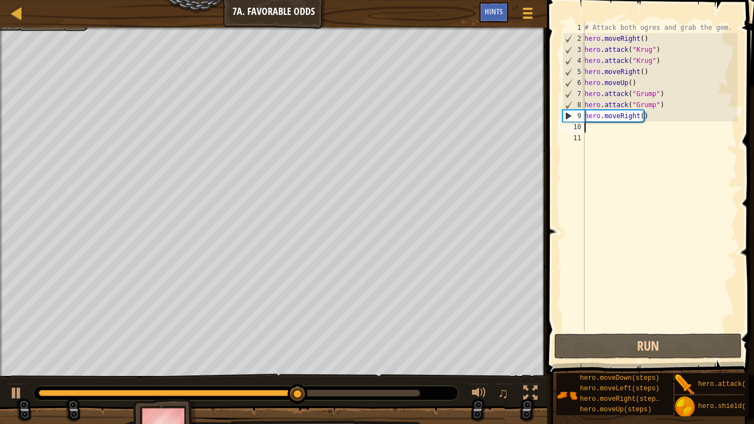
click at [633, 287] on div "# Attack both ogres and grab the gem. hero . moveRight ( ) hero . attack ( "Kru…" at bounding box center [660, 187] width 156 height 331
click at [646, 129] on div "# Attack both ogres and grab the gem. hero . moveRight ( ) hero . attack ( "Kru…" at bounding box center [660, 187] width 156 height 331
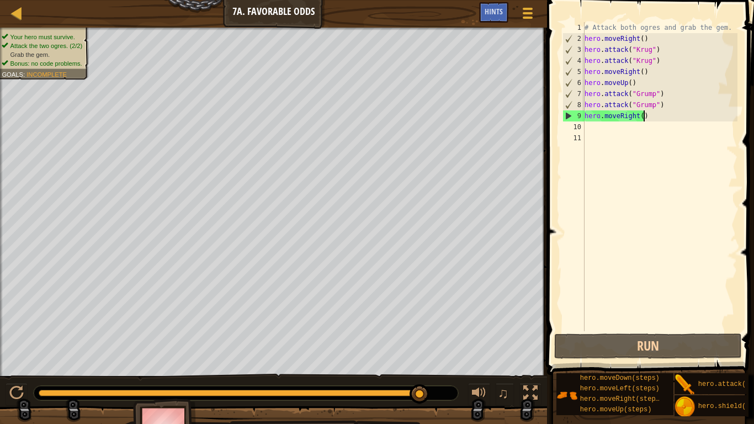
click at [661, 120] on div "# Attack both ogres and grab the gem. hero . moveRight ( ) hero . attack ( "Kru…" at bounding box center [660, 187] width 156 height 331
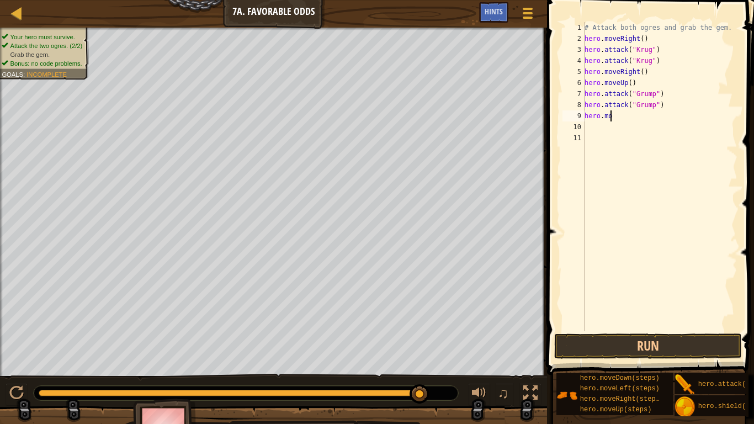
type textarea "h"
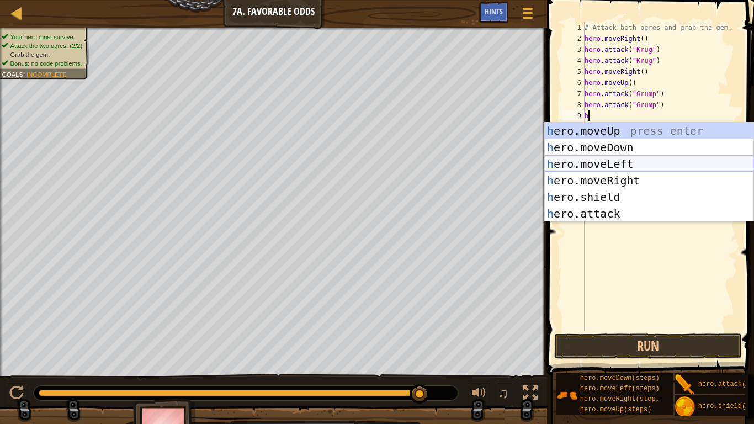
click at [626, 164] on div "h ero.moveUp press enter h ero.moveDown press enter h ero.moveLeft press enter …" at bounding box center [649, 188] width 209 height 132
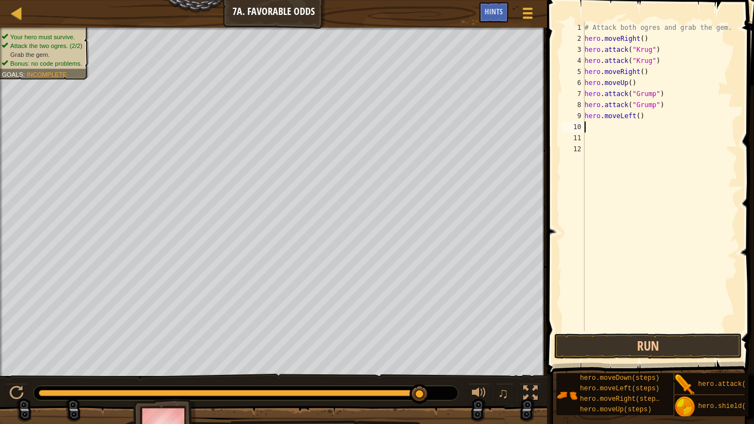
type textarea "h"
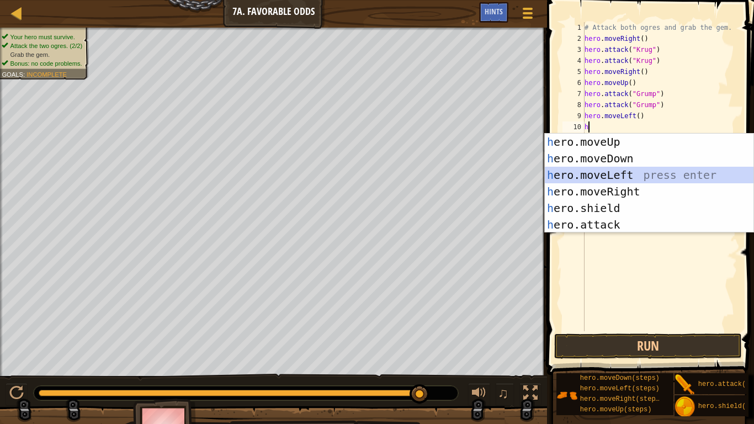
click at [600, 168] on div "h ero.moveUp press enter h ero.moveDown press enter h ero.moveLeft press enter …" at bounding box center [649, 200] width 209 height 132
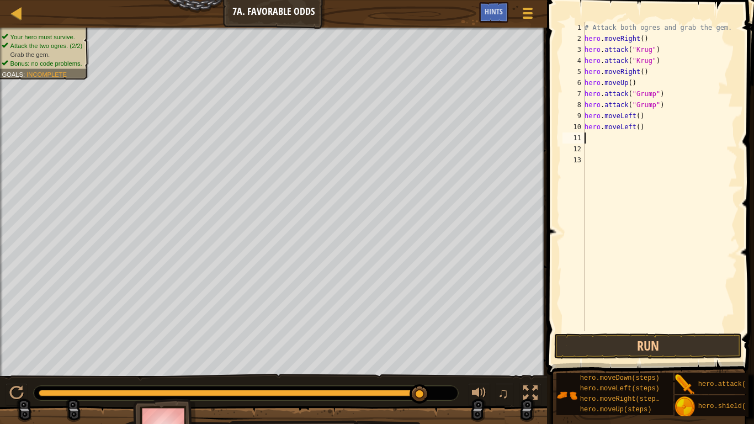
click at [656, 135] on div "# Attack both ogres and grab the gem. hero . moveRight ( ) hero . attack ( "Kru…" at bounding box center [660, 187] width 156 height 331
click at [647, 129] on div "# Attack both ogres and grab the gem. hero . moveRight ( ) hero . attack ( "Kru…" at bounding box center [660, 187] width 156 height 331
type textarea "h"
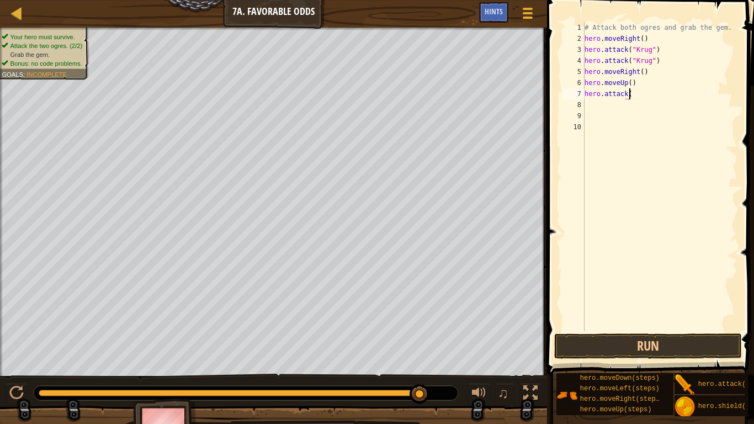
type textarea "hero.atta"
click at [680, 209] on div "# Attack both ogres and grab the gem. hero . moveRight ( ) hero . attack ( "Kru…" at bounding box center [660, 187] width 156 height 331
click at [682, 203] on div "# Attack both ogres and grab the gem. hero . moveRight ( ) hero . attack ( "Kru…" at bounding box center [660, 187] width 156 height 331
type textarea "h"
type textarea "hero.mov"
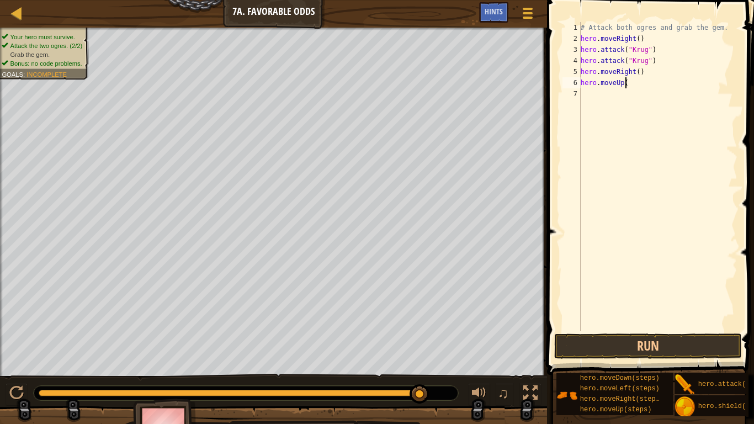
click at [612, 119] on div "# Attack both ogres and grab the gem. hero . moveRight ( ) hero . attack ( "Kru…" at bounding box center [657, 187] width 159 height 331
click at [632, 141] on div "# Attack both ogres and grab the gem. hero . moveRight ( ) hero . attack ( "Kru…" at bounding box center [657, 187] width 159 height 331
type textarea "h"
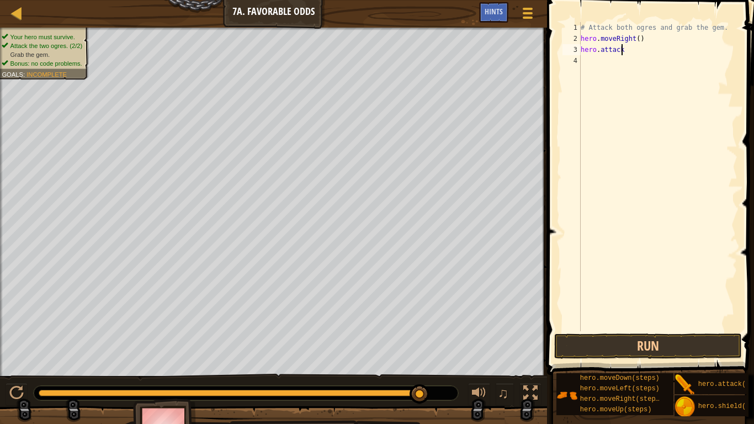
type textarea "h"
type textarea "#"
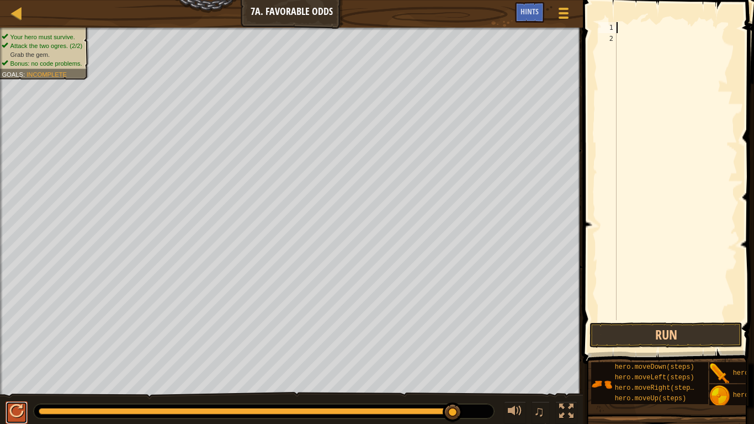
click at [8, 336] on button at bounding box center [17, 412] width 22 height 23
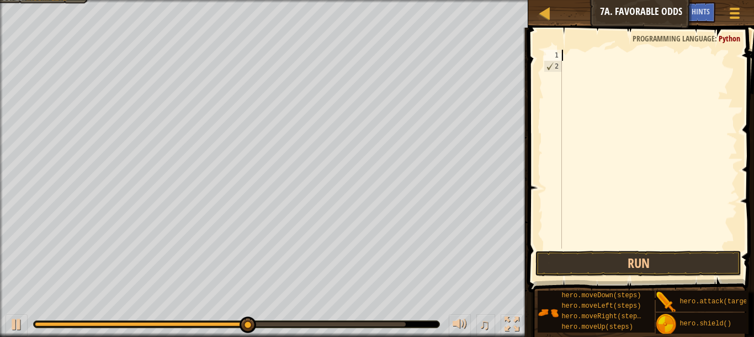
click at [595, 160] on div at bounding box center [649, 160] width 178 height 221
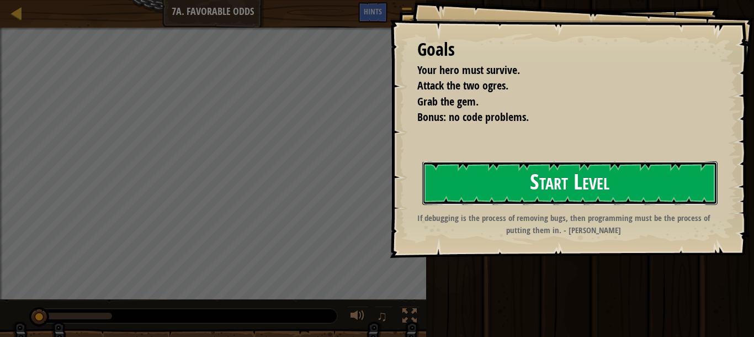
click at [618, 174] on button "Start Level" at bounding box center [569, 183] width 295 height 44
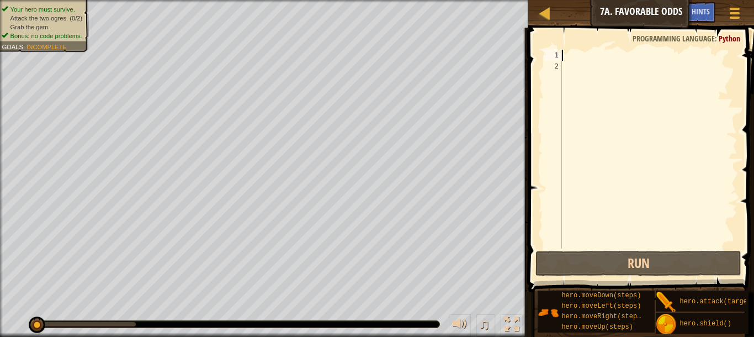
click at [574, 54] on div at bounding box center [649, 160] width 178 height 221
type textarea "r"
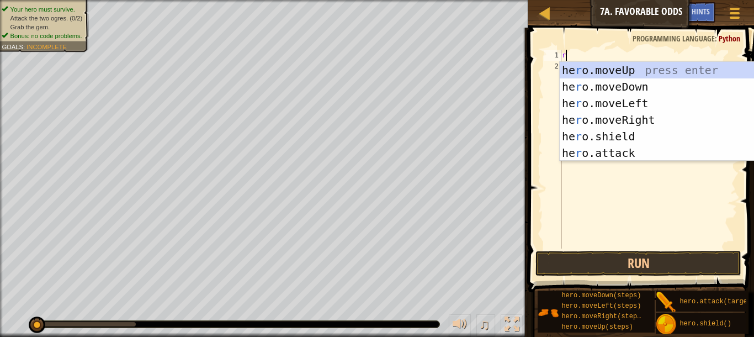
scroll to position [5, 0]
click at [664, 119] on div "he r o.moveUp press enter he r o.moveDown press enter he r o.moveLeft press ent…" at bounding box center [664, 128] width 209 height 132
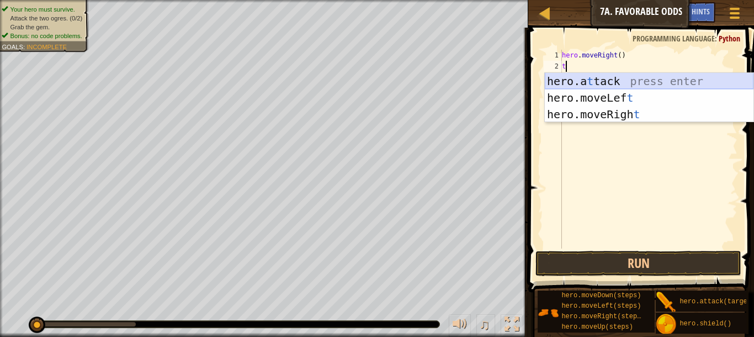
click at [639, 86] on div "hero.a t tack press enter hero.moveLef t press enter hero.moveRigh t press enter" at bounding box center [649, 114] width 209 height 83
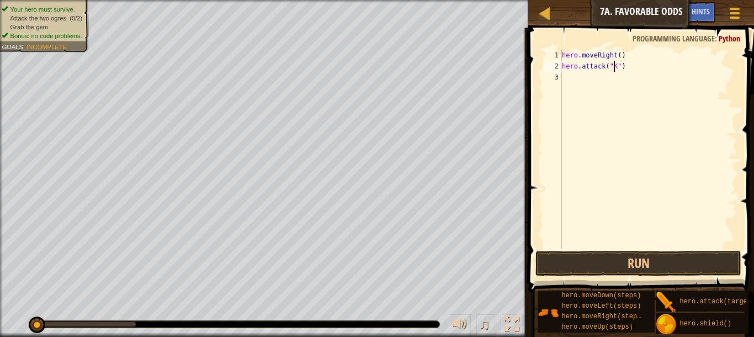
scroll to position [5, 4]
type textarea "hero.attack("Krung")"
click at [565, 87] on div "hero . moveRight ( ) hero . attack ( "Krung" )" at bounding box center [649, 160] width 178 height 221
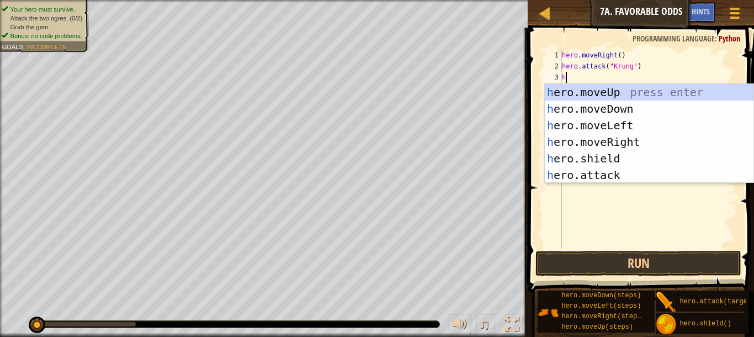
scroll to position [5, 0]
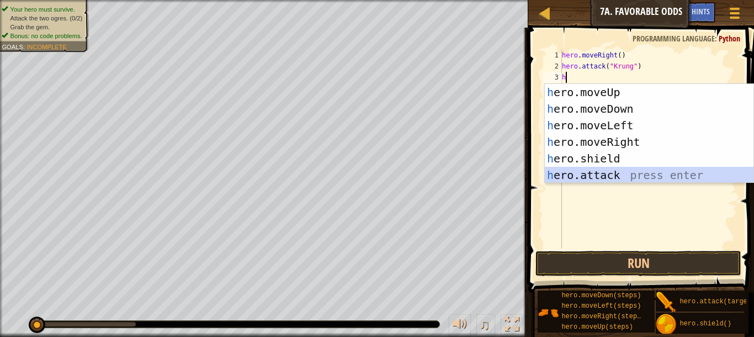
click at [656, 169] on div "h ero.moveUp press enter h ero.moveDown press enter h ero.moveLeft press enter …" at bounding box center [649, 150] width 209 height 132
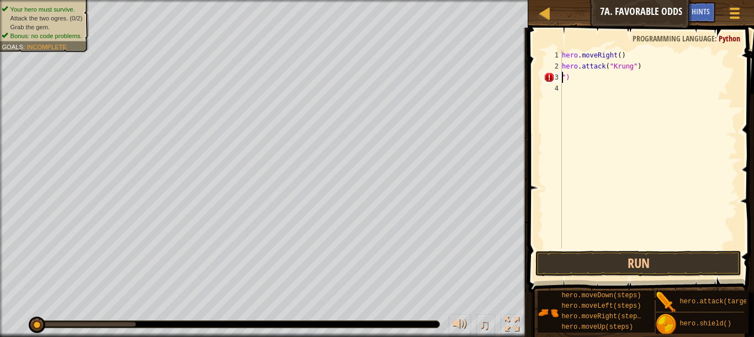
click at [627, 80] on div "hero . moveRight ( ) hero . attack ( "Krung" ) ")" at bounding box center [649, 160] width 178 height 221
type textarea """
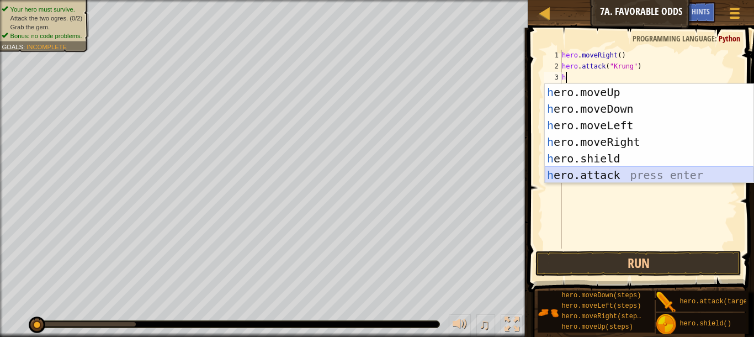
click at [588, 175] on div "h ero.moveUp press enter h ero.moveDown press enter h ero.moveLeft press enter …" at bounding box center [649, 150] width 209 height 132
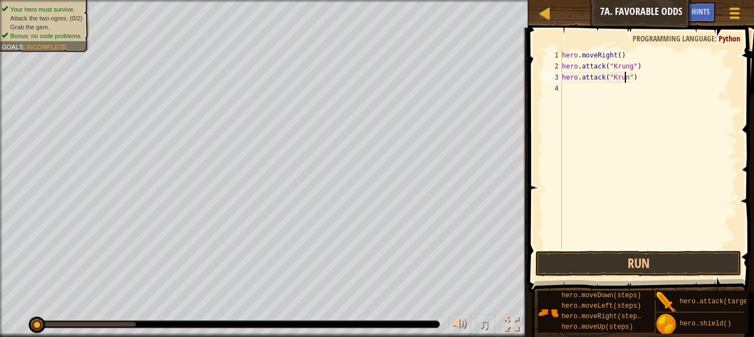
scroll to position [5, 5]
click at [625, 68] on div "hero . moveRight ( ) hero . attack ( "Krung" ) hero . attack ( "Krug" )" at bounding box center [649, 160] width 178 height 221
type textarea "hero.attack("Krug")"
click at [653, 175] on div "hero . moveRight ( ) hero . attack ( "Krug" ) hero . attack ( "Krug" )" at bounding box center [649, 160] width 178 height 221
type textarea "h"
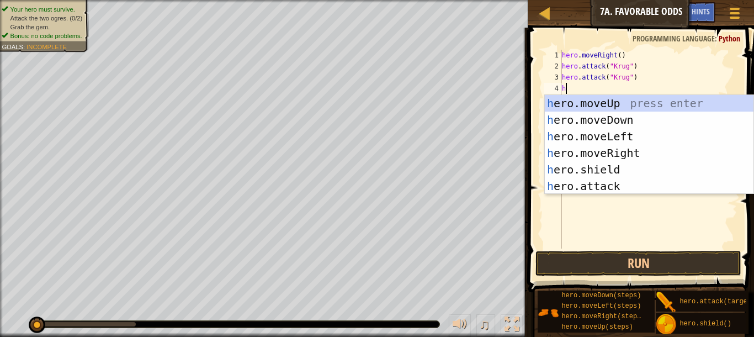
scroll to position [5, 0]
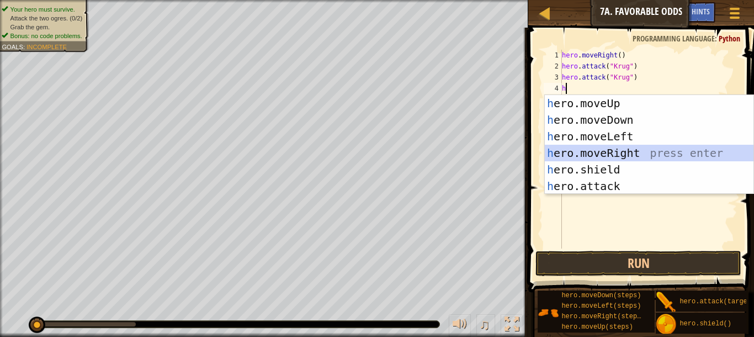
click at [623, 145] on div "h ero.moveUp press enter h ero.moveDown press enter h ero.moveLeft press enter …" at bounding box center [649, 161] width 209 height 132
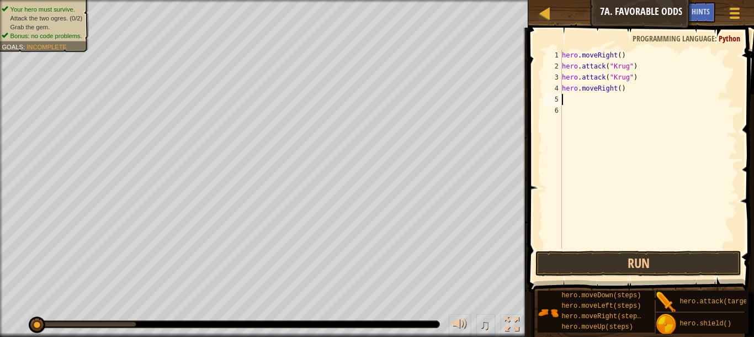
type textarea "h"
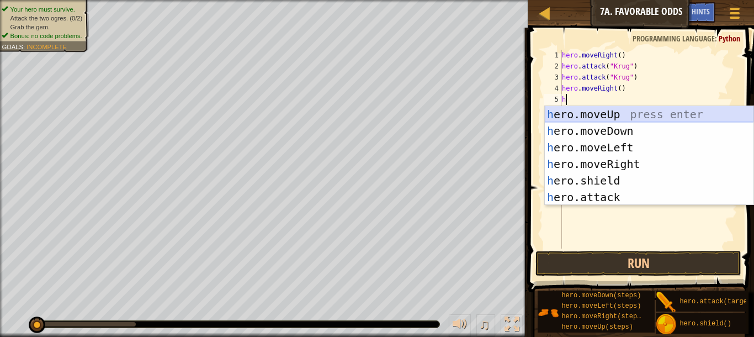
click at [660, 111] on div "h ero.moveUp press enter h ero.moveDown press enter h ero.moveLeft press enter …" at bounding box center [649, 172] width 209 height 132
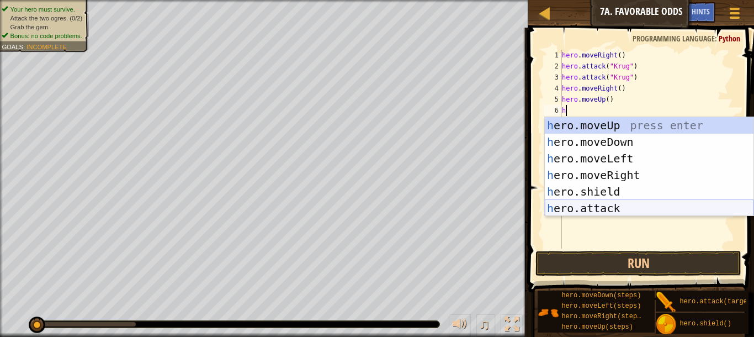
click at [623, 210] on div "h ero.moveUp press enter h ero.moveDown press enter h ero.moveLeft press enter …" at bounding box center [649, 183] width 209 height 132
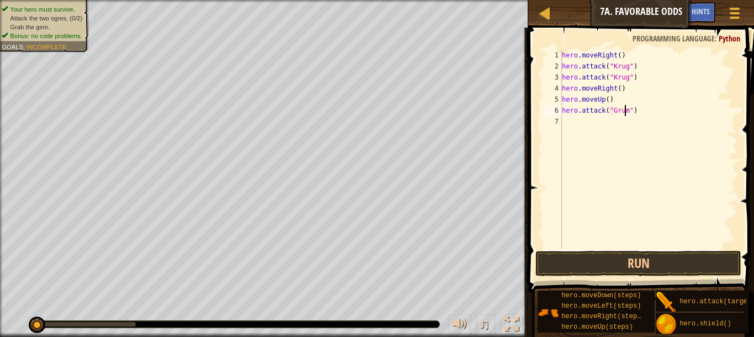
type textarea "hero.attack("Grump")"
click at [574, 121] on div "hero . moveRight ( ) hero . attack ( "Krug" ) hero . attack ( "Krug" ) hero . m…" at bounding box center [649, 160] width 178 height 221
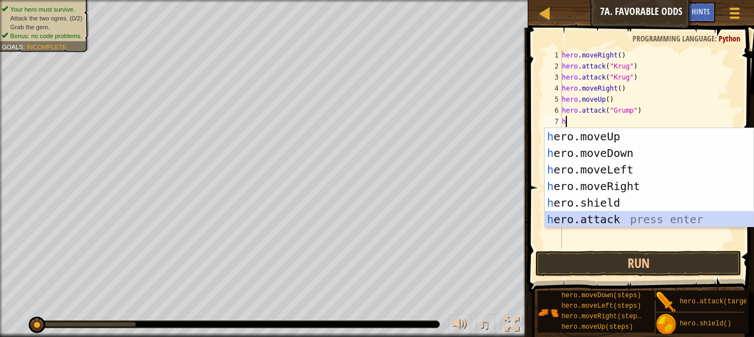
click at [673, 213] on div "h ero.moveUp press enter h ero.moveDown press enter h ero.moveLeft press enter …" at bounding box center [649, 194] width 209 height 132
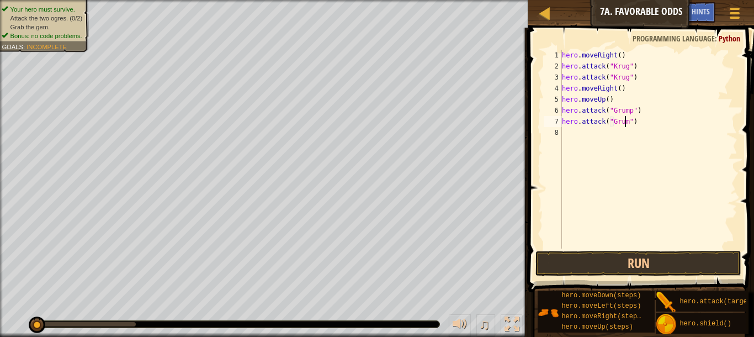
type textarea "hero.attack("Grump")"
click at [630, 155] on div "hero . moveRight ( ) hero . attack ( "Krug" ) hero . attack ( "Krug" ) hero . m…" at bounding box center [649, 160] width 178 height 221
type textarea "h"
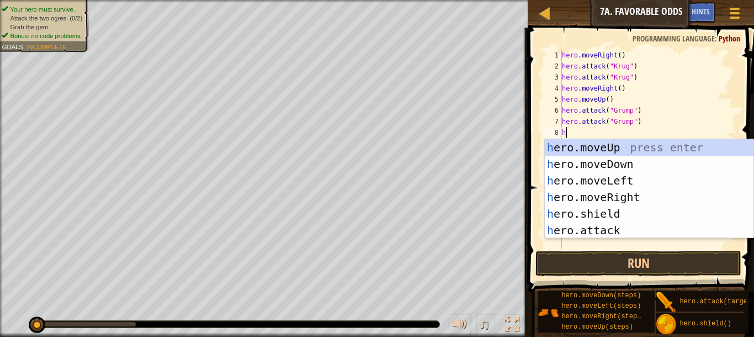
scroll to position [5, 0]
click at [633, 180] on div "h ero.moveUp press enter h ero.moveDown press enter h ero.moveLeft press enter …" at bounding box center [649, 205] width 209 height 132
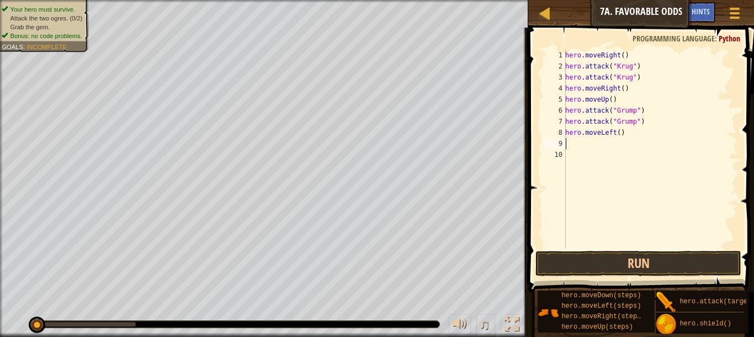
click at [620, 130] on div "hero . moveRight ( ) hero . attack ( "Krug" ) hero . attack ( "Krug" ) hero . m…" at bounding box center [650, 160] width 174 height 221
click at [615, 132] on div "hero . moveRight ( ) hero . attack ( "Krug" ) hero . attack ( "Krug" ) hero . m…" at bounding box center [650, 160] width 174 height 221
click at [617, 129] on div "hero . moveRight ( ) hero . attack ( "Krug" ) hero . attack ( "Krug" ) hero . m…" at bounding box center [650, 160] width 174 height 221
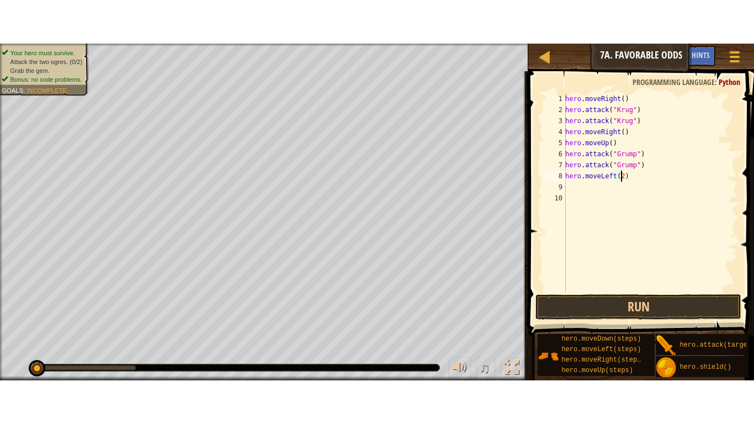
scroll to position [5, 4]
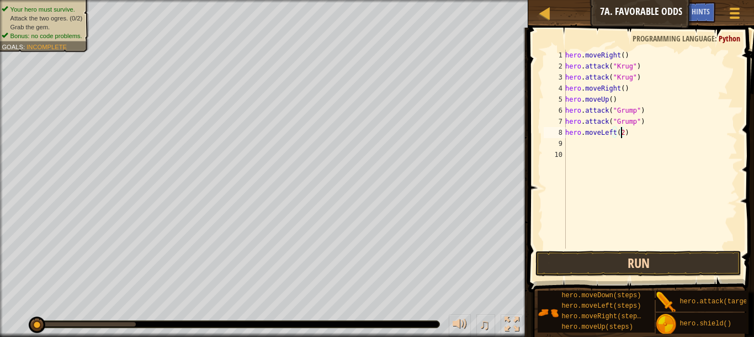
type textarea "hero.moveLeft(2)"
click at [612, 258] on button "Run" at bounding box center [638, 263] width 206 height 25
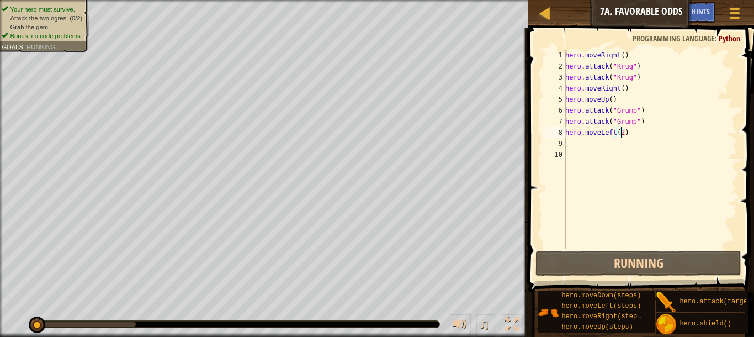
click at [656, 211] on div "hero . moveRight ( ) hero . attack ( "Krug" ) hero . attack ( "Krug" ) hero . m…" at bounding box center [650, 160] width 174 height 221
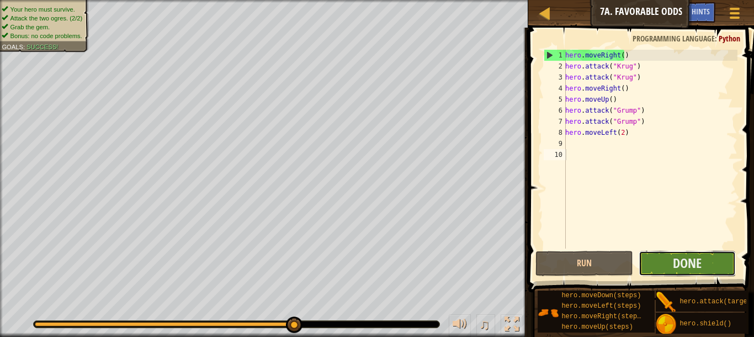
click at [649, 251] on button "Done" at bounding box center [687, 263] width 98 height 25
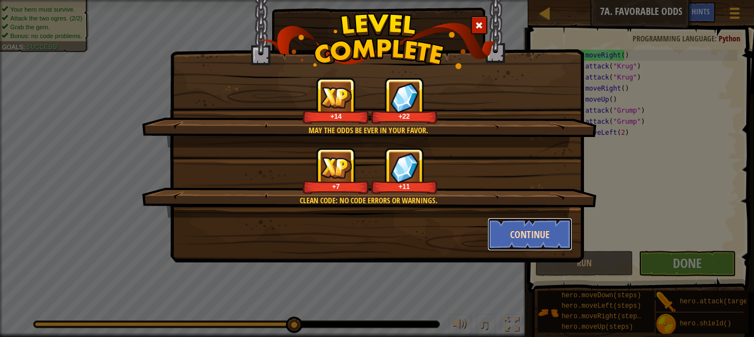
click at [531, 232] on button "Continue" at bounding box center [530, 233] width 86 height 33
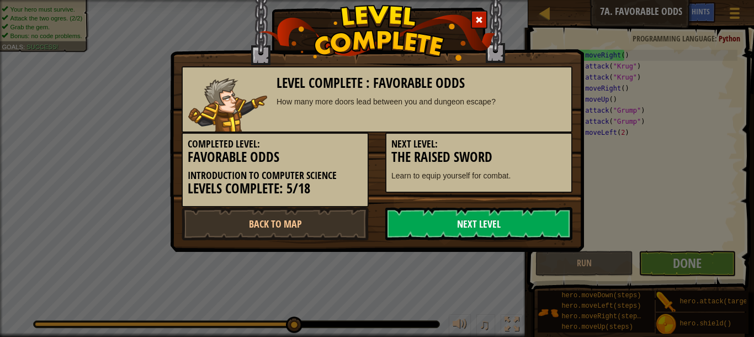
click at [540, 227] on link "Next Level" at bounding box center [478, 223] width 187 height 33
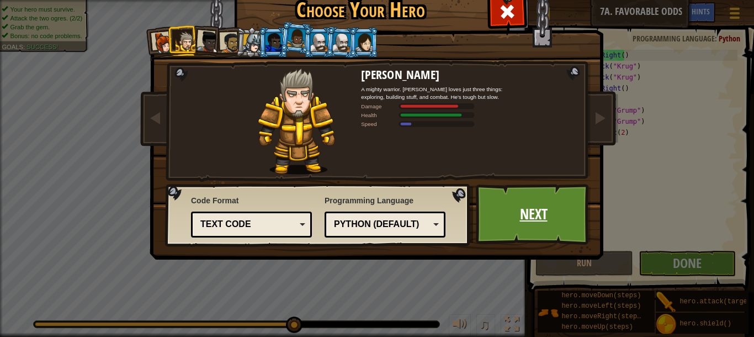
click at [551, 203] on link "Next" at bounding box center [533, 214] width 115 height 61
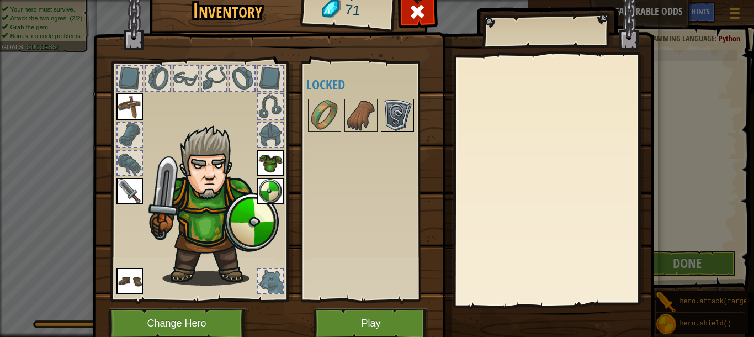
click at [401, 117] on img at bounding box center [397, 115] width 31 height 31
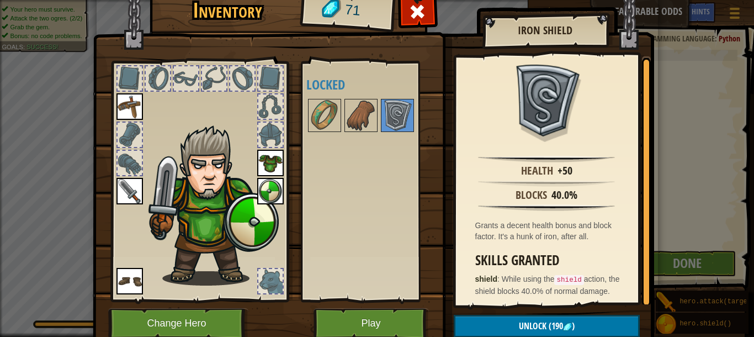
click at [325, 98] on div at bounding box center [371, 115] width 130 height 36
click at [331, 121] on img at bounding box center [324, 115] width 31 height 31
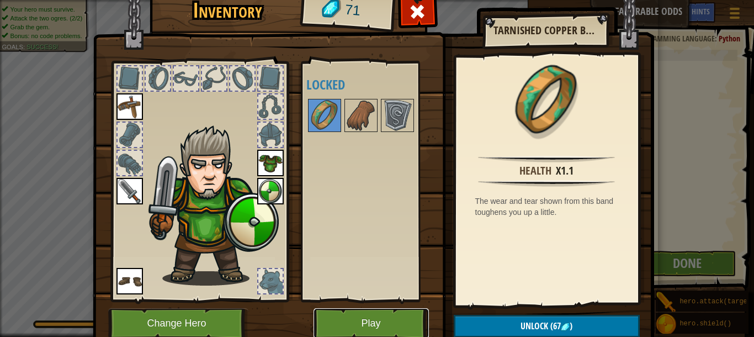
click at [379, 318] on button "Play" at bounding box center [370, 323] width 115 height 30
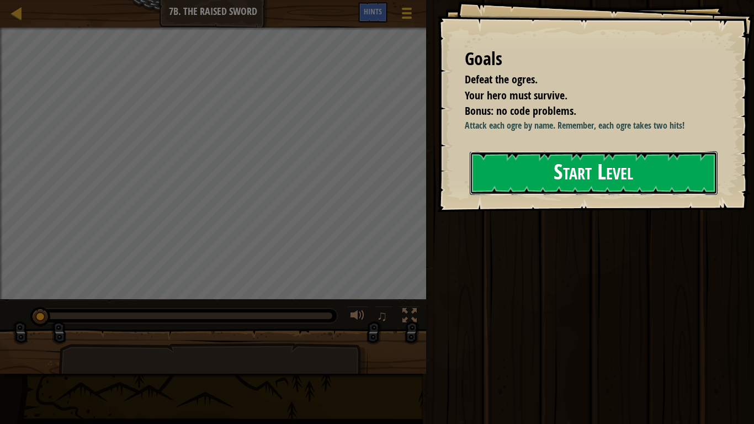
click at [630, 158] on button "Start Level" at bounding box center [594, 173] width 248 height 44
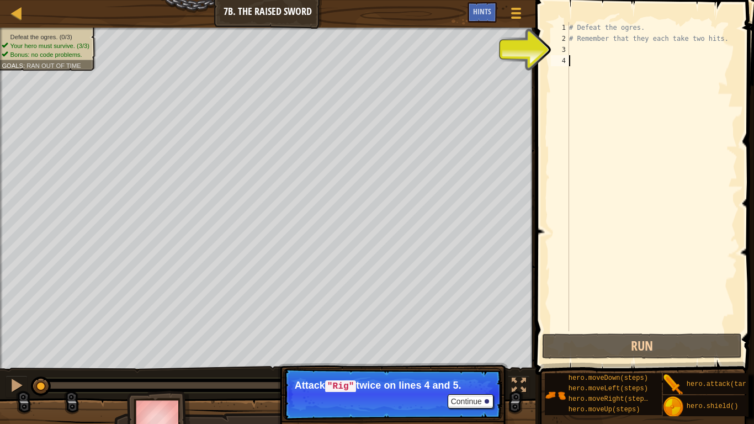
click at [601, 49] on div "# Defeat the ogres. # Remember that they each take two hits." at bounding box center [652, 187] width 171 height 331
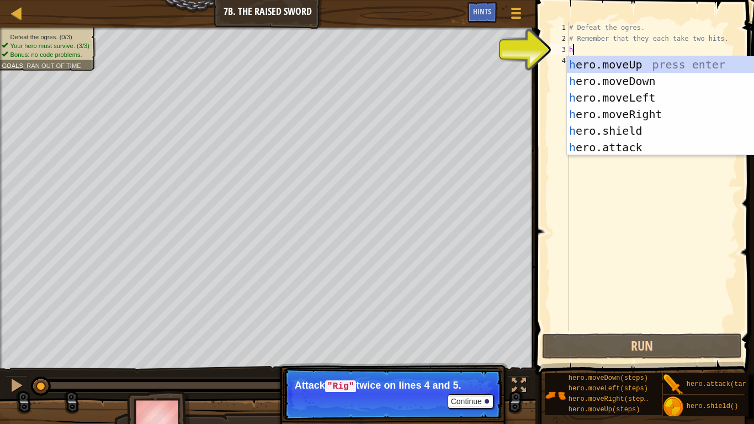
scroll to position [5, 0]
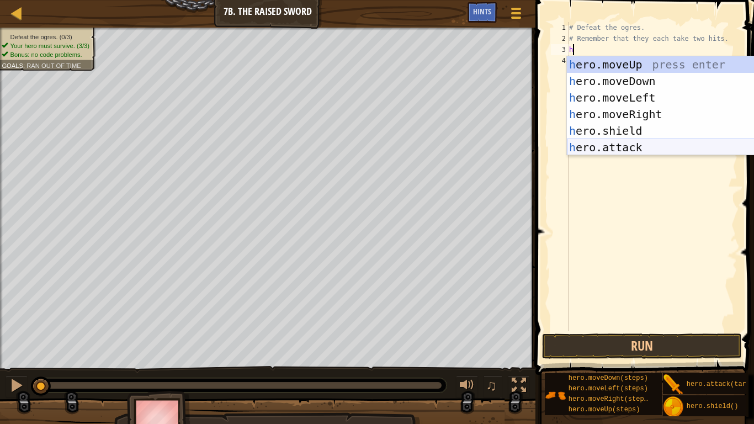
click at [631, 142] on div "h ero.moveUp press enter h ero.moveDown press enter h ero.moveLeft press enter …" at bounding box center [671, 122] width 209 height 132
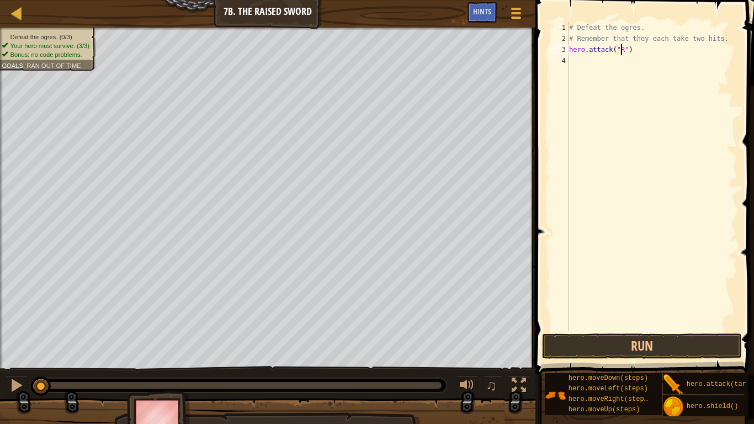
scroll to position [5, 4]
type textarea "hero.attack("Rig")"
click at [625, 73] on div "# Defeat the ogres. # Remember that they each take two hits. hero . attack ( "R…" at bounding box center [652, 187] width 171 height 331
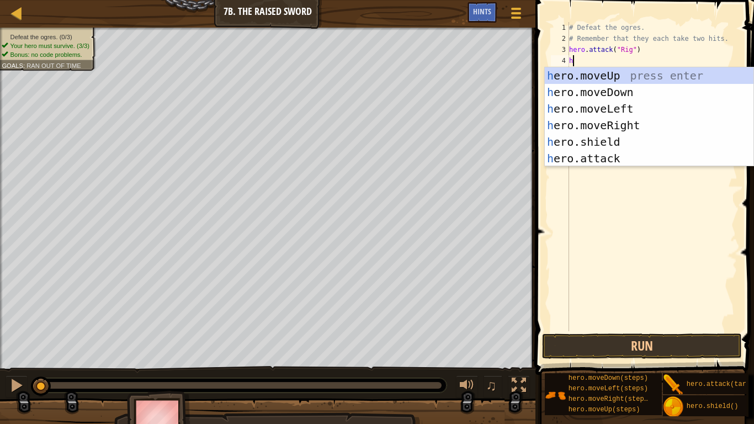
scroll to position [5, 0]
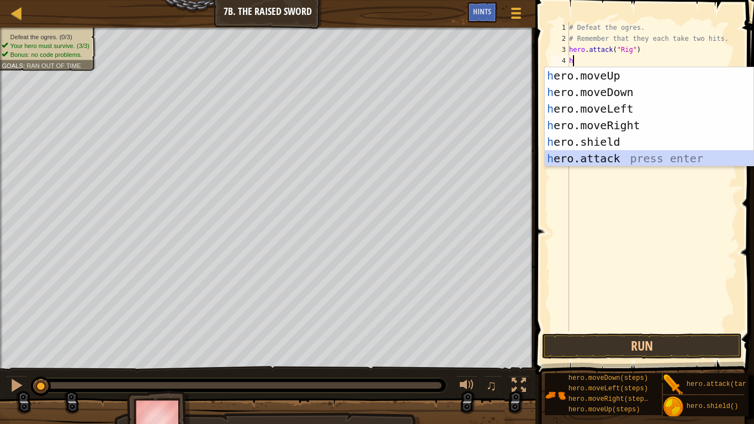
click at [626, 157] on div "h ero.moveUp press enter h ero.moveDown press enter h ero.moveLeft press enter …" at bounding box center [649, 133] width 209 height 132
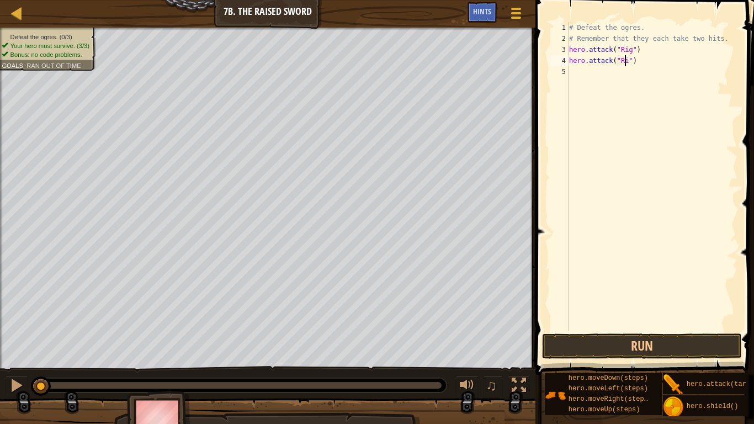
scroll to position [5, 5]
type textarea "hero.attack("Rig")"
click at [618, 336] on button "Run" at bounding box center [641, 345] width 199 height 25
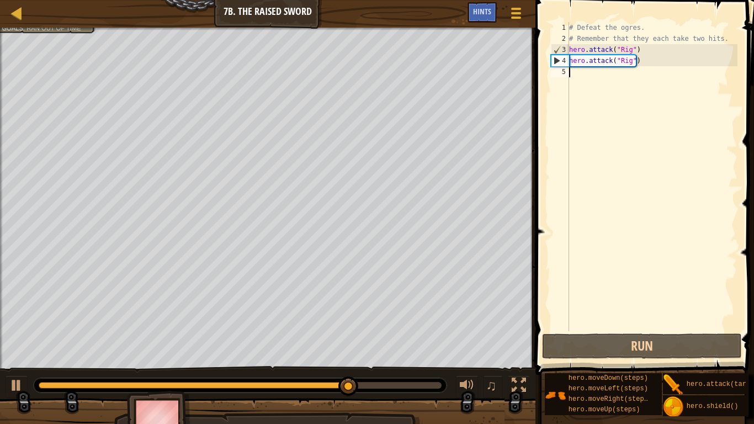
click at [678, 132] on div "# Defeat the ogres. # Remember that they each take two hits. hero . attack ( "R…" at bounding box center [652, 187] width 171 height 331
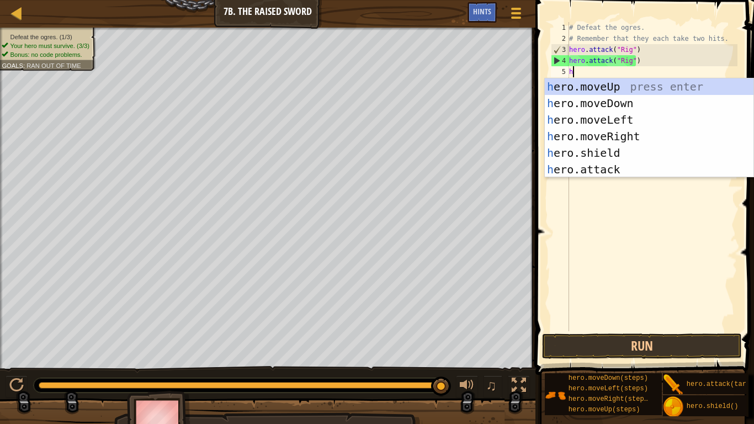
scroll to position [5, 0]
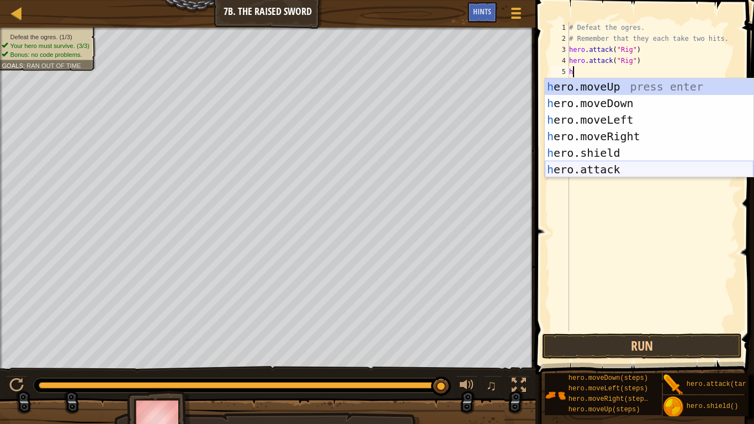
click at [580, 168] on div "h ero.moveUp press enter h ero.moveDown press enter h ero.moveLeft press enter …" at bounding box center [649, 144] width 209 height 132
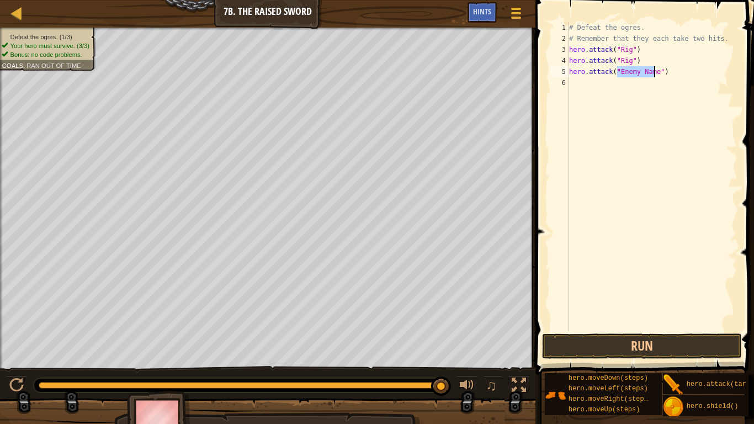
scroll to position [5, 4]
type textarea "hero.attack("Ack")"
click at [645, 113] on div "# Defeat the ogres. # Remember that they each take two hits. hero . attack ( "R…" at bounding box center [652, 187] width 171 height 331
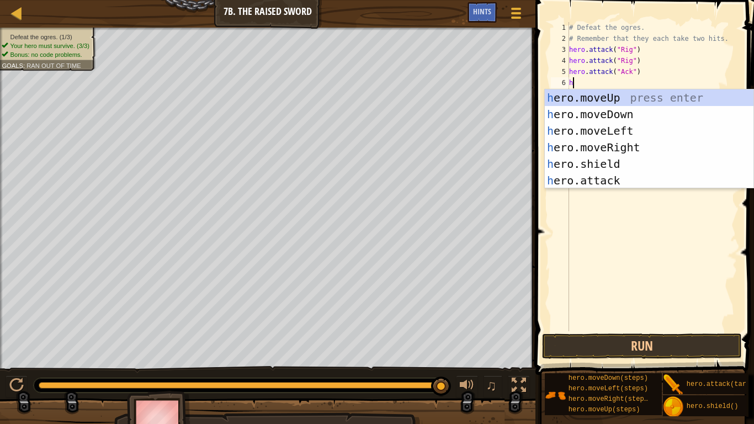
scroll to position [5, 0]
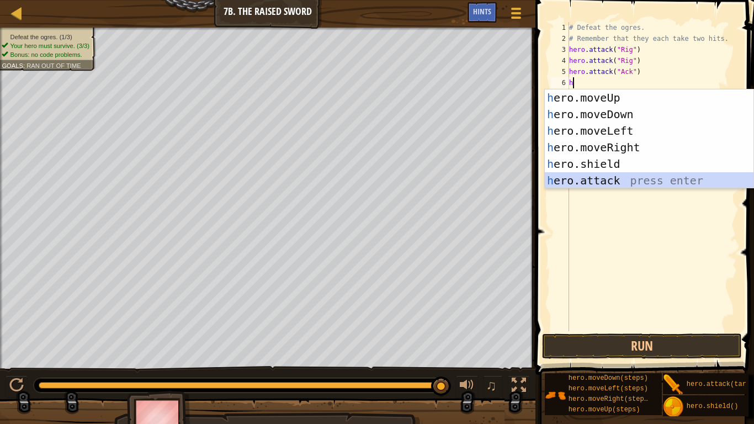
click at [599, 178] on div "h ero.moveUp press enter h ero.moveDown press enter h ero.moveLeft press enter …" at bounding box center [649, 155] width 209 height 132
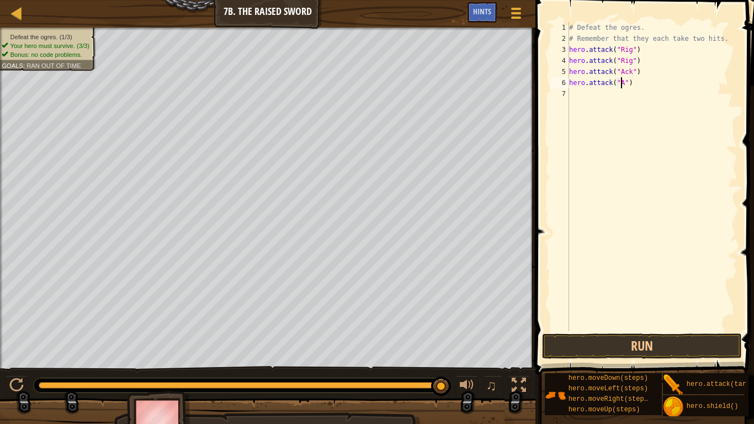
scroll to position [5, 4]
type textarea "hero.attack("Ack")"
click at [583, 116] on div "# Defeat the ogres. # Remember that they each take two hits. hero . attack ( "R…" at bounding box center [652, 187] width 171 height 331
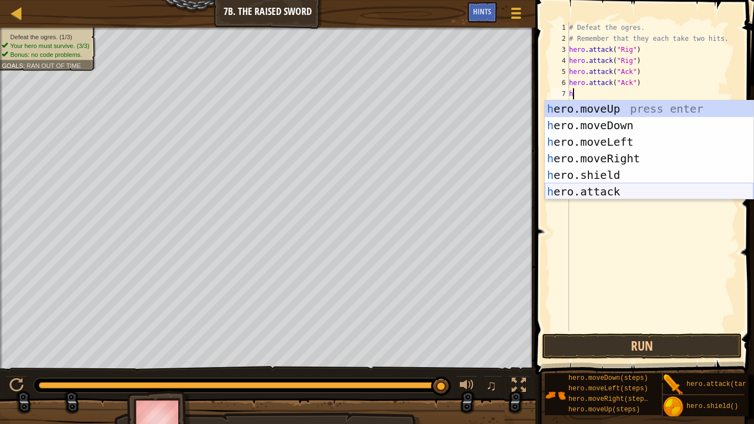
click at [624, 184] on div "h ero.moveUp press enter h ero.moveDown press enter h ero.moveLeft press enter …" at bounding box center [649, 166] width 209 height 132
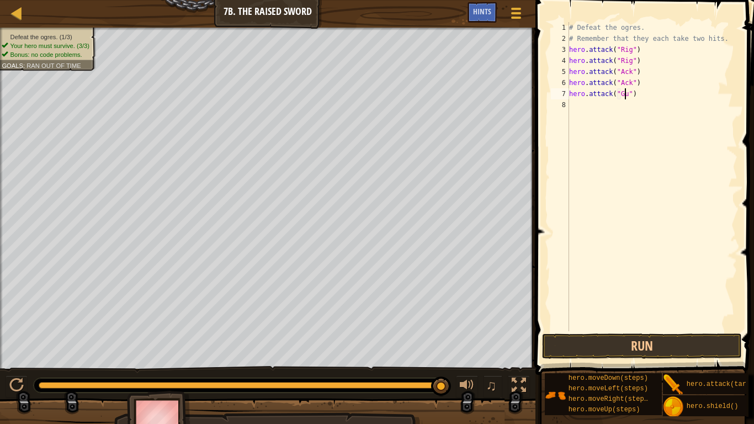
scroll to position [5, 5]
type textarea "hero.attack("Gurt")"
click at [621, 120] on div "# Defeat the ogres. # Remember that they each take two hits. hero . attack ( "R…" at bounding box center [652, 187] width 171 height 331
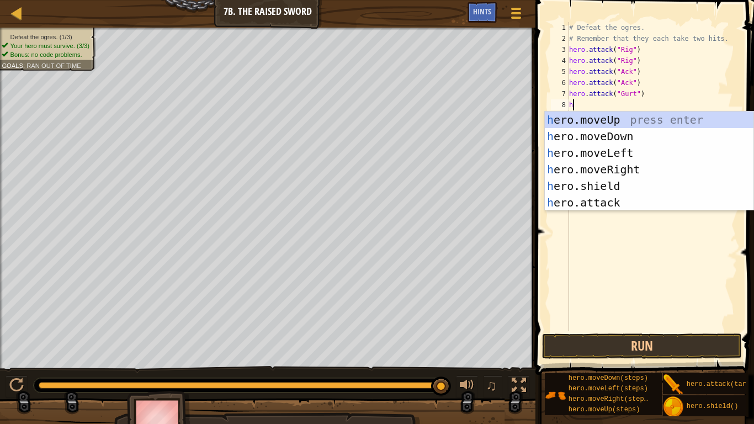
scroll to position [5, 0]
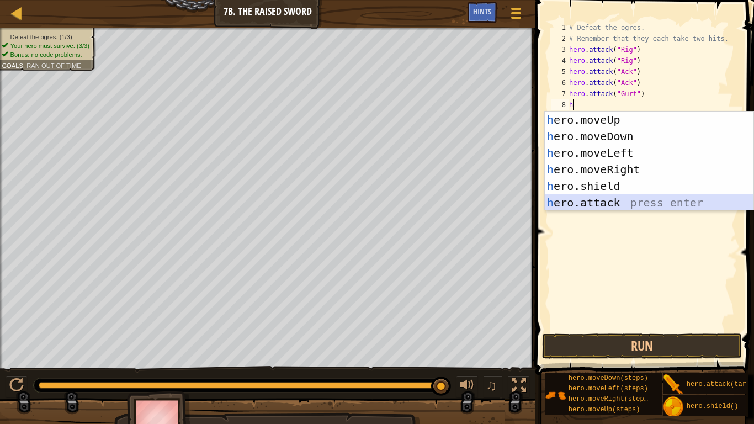
click at [609, 196] on div "h ero.moveUp press enter h ero.moveDown press enter h ero.moveLeft press enter …" at bounding box center [649, 177] width 209 height 132
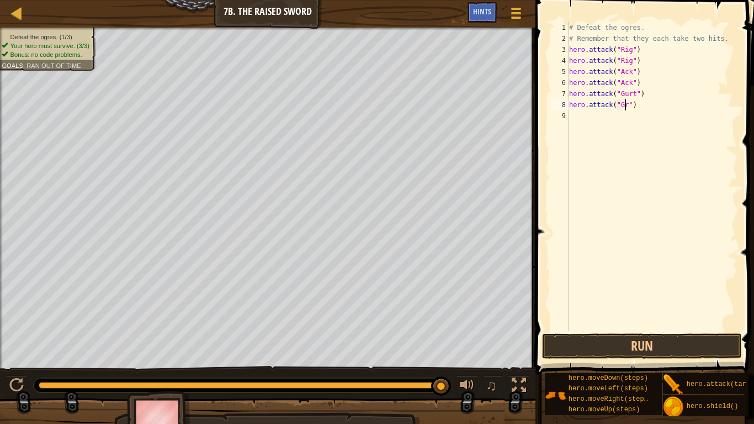
scroll to position [5, 5]
click at [637, 334] on button "Run" at bounding box center [641, 345] width 199 height 25
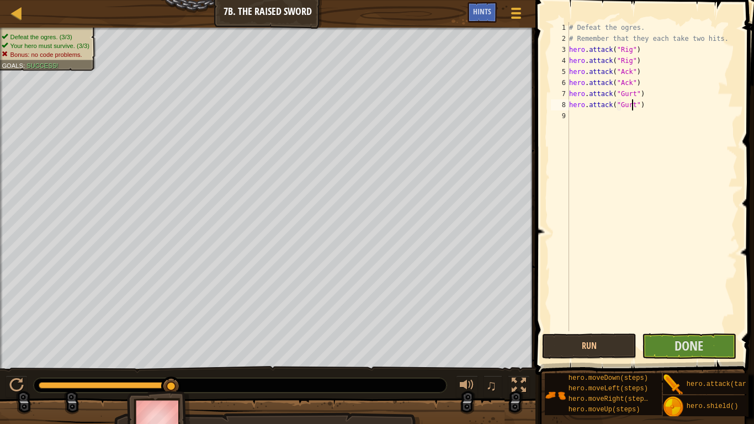
type textarea "hero.attack("Gurt")"
click at [550, 178] on div "hero.attack("Gurt") 1 2 3 4 5 6 7 8 9 # Defeat the ogres. # Remember that they …" at bounding box center [642, 176] width 189 height 309
click at [681, 336] on span "Done" at bounding box center [688, 346] width 29 height 18
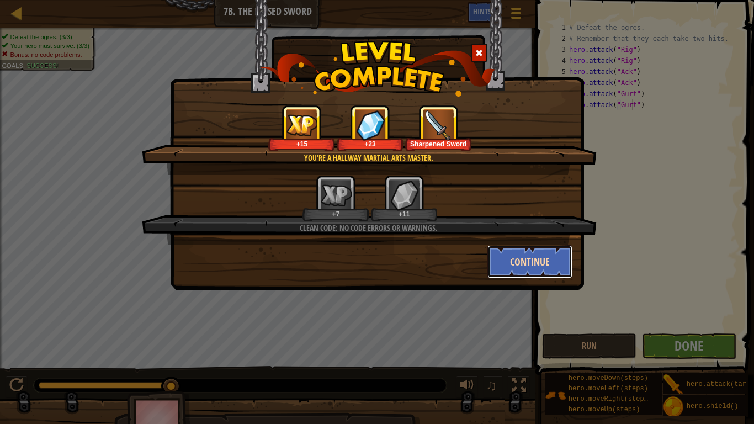
click at [537, 268] on button "Continue" at bounding box center [530, 261] width 86 height 33
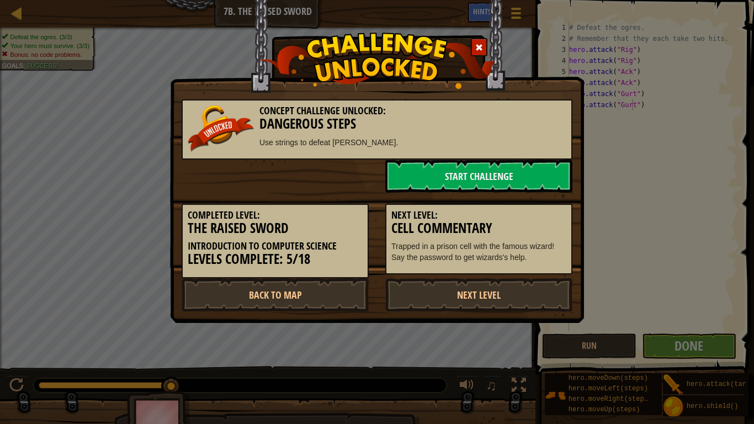
click at [544, 255] on p "Trapped in a prison cell with the famous wizard! Say the password to get wizard…" at bounding box center [478, 252] width 175 height 22
click at [544, 252] on p "Trapped in a prison cell with the famous wizard! Say the password to get wizard…" at bounding box center [478, 252] width 175 height 22
click at [544, 251] on p "Trapped in a prison cell with the famous wizard! Say the password to get wizard…" at bounding box center [478, 252] width 175 height 22
click at [540, 297] on link "Next Level" at bounding box center [478, 294] width 187 height 33
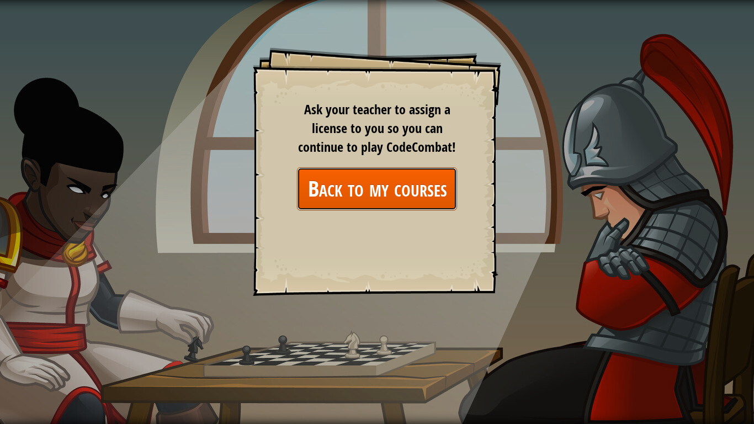
click at [406, 188] on link "Back to my courses" at bounding box center [377, 188] width 160 height 42
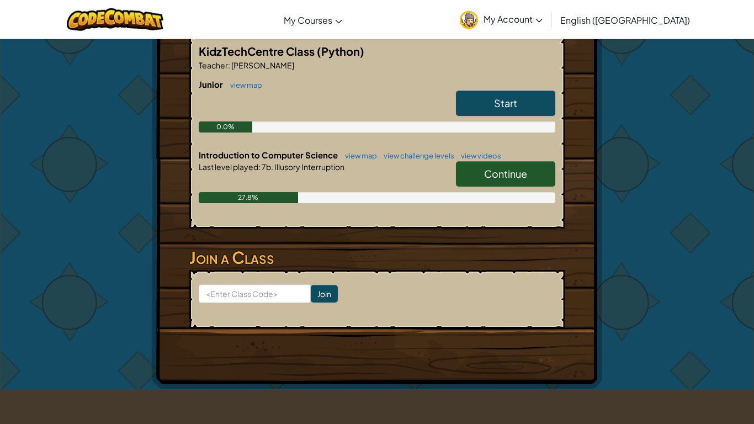
scroll to position [152, 0]
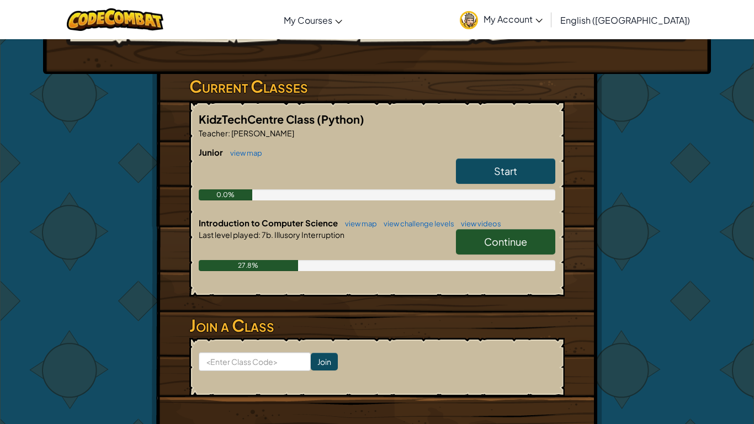
click at [519, 232] on link "Continue" at bounding box center [505, 241] width 99 height 25
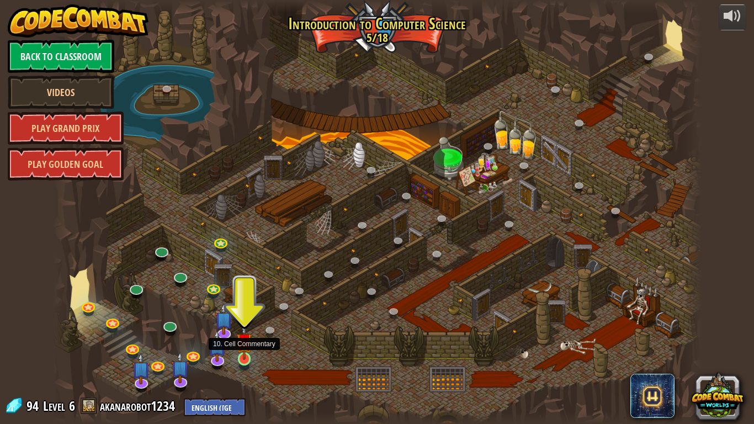
click at [244, 336] on img at bounding box center [244, 341] width 17 height 38
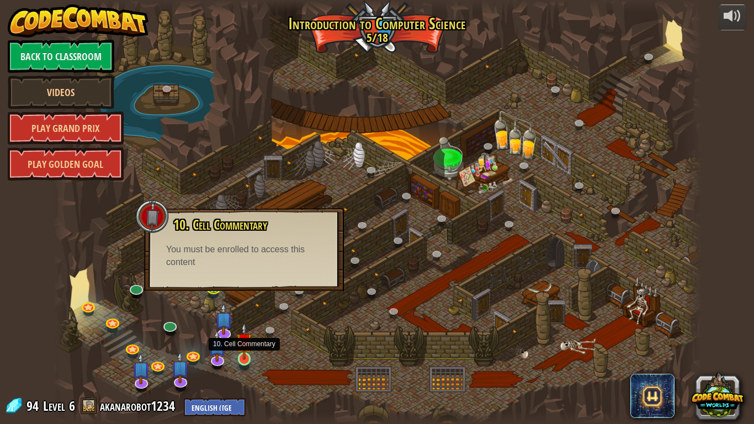
click at [242, 336] on img at bounding box center [244, 341] width 17 height 38
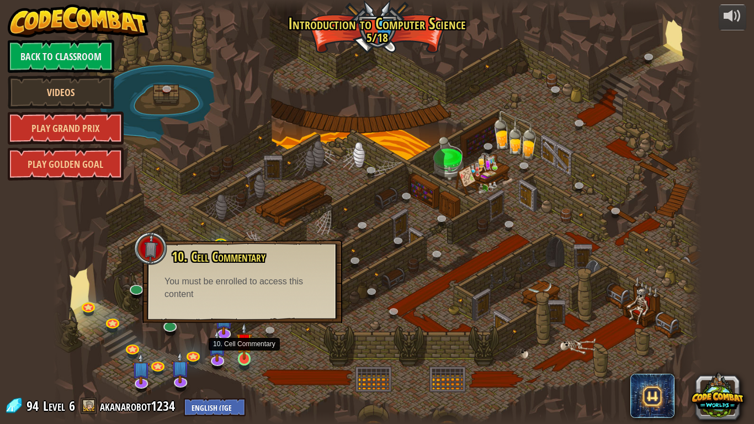
click at [248, 336] on img at bounding box center [244, 341] width 17 height 38
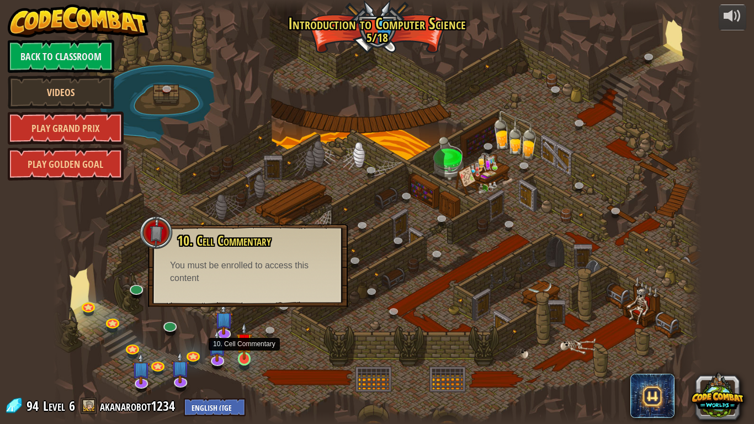
click at [248, 336] on img at bounding box center [244, 341] width 17 height 38
click at [245, 336] on img at bounding box center [244, 341] width 17 height 38
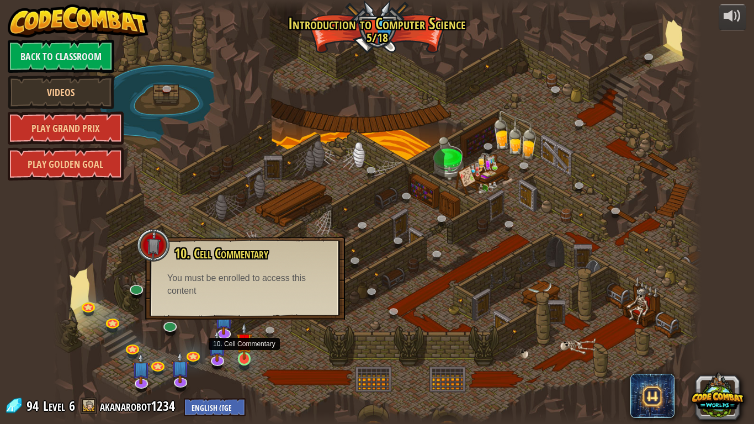
click at [245, 336] on img at bounding box center [244, 341] width 17 height 38
drag, startPoint x: 245, startPoint y: 353, endPoint x: 247, endPoint y: 339, distance: 14.0
click at [247, 336] on img at bounding box center [244, 341] width 17 height 38
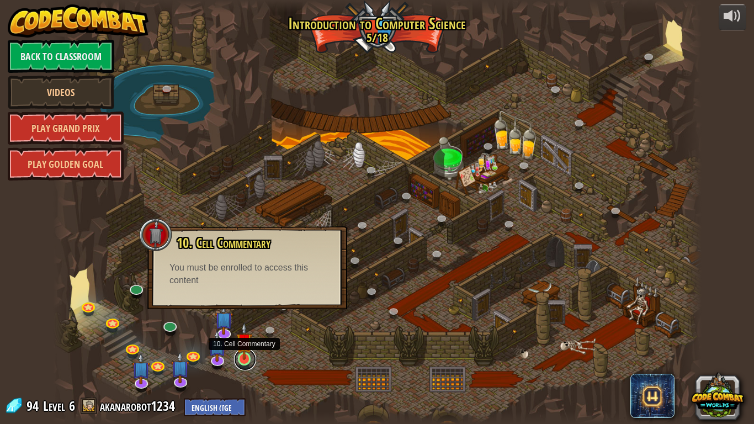
click at [245, 336] on link at bounding box center [245, 359] width 22 height 22
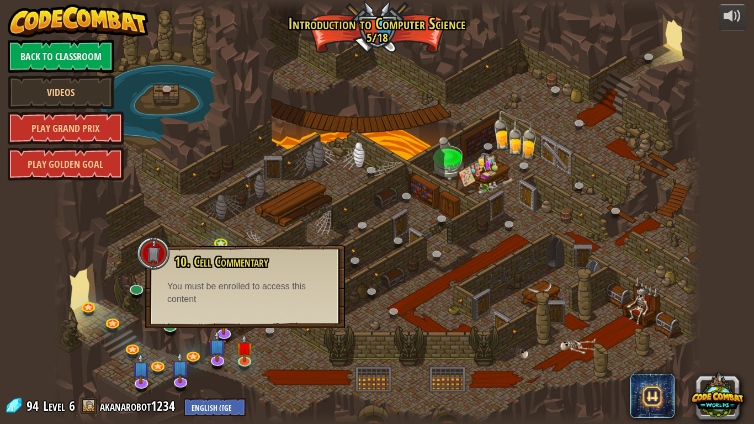
click at [156, 245] on div at bounding box center [153, 253] width 33 height 33
click at [251, 336] on img at bounding box center [244, 341] width 17 height 38
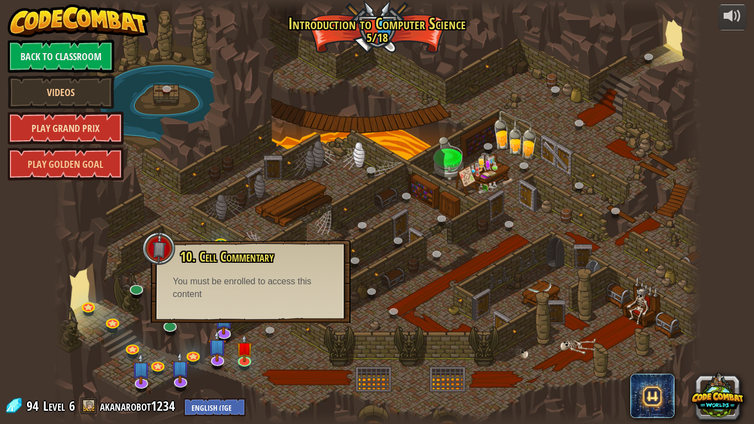
click at [85, 121] on link "Play Grand Prix" at bounding box center [66, 127] width 116 height 33
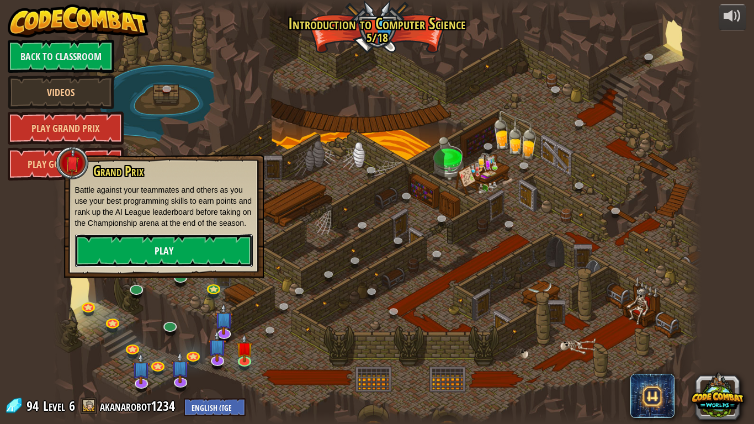
click at [216, 247] on link "Play" at bounding box center [164, 250] width 178 height 33
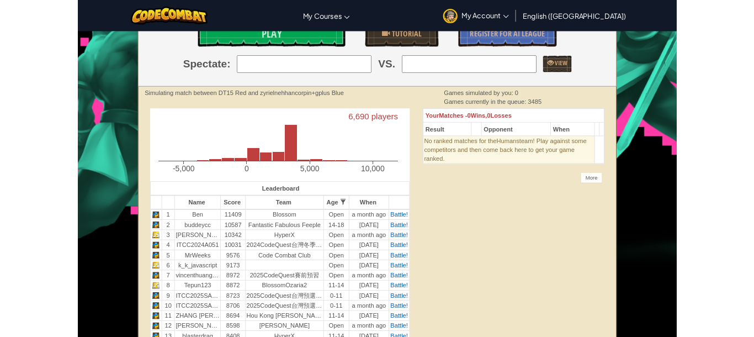
scroll to position [76, 0]
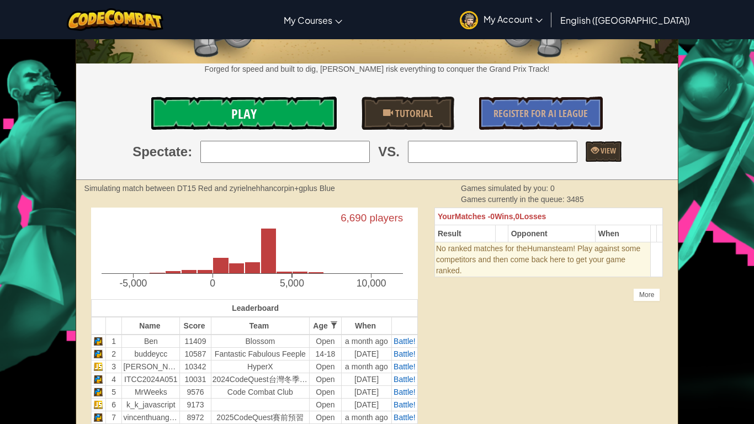
click at [280, 121] on link "Play" at bounding box center [243, 113] width 185 height 33
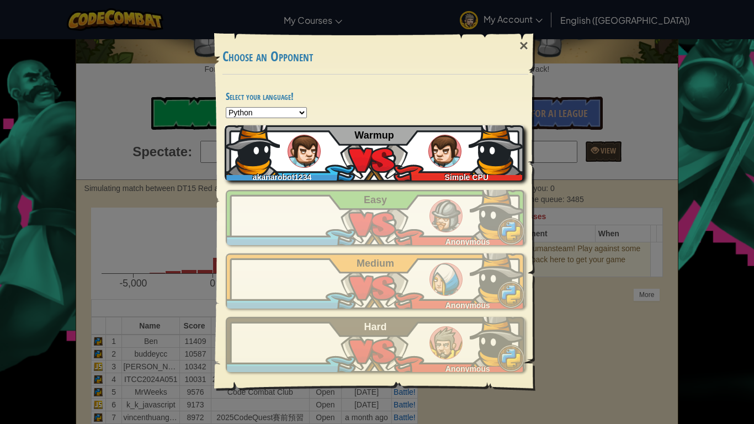
click at [430, 165] on div "akanarobot1234 Simple CPU Warmup" at bounding box center [374, 152] width 299 height 55
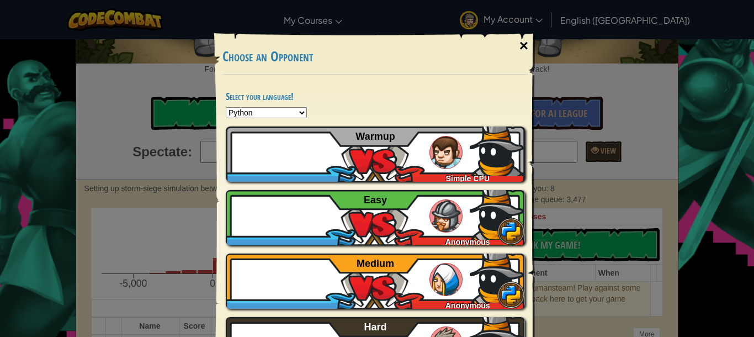
click at [528, 50] on div "×" at bounding box center [523, 46] width 25 height 32
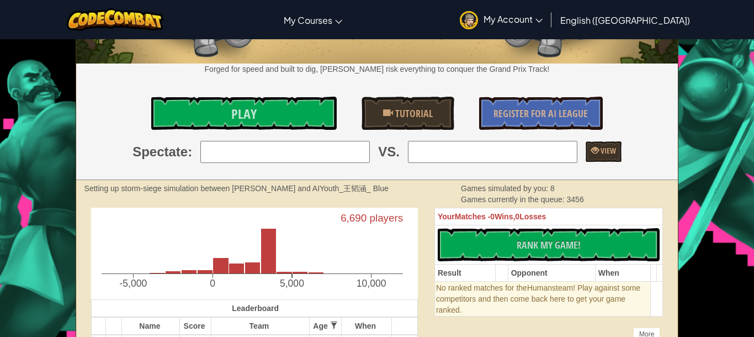
click at [478, 19] on img at bounding box center [469, 20] width 18 height 18
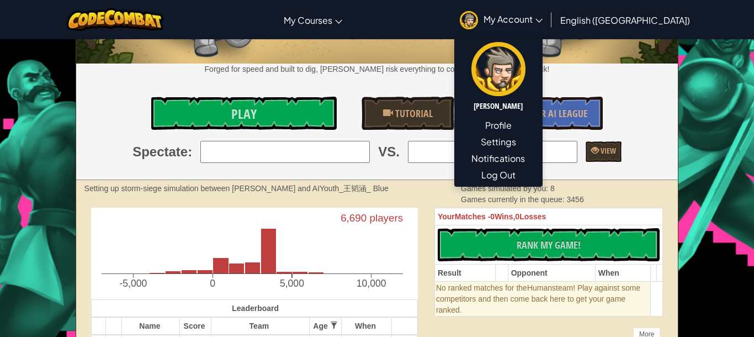
click at [542, 18] on span "My Account" at bounding box center [512, 19] width 59 height 12
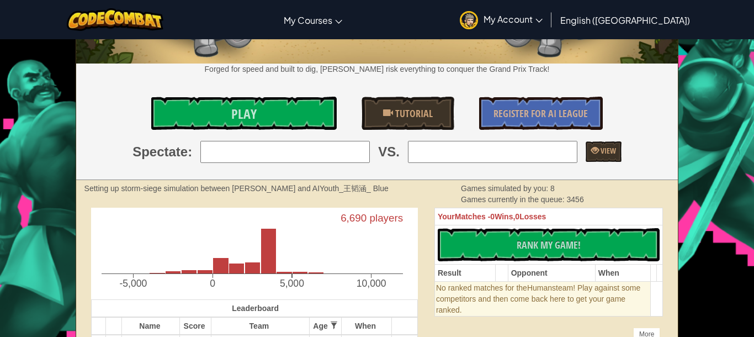
click at [542, 20] on span "My Account" at bounding box center [512, 19] width 59 height 12
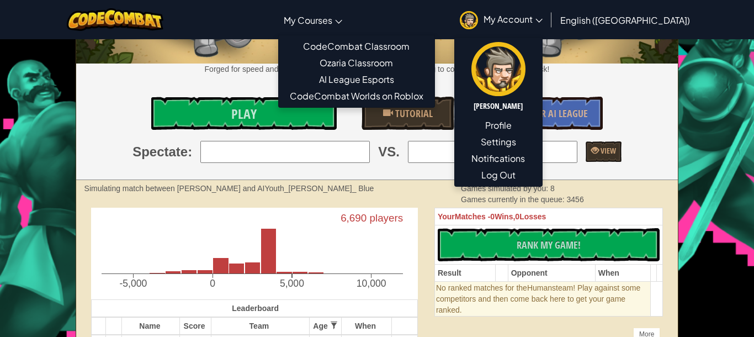
click at [348, 22] on link "My Courses" at bounding box center [313, 20] width 70 height 30
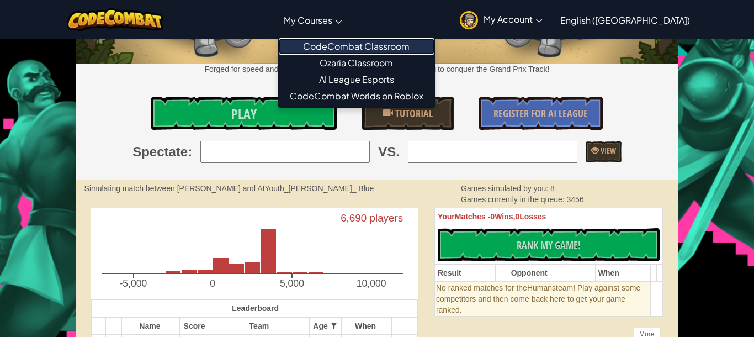
click at [404, 48] on link "CodeCombat Classroom" at bounding box center [357, 46] width 156 height 17
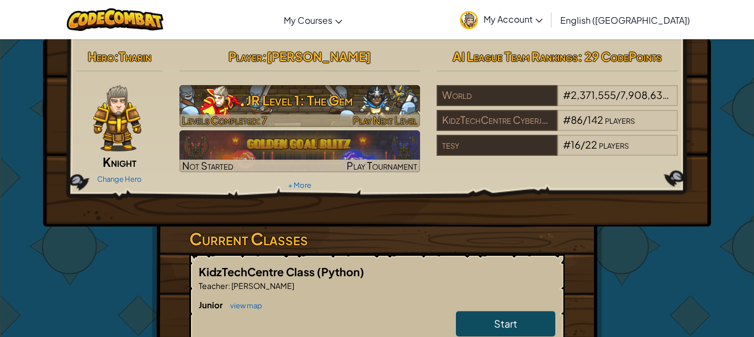
click at [374, 97] on h3 "JR Level 1: The Gem" at bounding box center [299, 100] width 241 height 25
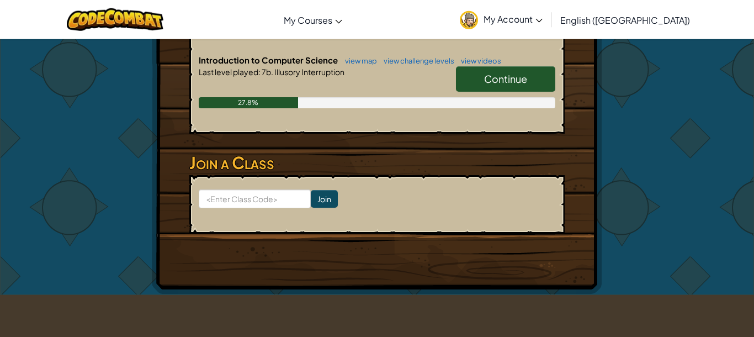
scroll to position [228, 0]
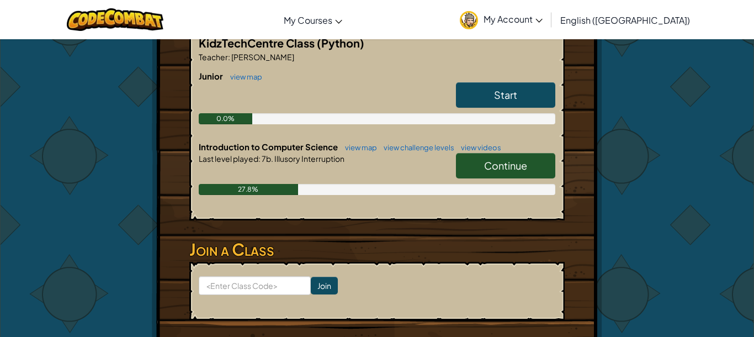
click at [514, 165] on span "Continue" at bounding box center [505, 165] width 43 height 13
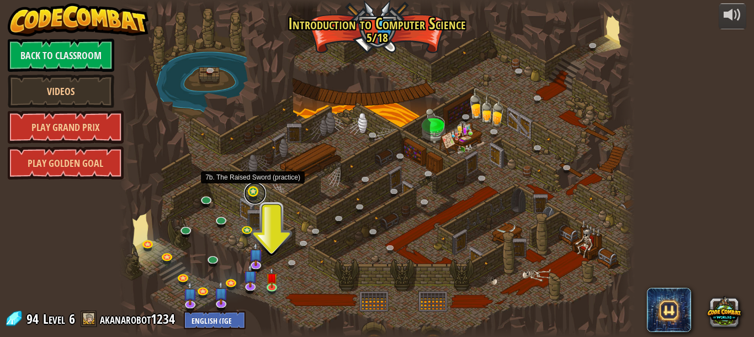
click at [253, 195] on link at bounding box center [255, 193] width 22 height 22
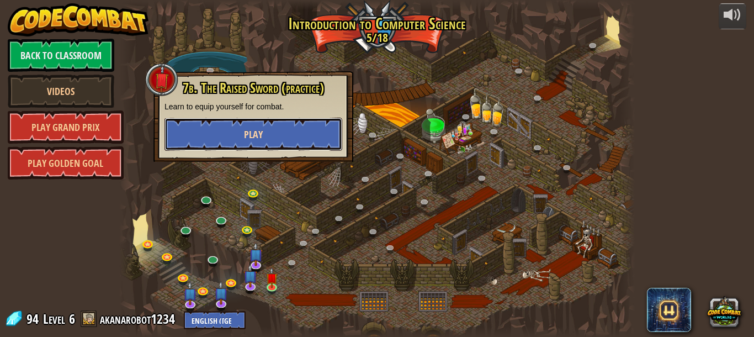
click at [259, 138] on span "Play" at bounding box center [253, 134] width 19 height 14
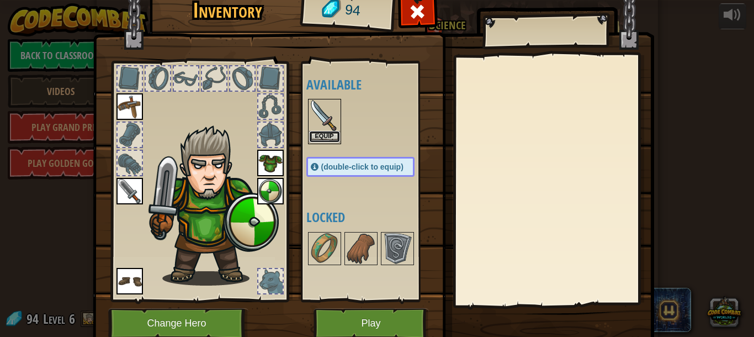
click at [323, 132] on button "Equip" at bounding box center [324, 137] width 31 height 12
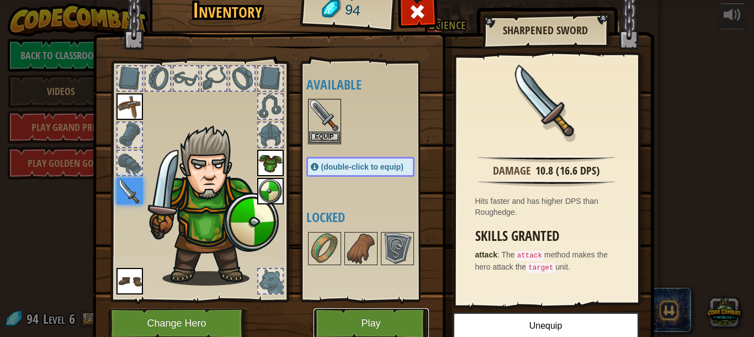
click at [373, 317] on button "Play" at bounding box center [370, 323] width 115 height 30
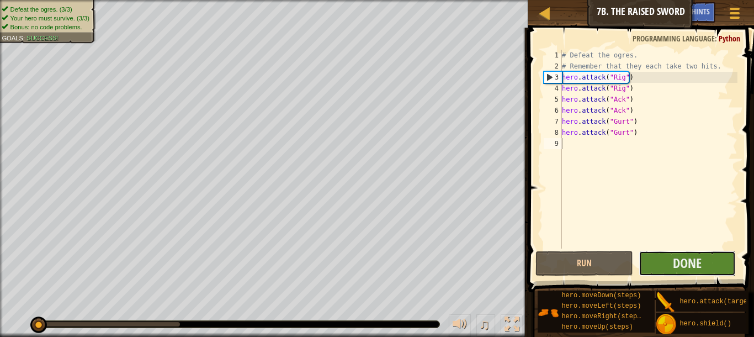
click at [669, 264] on button "Done" at bounding box center [687, 263] width 98 height 25
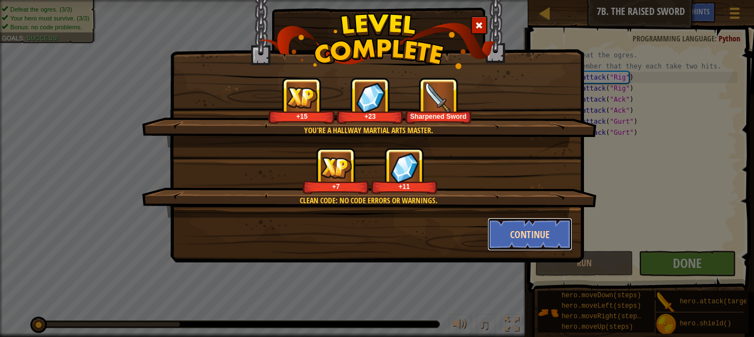
click at [548, 231] on button "Continue" at bounding box center [530, 233] width 86 height 33
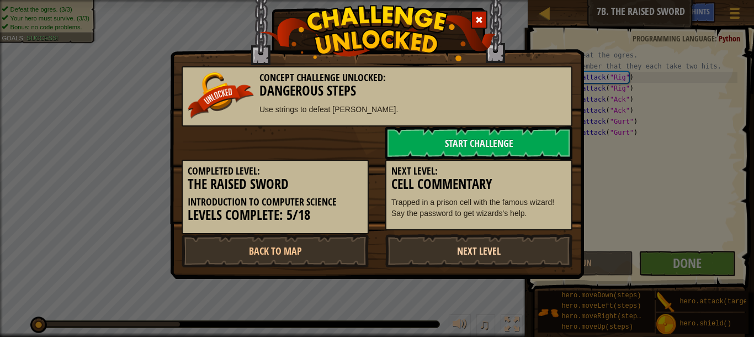
click at [494, 244] on link "Next Level" at bounding box center [478, 250] width 187 height 33
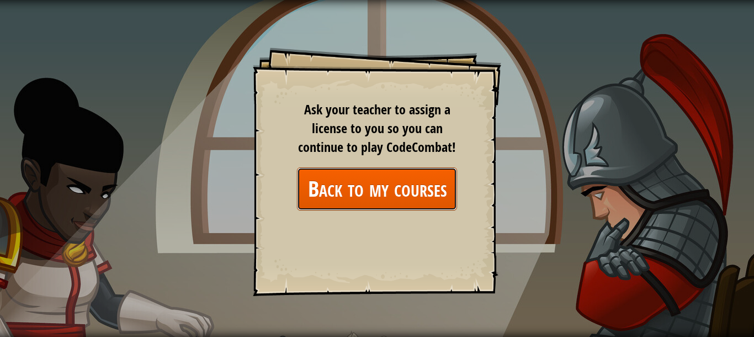
click at [400, 194] on link "Back to my courses" at bounding box center [377, 188] width 160 height 42
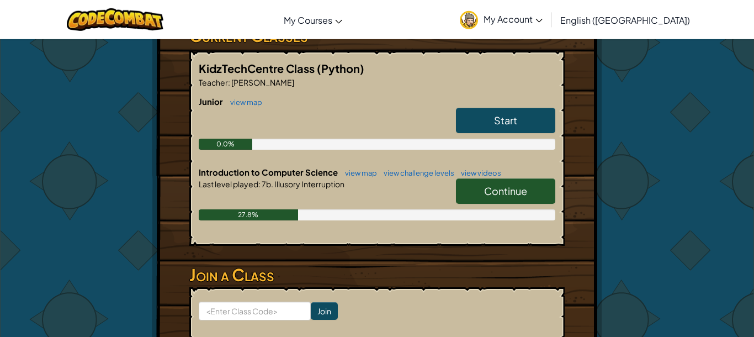
scroll to position [228, 0]
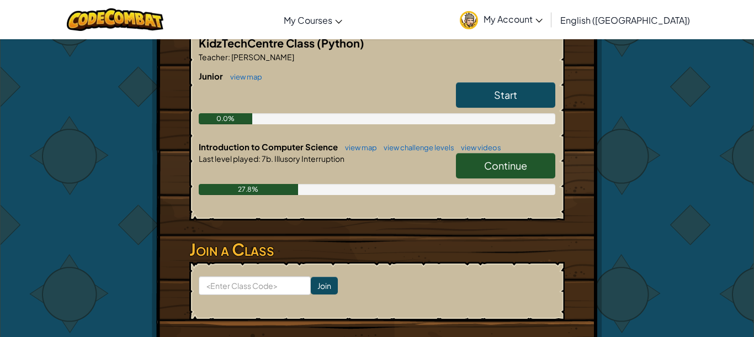
click at [465, 160] on link "Continue" at bounding box center [505, 165] width 99 height 25
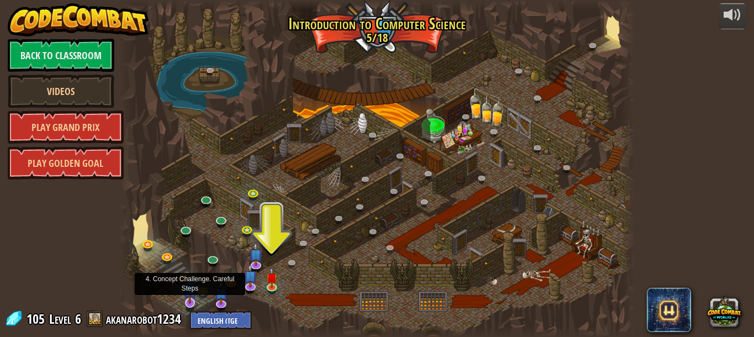
click at [189, 294] on img at bounding box center [190, 287] width 14 height 31
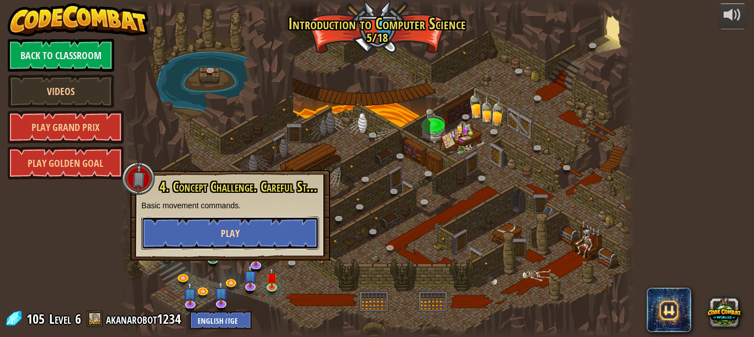
click at [225, 235] on span "Play" at bounding box center [230, 233] width 19 height 14
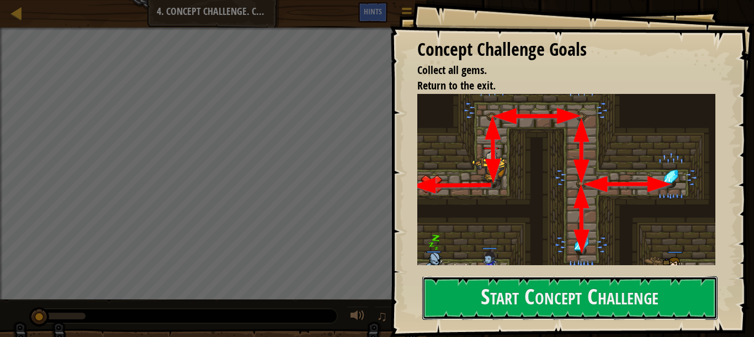
click at [519, 188] on div "Concept Challenge Goals Collect all gems. Return to the exit. This is a CONCEPT…" at bounding box center [572, 168] width 364 height 337
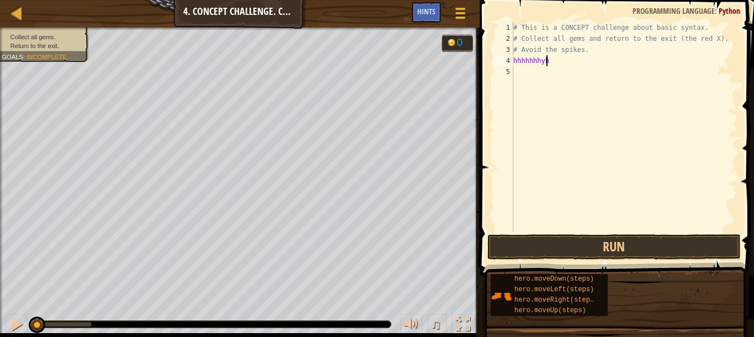
scroll to position [5, 2]
type textarea "h"
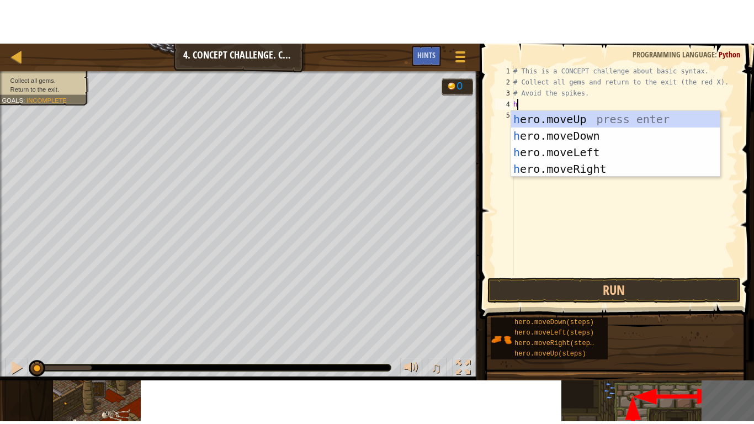
scroll to position [5, 0]
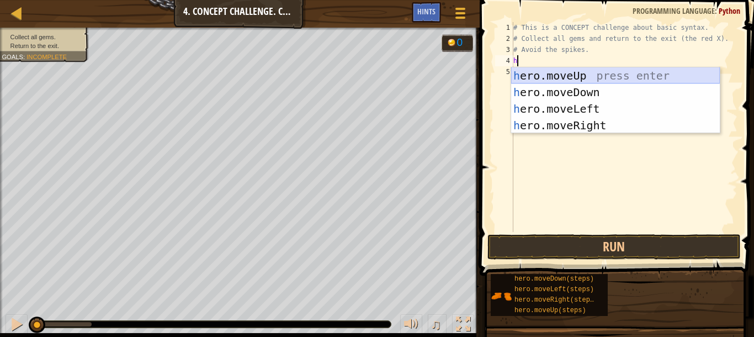
click at [618, 94] on div "h ero.moveUp press enter h ero.moveDown press enter h ero.moveLeft press enter …" at bounding box center [615, 116] width 209 height 99
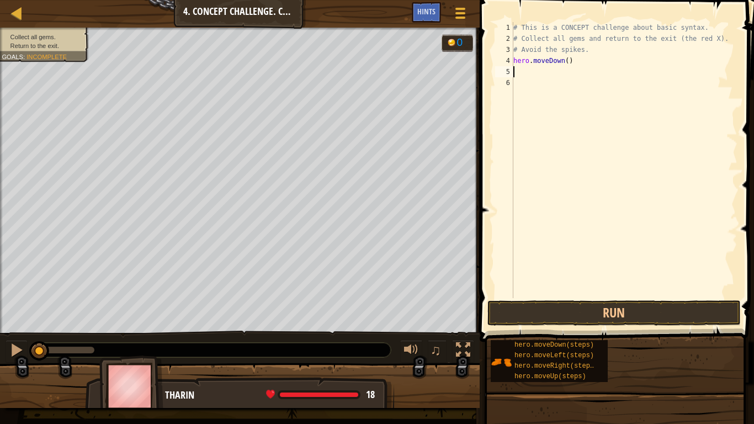
click at [600, 56] on div "# This is a CONCEPT challenge about basic syntax. # Collect all gems and return…" at bounding box center [624, 171] width 226 height 298
type textarea "h"
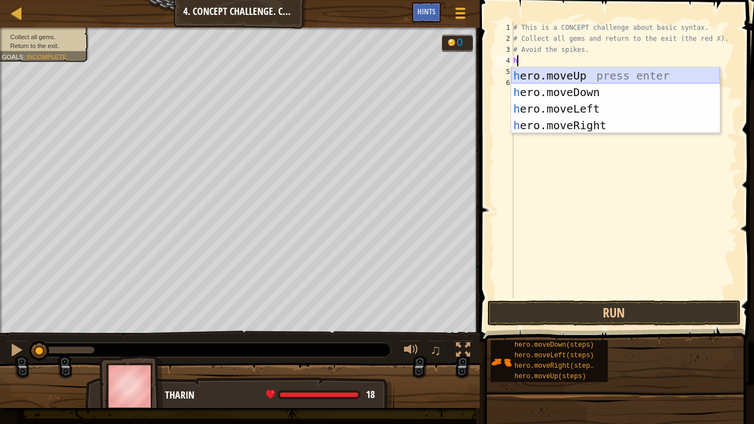
click at [571, 70] on div "h ero.moveUp press enter h ero.moveDown press enter h ero.moveLeft press enter …" at bounding box center [615, 116] width 209 height 99
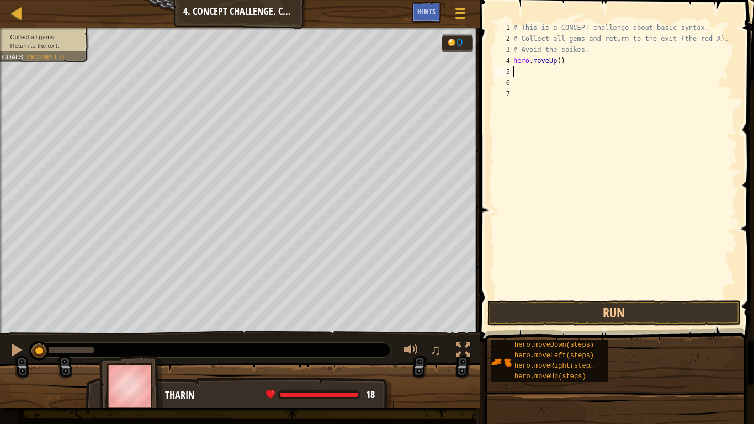
type textarea "m"
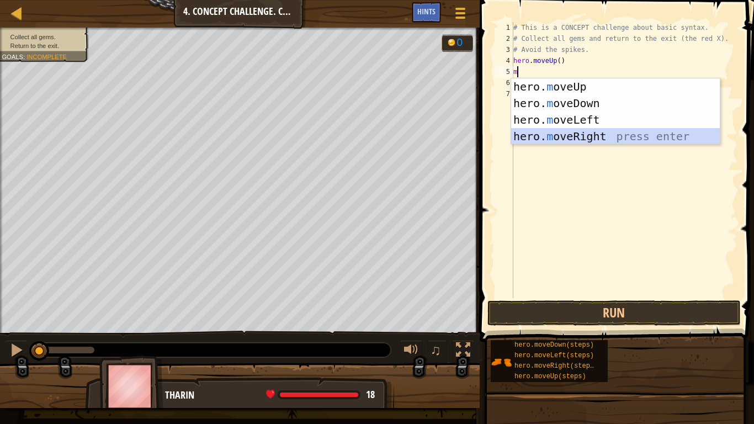
click at [555, 131] on div "hero. m oveUp press enter hero. m oveDown press enter hero. m oveLeft press ent…" at bounding box center [615, 127] width 209 height 99
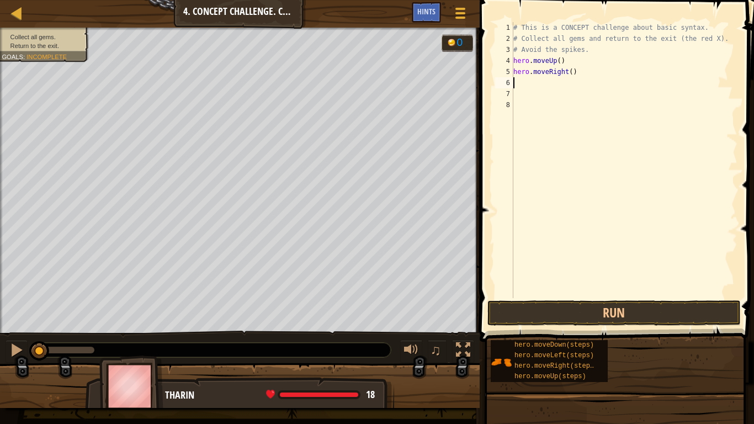
type textarea "m"
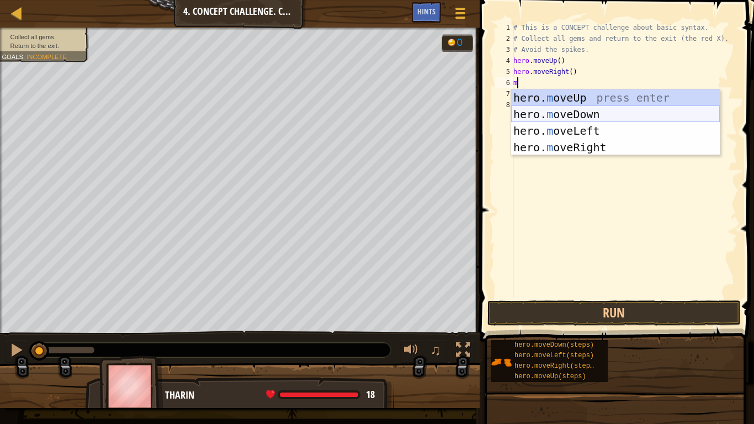
click at [556, 111] on div "hero. m oveUp press enter hero. m oveDown press enter hero. m oveLeft press ent…" at bounding box center [615, 138] width 209 height 99
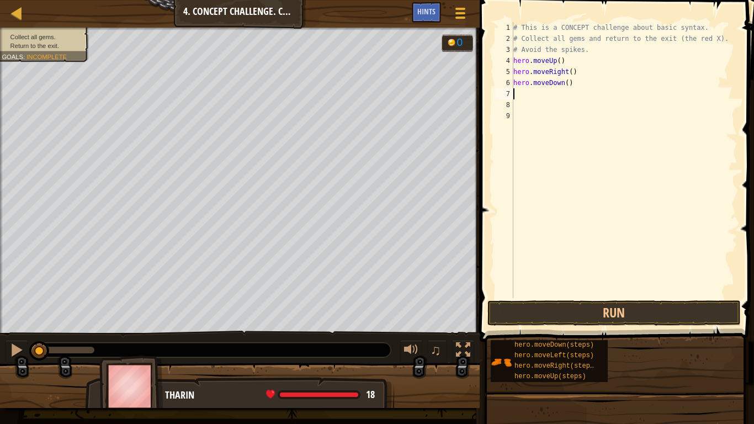
click at [567, 83] on div "# This is a CONCEPT challenge about basic syntax. # Collect all gems and return…" at bounding box center [624, 171] width 226 height 298
type textarea "hero.moveDown(2)"
click at [515, 137] on div "# This is a CONCEPT challenge about basic syntax. # Collect all gems and return…" at bounding box center [624, 171] width 226 height 298
click at [534, 97] on div "# This is a CONCEPT challenge about basic syntax. # Collect all gems and return…" at bounding box center [624, 171] width 226 height 298
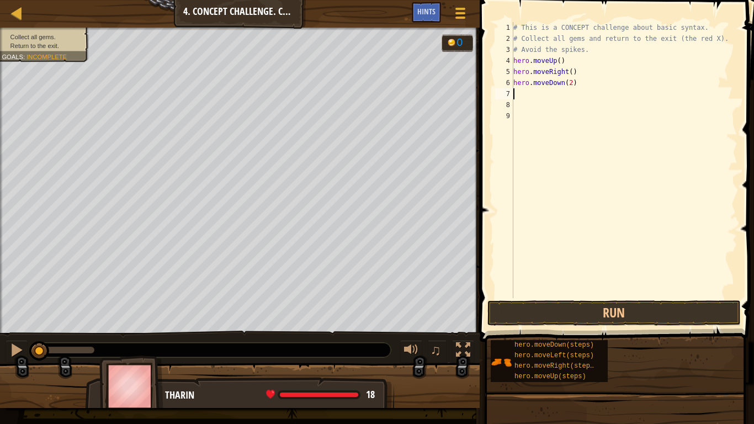
type textarea "h"
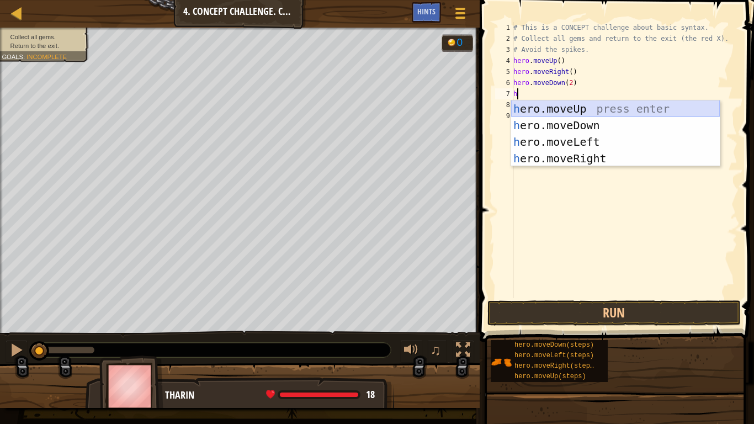
click at [589, 106] on div "h ero.moveUp press enter h ero.moveDown press enter h ero.moveLeft press enter …" at bounding box center [615, 149] width 209 height 99
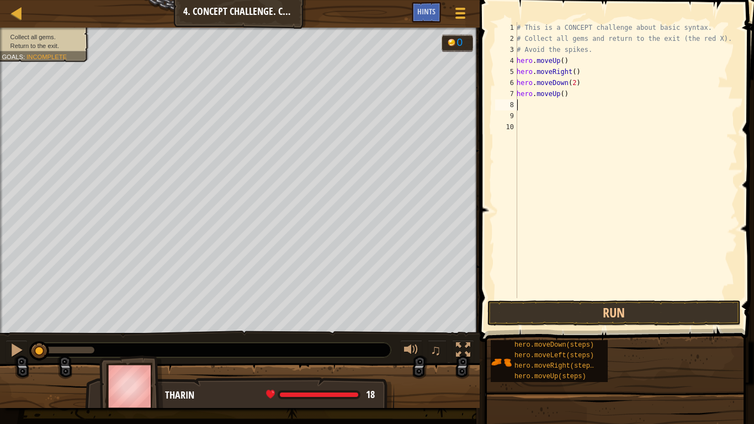
type textarea "h"
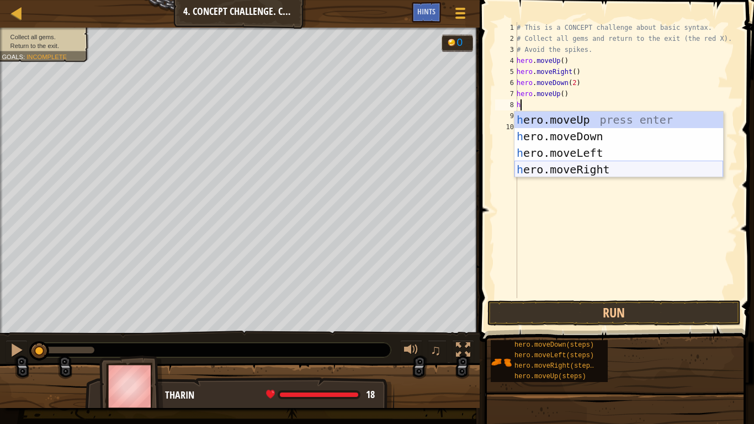
click at [612, 159] on div "h ero.moveUp press enter h ero.moveDown press enter h ero.moveLeft press enter …" at bounding box center [618, 160] width 209 height 99
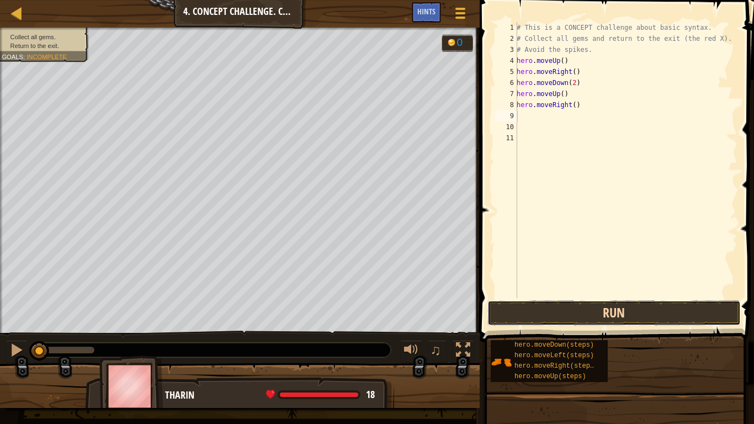
click at [580, 312] on button "Run" at bounding box center [613, 312] width 253 height 25
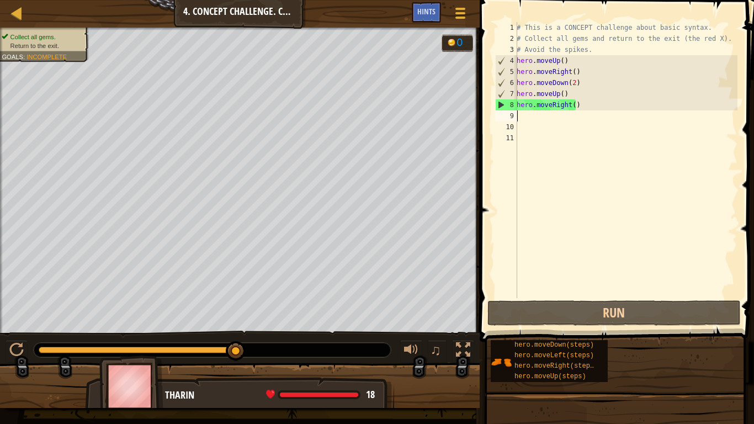
type textarea "h"
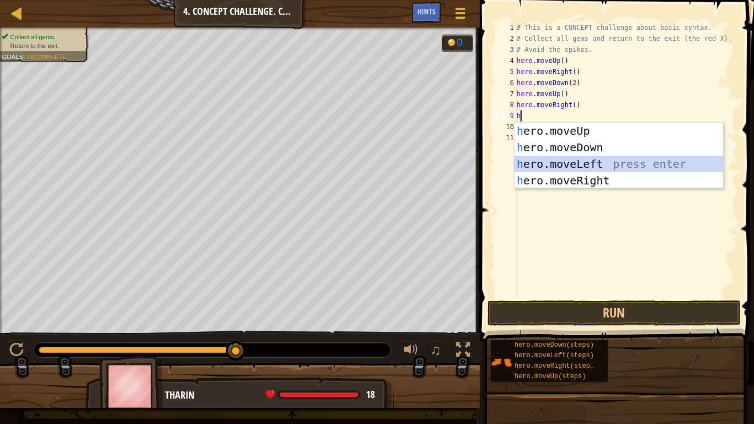
click at [574, 160] on div "h ero.moveUp press enter h ero.moveDown press enter h ero.moveLeft press enter …" at bounding box center [618, 171] width 209 height 99
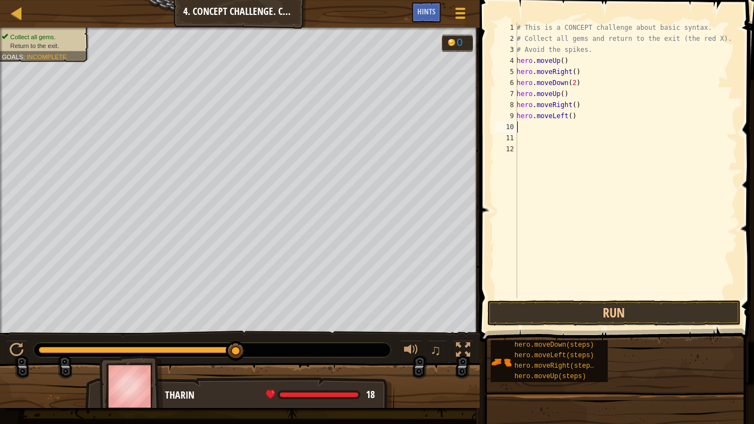
type textarea "h"
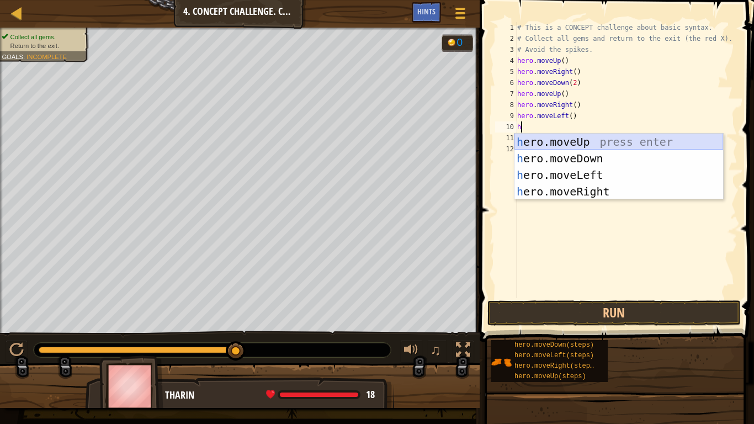
click at [568, 141] on div "h ero.moveUp press enter h ero.moveDown press enter h ero.moveLeft press enter …" at bounding box center [618, 183] width 209 height 99
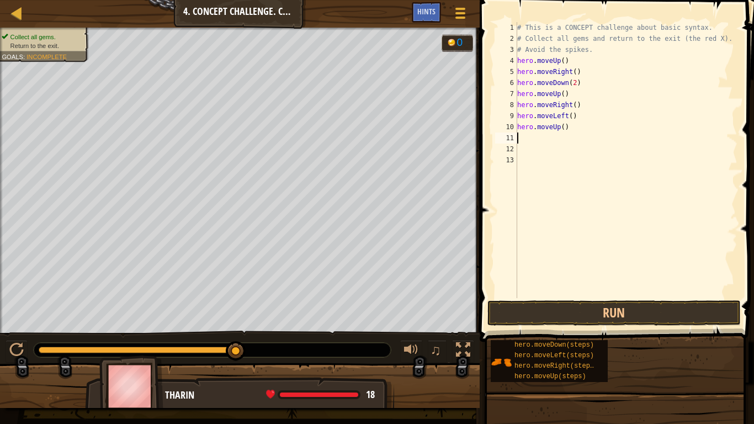
type textarea "h"
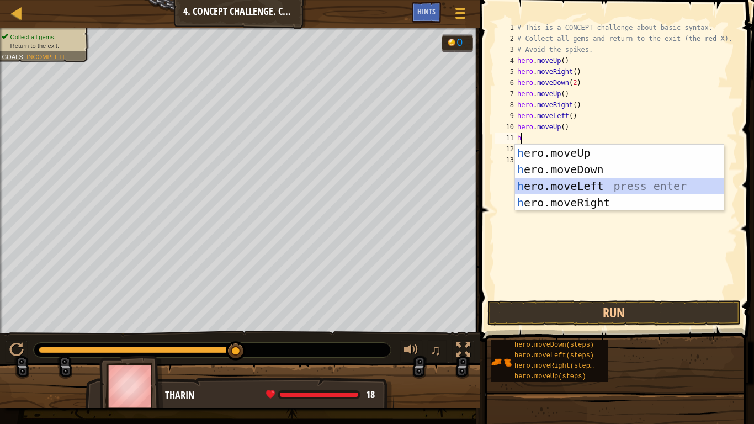
click at [561, 188] on div "h ero.moveUp press enter h ero.moveDown press enter h ero.moveLeft press enter …" at bounding box center [619, 194] width 209 height 99
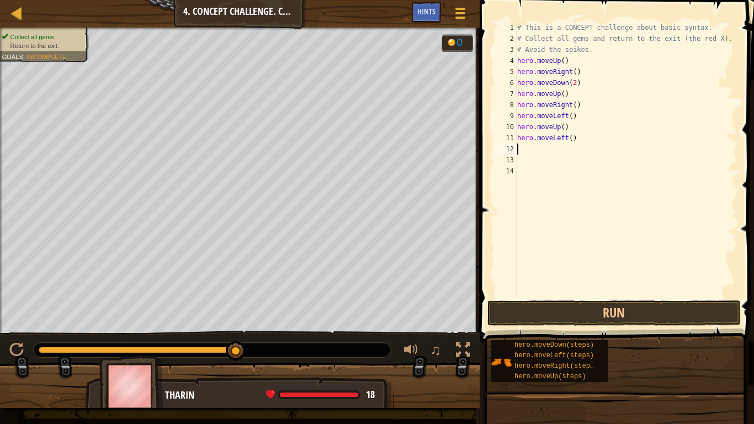
type textarea "h"
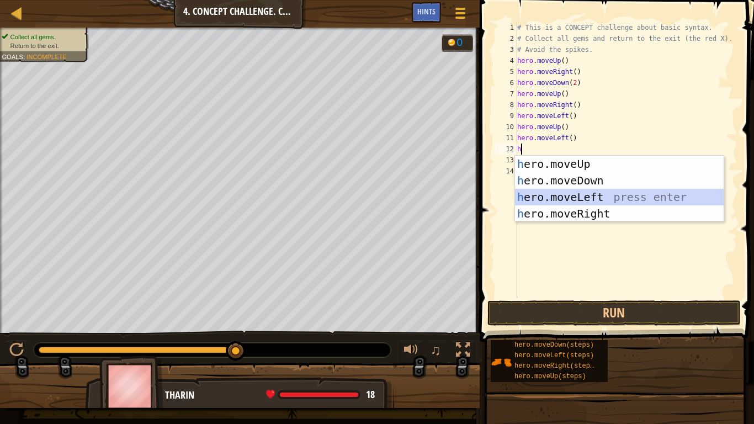
click at [617, 192] on div "h ero.moveUp press enter h ero.moveDown press enter h ero.moveLeft press enter …" at bounding box center [619, 205] width 209 height 99
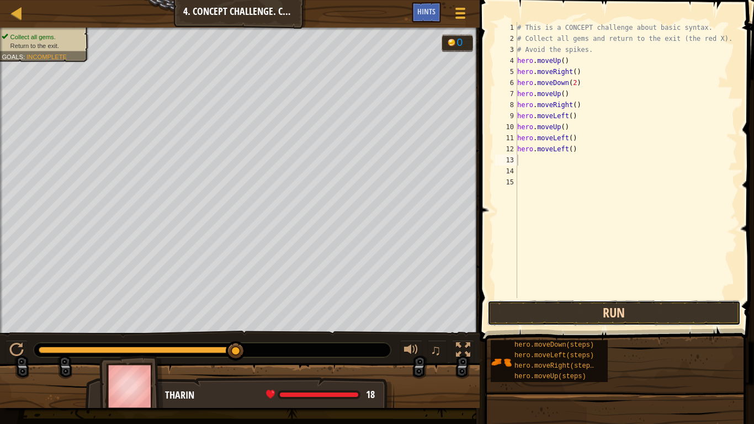
click at [546, 309] on button "Run" at bounding box center [613, 312] width 253 height 25
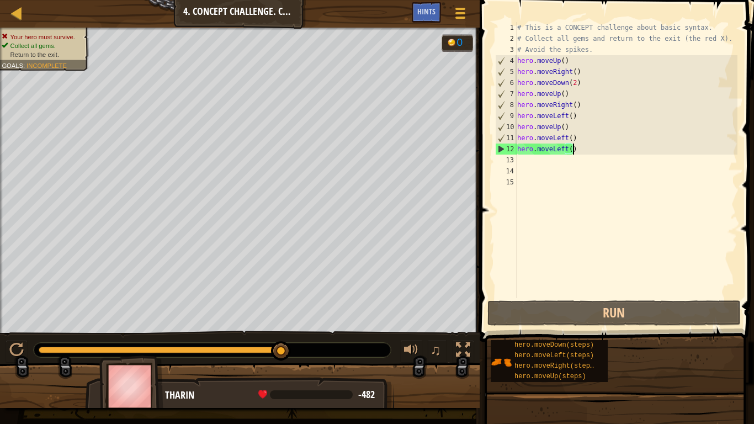
click at [603, 150] on div "# This is a CONCEPT challenge about basic syntax. # Collect all gems and return…" at bounding box center [626, 171] width 222 height 298
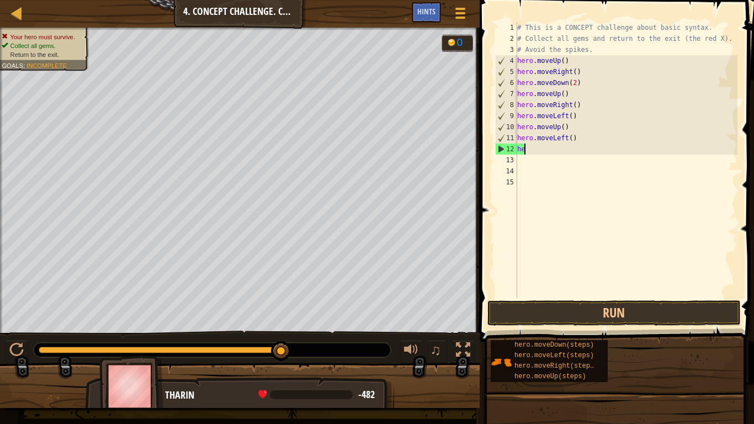
type textarea "h"
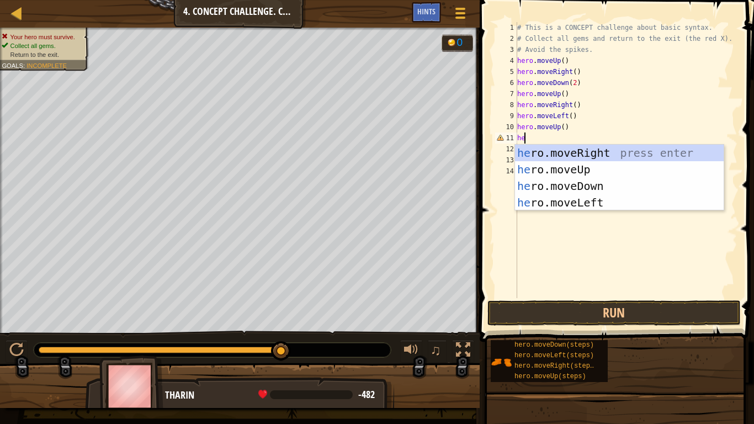
type textarea "h"
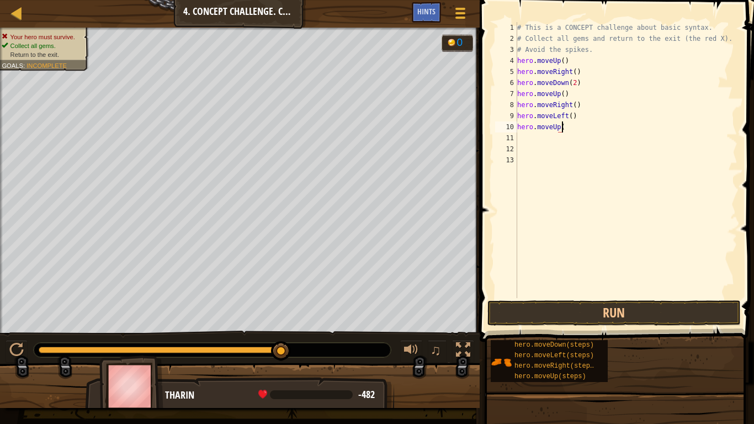
scroll to position [5, 3]
type textarea "hero.moveUp"
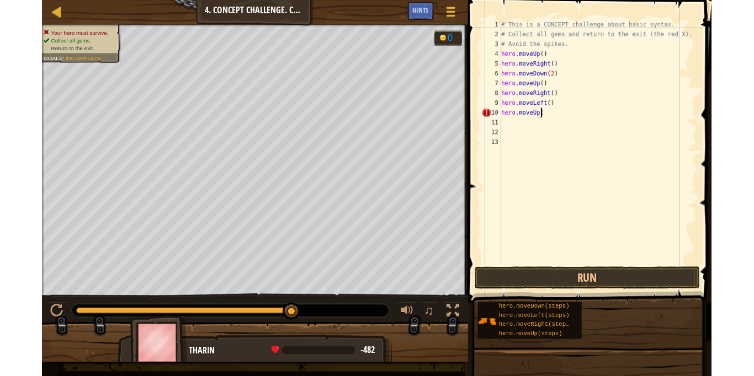
scroll to position [5, 3]
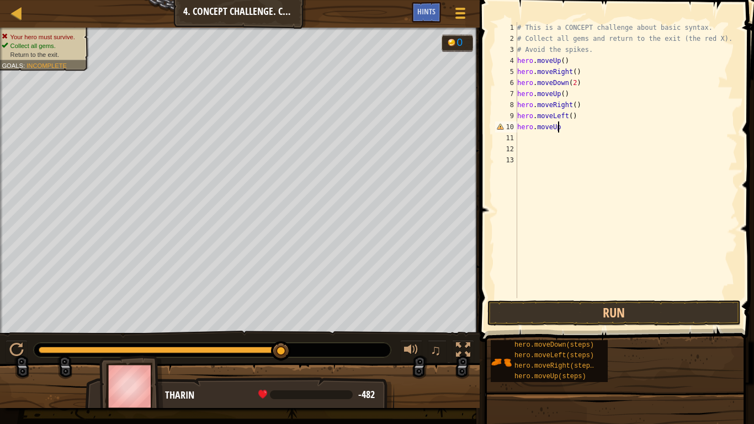
click at [19, 336] on div "Your hero must survive. Collect all gems. Return to the exit. Goals : Incomplet…" at bounding box center [377, 218] width 754 height 380
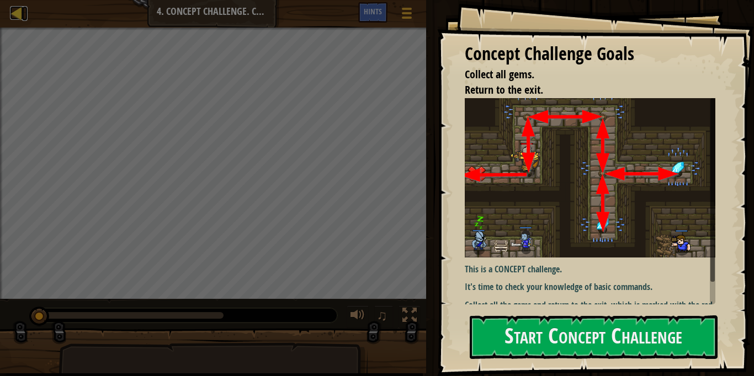
click at [19, 20] on div at bounding box center [17, 13] width 14 height 14
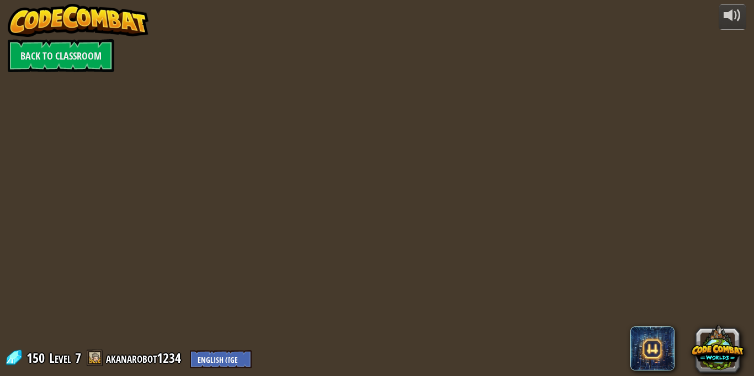
click at [16, 10] on img at bounding box center [78, 20] width 141 height 33
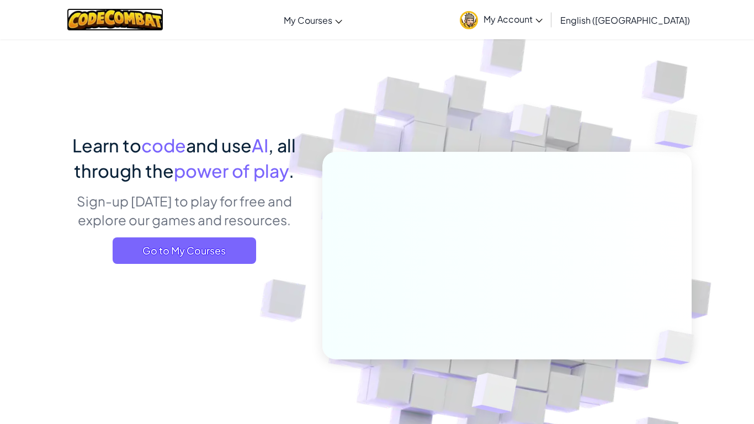
click at [101, 13] on img at bounding box center [115, 19] width 97 height 23
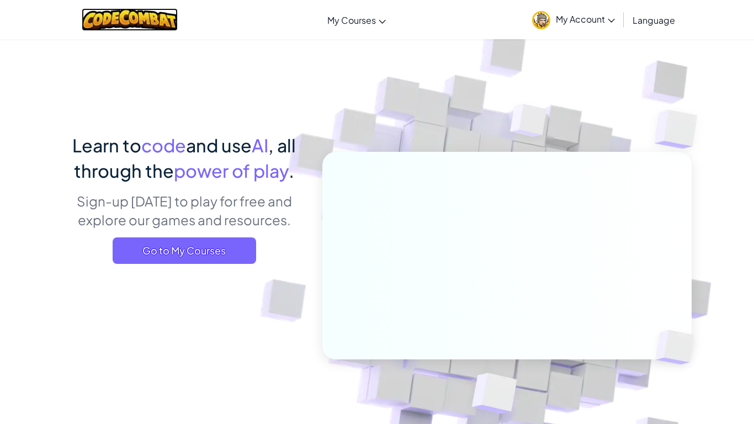
click at [156, 18] on img at bounding box center [130, 19] width 97 height 23
click at [175, 247] on span "Go to My Courses" at bounding box center [184, 250] width 143 height 26
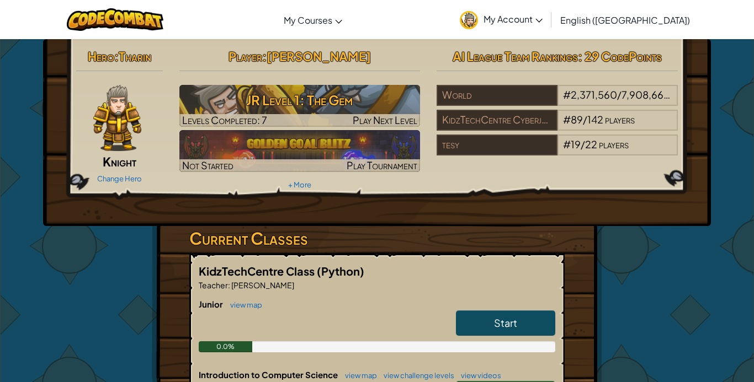
drag, startPoint x: 445, startPoint y: 0, endPoint x: 637, endPoint y: 320, distance: 373.2
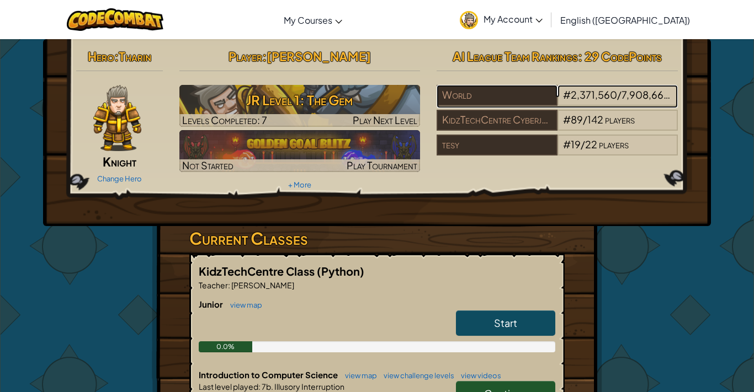
drag, startPoint x: 247, startPoint y: 0, endPoint x: 651, endPoint y: 312, distance: 510.7
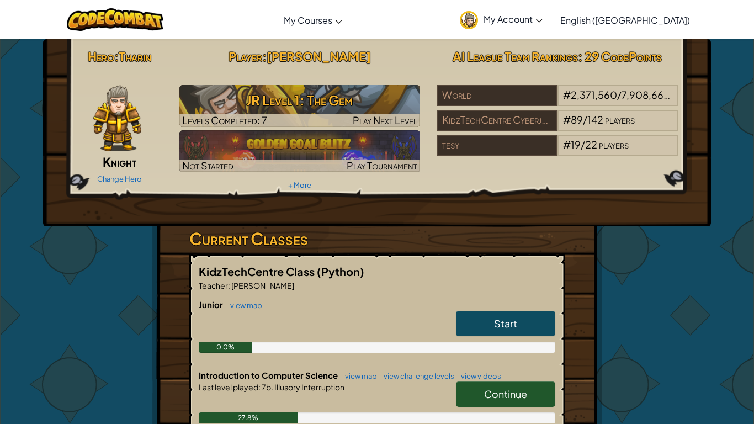
click at [494, 376] on span "Continue" at bounding box center [505, 393] width 43 height 13
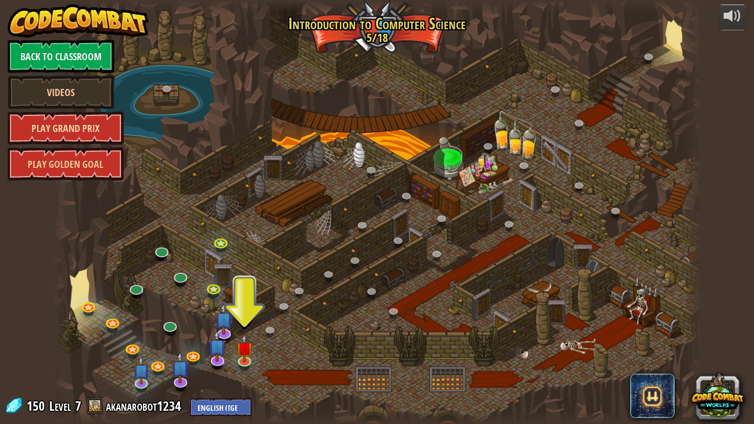
click at [47, 123] on link "Play Grand Prix" at bounding box center [66, 127] width 116 height 33
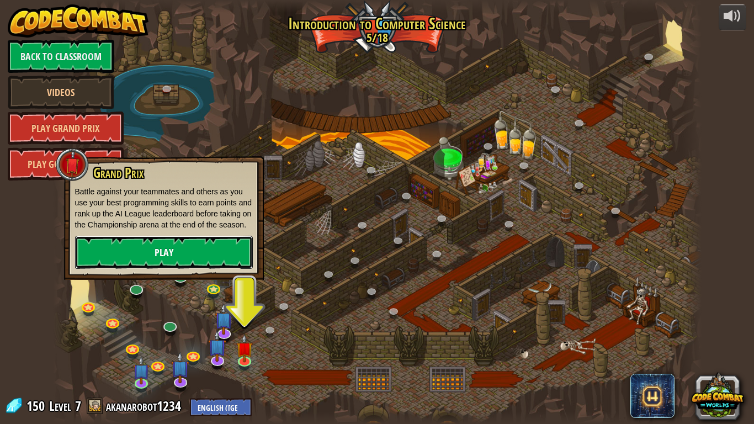
click at [207, 256] on link "Play" at bounding box center [164, 252] width 178 height 33
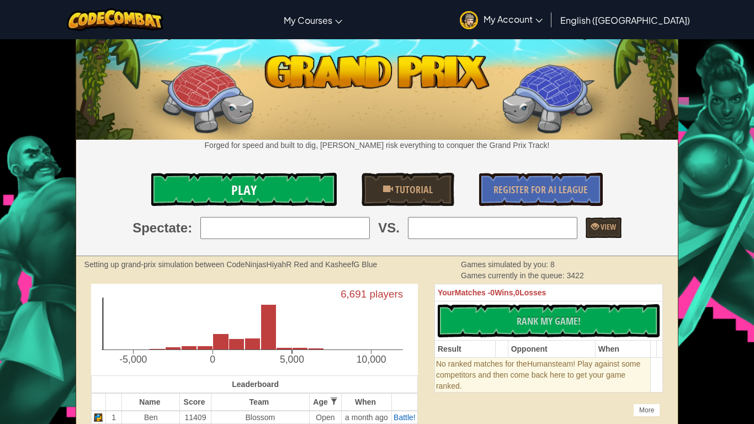
click at [234, 196] on span "Play" at bounding box center [243, 190] width 25 height 18
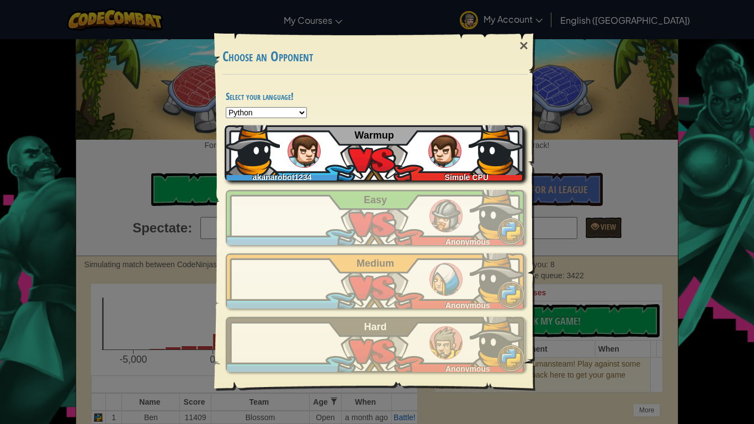
click at [298, 154] on img at bounding box center [303, 151] width 33 height 33
